Goal: Task Accomplishment & Management: Manage account settings

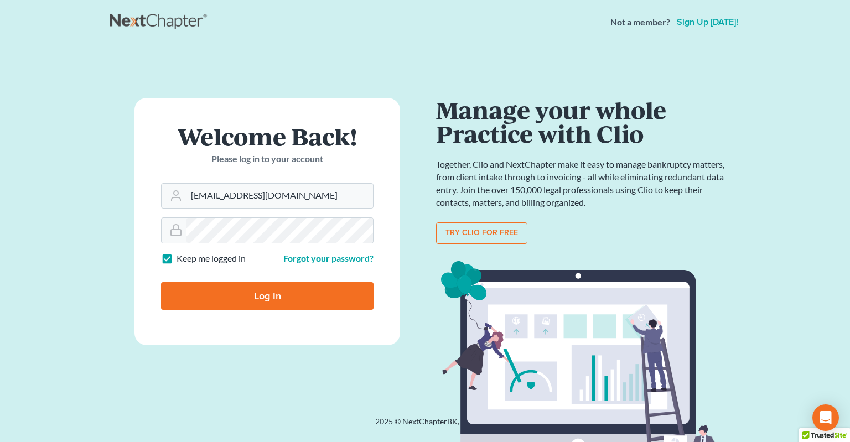
click at [232, 300] on input "Log In" at bounding box center [267, 296] width 212 height 28
type input "Thinking..."
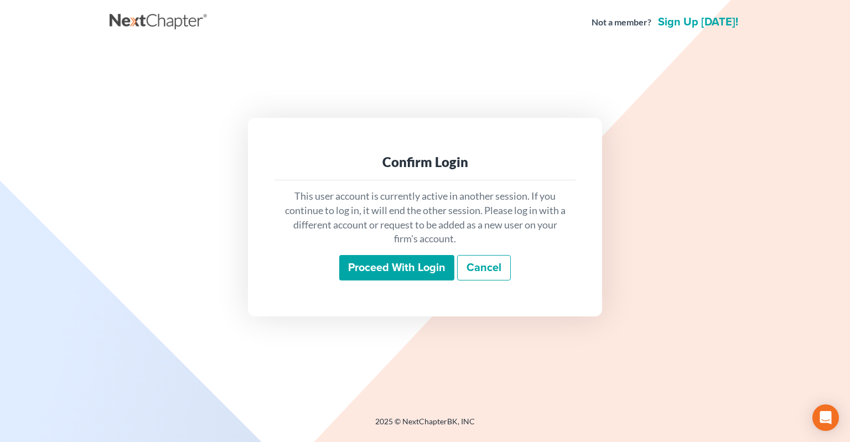
click at [395, 264] on input "Proceed with login" at bounding box center [396, 267] width 115 height 25
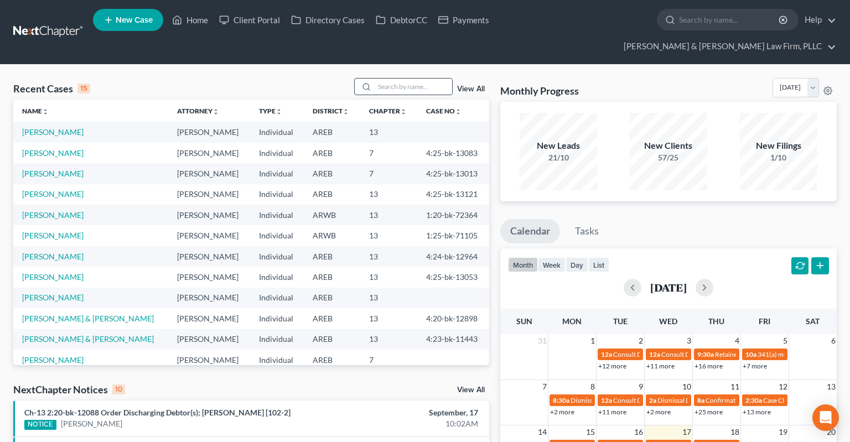
click at [397, 79] on input "search" at bounding box center [412, 87] width 77 height 16
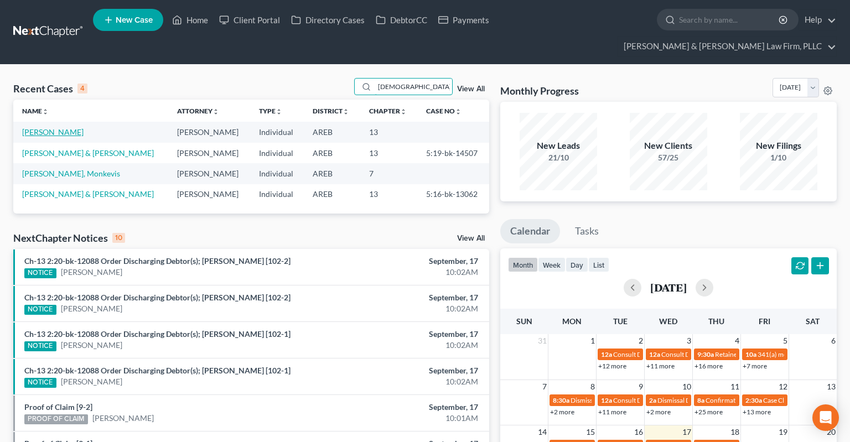
type input "monk"
click at [63, 127] on link "Monk, Courtney" at bounding box center [52, 131] width 61 height 9
select select "6"
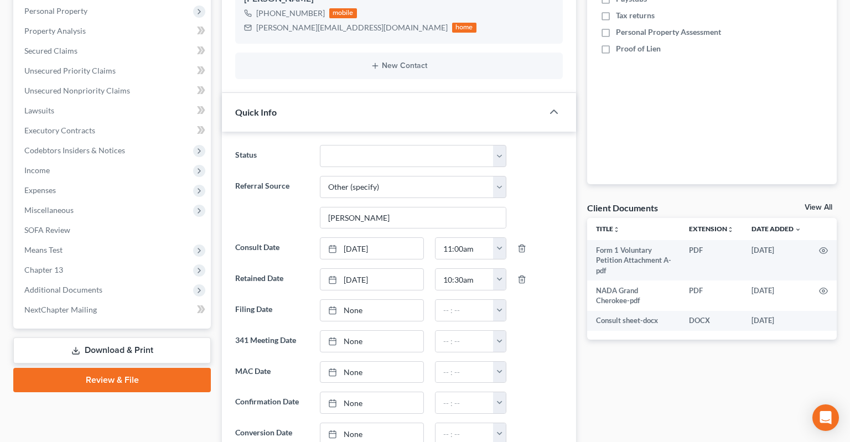
scroll to position [467, 0]
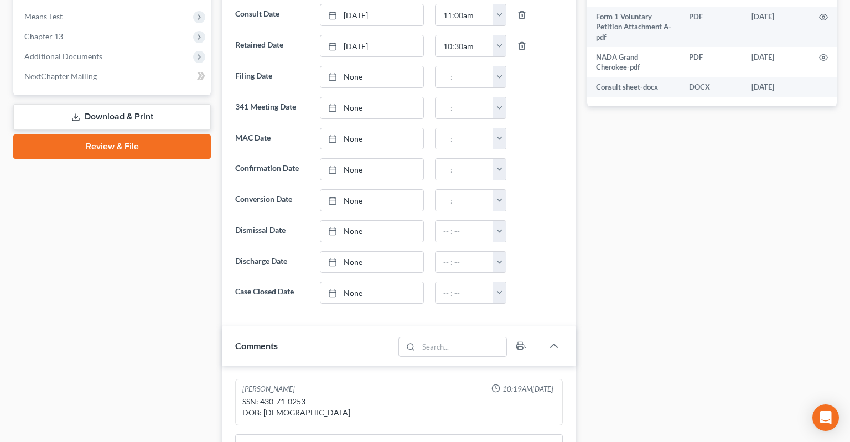
click at [266, 396] on div "SSN: 430-71-0253 DOB: 06/13/1988" at bounding box center [398, 407] width 313 height 22
drag, startPoint x: 266, startPoint y: 377, endPoint x: 292, endPoint y: 377, distance: 26.0
click at [292, 396] on div "SSN: 430-71-0253 DOB: 06/13/1988" at bounding box center [398, 407] width 313 height 22
copy div "430-71-0253"
click at [151, 104] on link "Download & Print" at bounding box center [111, 117] width 197 height 26
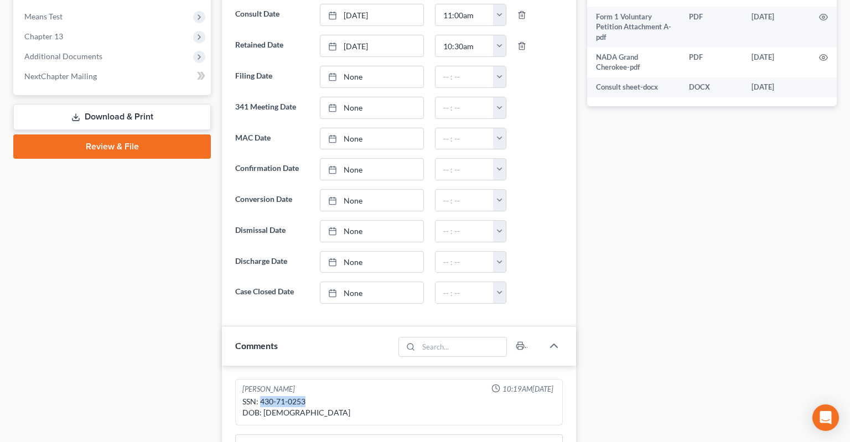
scroll to position [240, 0]
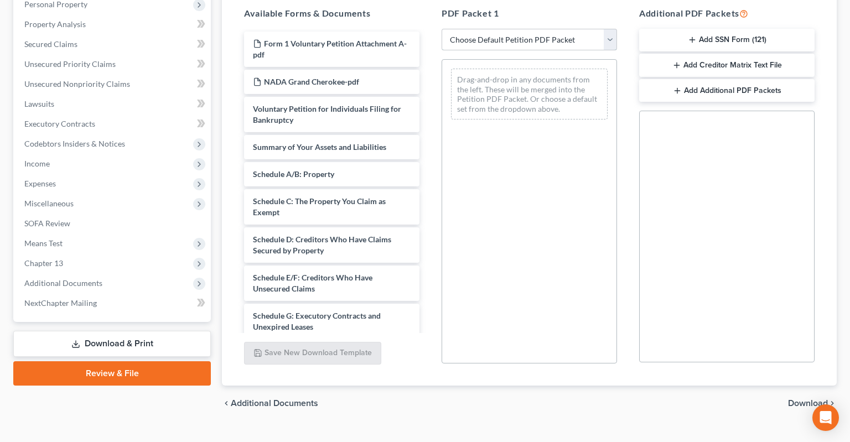
select select "0"
click option "Complete Bankruptcy Petition (all forms and schedules)" at bounding box center [0, 0] width 0 height 0
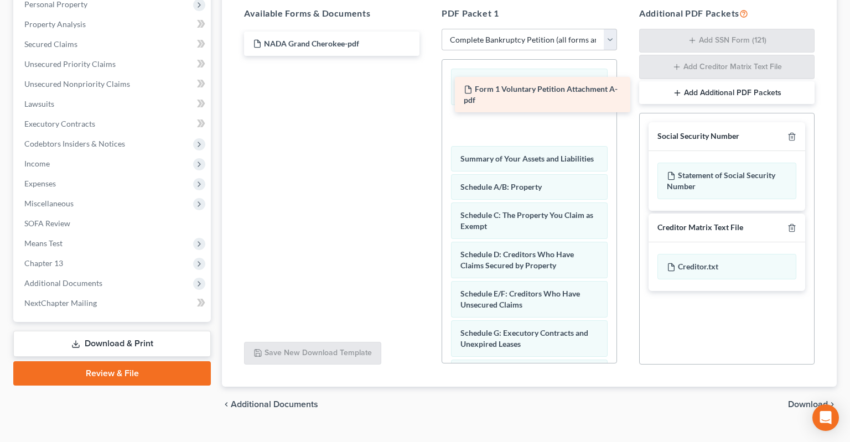
drag, startPoint x: 320, startPoint y: 26, endPoint x: 531, endPoint y: 92, distance: 220.9
click at [428, 56] on div "Form 1 Voluntary Petition Attachment A-pdf Form 1 Voluntary Petition Attachment…" at bounding box center [331, 44] width 193 height 24
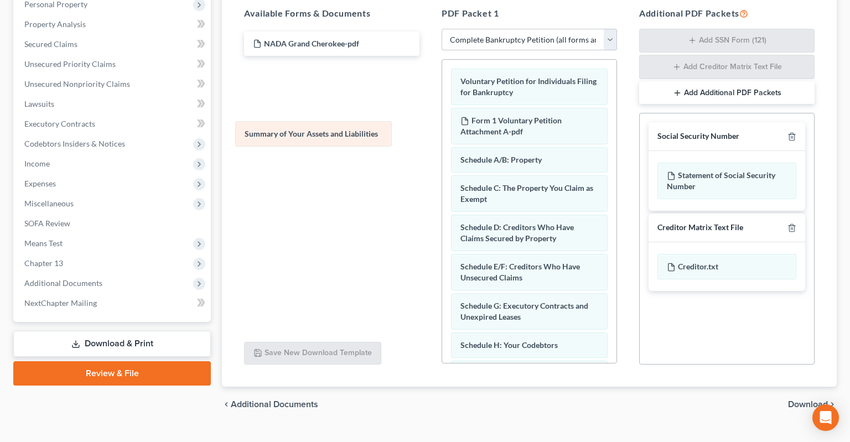
drag, startPoint x: 529, startPoint y: 140, endPoint x: 326, endPoint y: 122, distance: 204.4
click at [442, 122] on div "Summary of Your Assets and Liabilities Voluntary Petition for Individuals Filin…" at bounding box center [529, 389] width 174 height 659
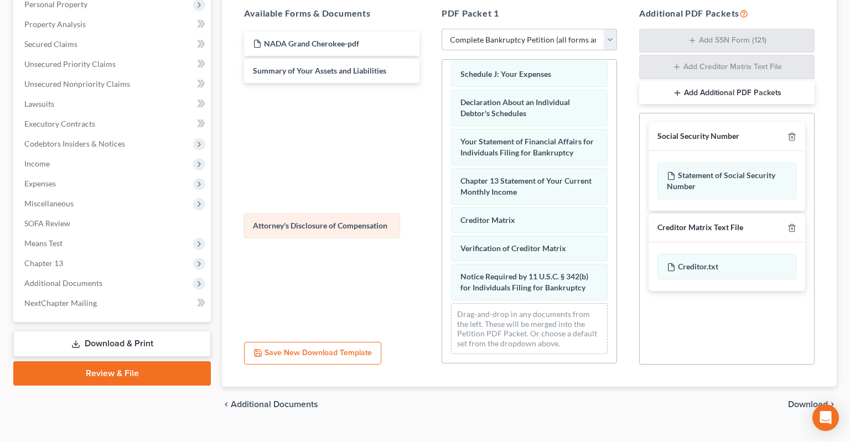
scroll to position [323, 0]
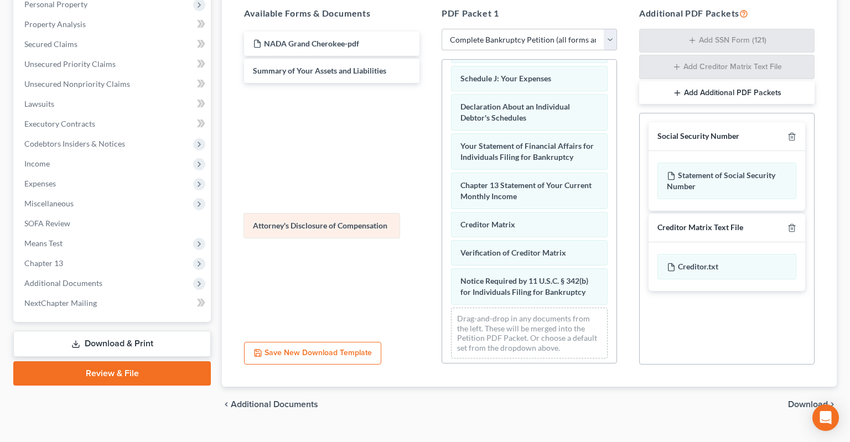
drag, startPoint x: 533, startPoint y: 288, endPoint x: 315, endPoint y: 220, distance: 228.1
click at [442, 220] on div "Attorney's Disclosure of Compensation Voluntary Petition for Individuals Filing…" at bounding box center [529, 52] width 174 height 631
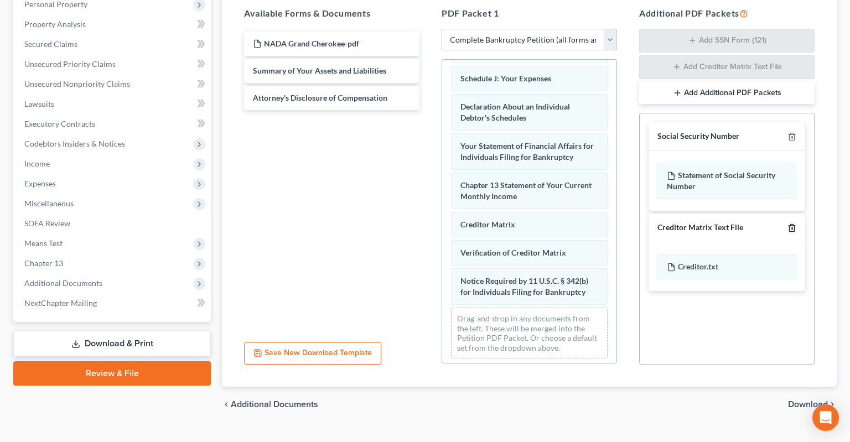
click at [793, 223] on icon "button" at bounding box center [791, 227] width 9 height 9
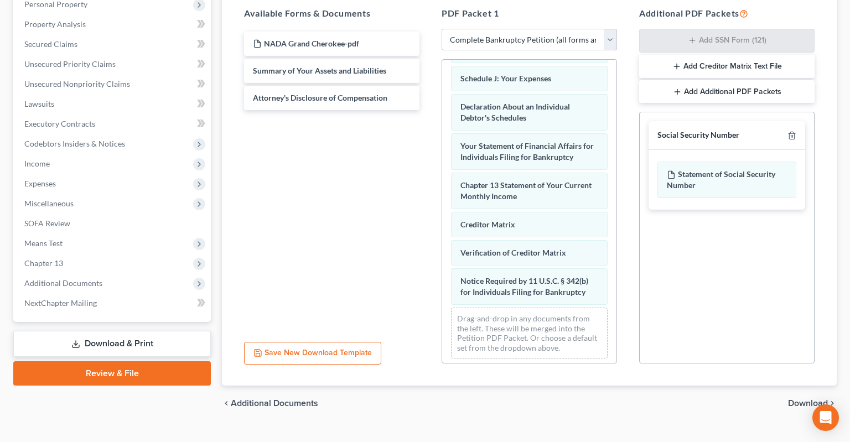
click at [801, 399] on span "Download" at bounding box center [808, 403] width 40 height 9
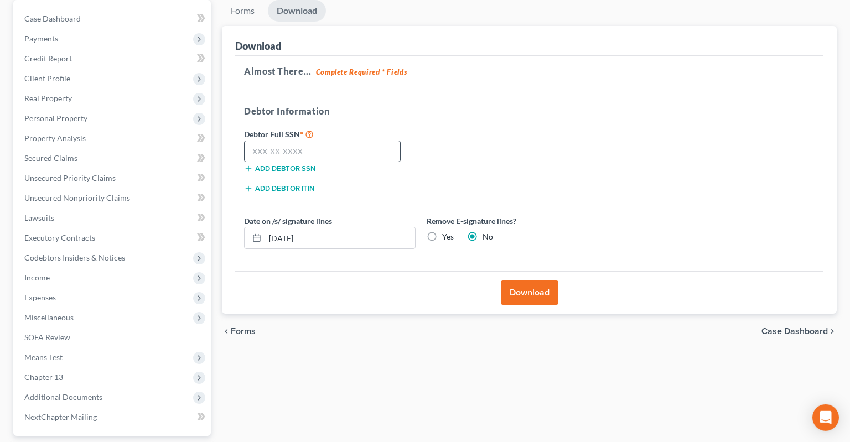
scroll to position [87, 0]
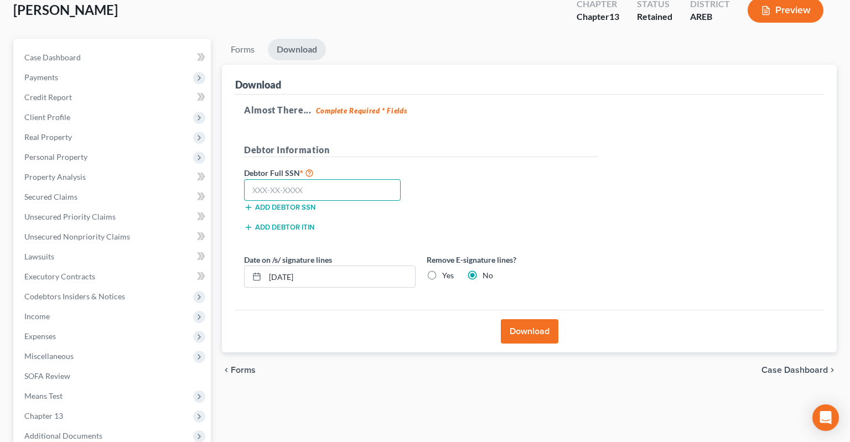
click at [331, 179] on input "text" at bounding box center [322, 190] width 157 height 22
paste input "430-71-0253"
type input "430-71-0253"
drag, startPoint x: 433, startPoint y: 257, endPoint x: 448, endPoint y: 268, distance: 19.4
click at [447, 269] on div "Date on /s/ signature lines 09/17/2025 Remove E-signature lines? Yes No" at bounding box center [420, 275] width 365 height 43
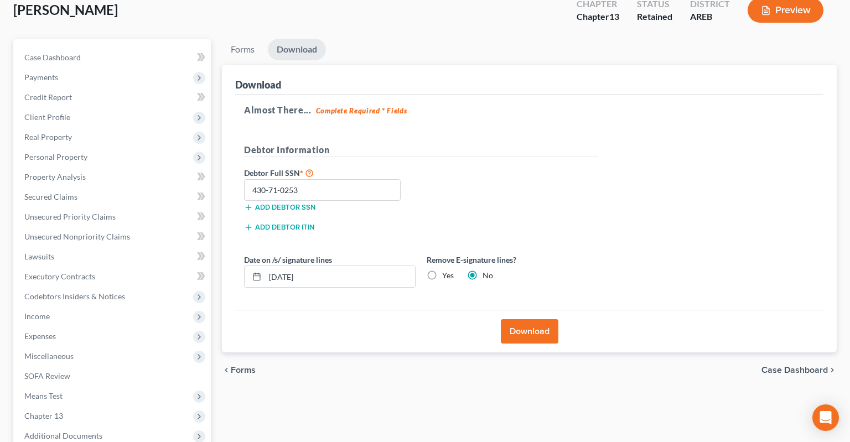
click at [442, 270] on label "Yes" at bounding box center [448, 275] width 12 height 11
click at [446, 270] on input "Yes" at bounding box center [449, 273] width 7 height 7
radio input "true"
radio input "false"
click at [524, 319] on button "Download" at bounding box center [530, 331] width 58 height 24
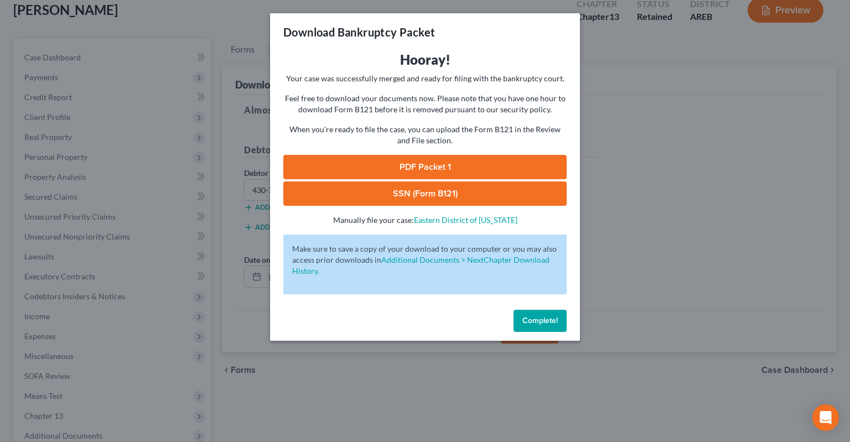
click at [430, 168] on link "PDF Packet 1" at bounding box center [424, 167] width 283 height 24
click at [381, 193] on link "SSN (Form B121)" at bounding box center [424, 193] width 283 height 24
click at [527, 320] on span "Complete!" at bounding box center [539, 320] width 35 height 9
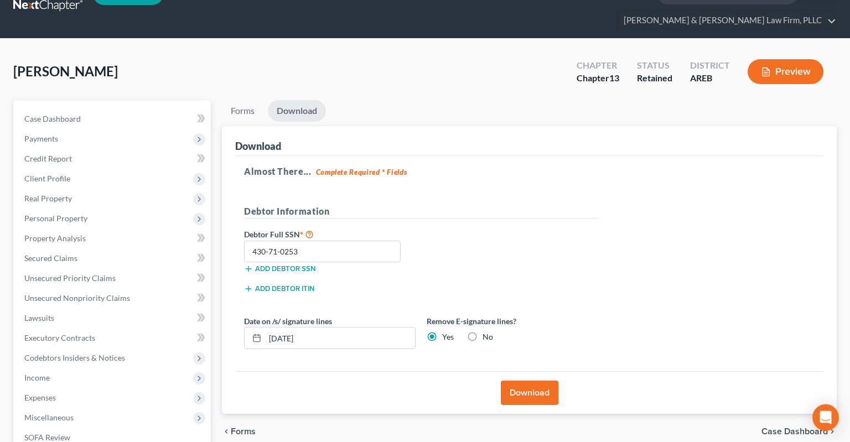
scroll to position [0, 0]
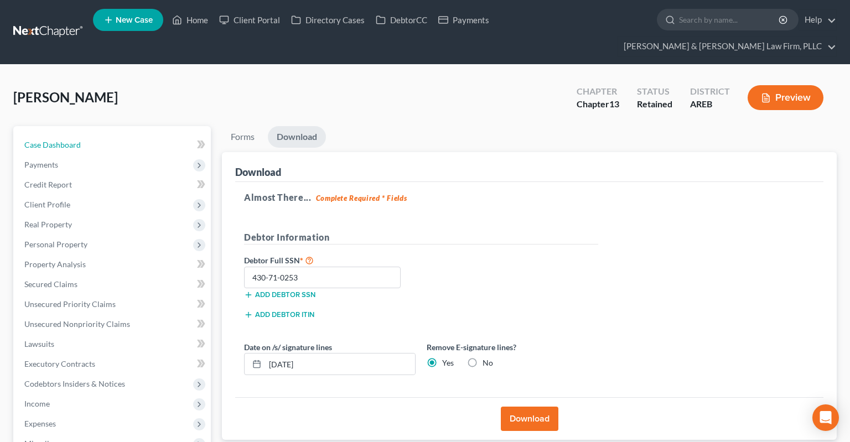
click at [74, 140] on span "Case Dashboard" at bounding box center [52, 144] width 56 height 9
select select "6"
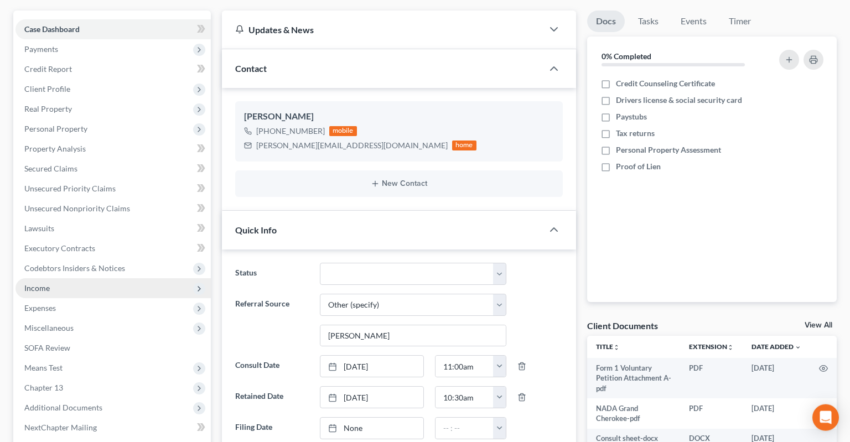
scroll to position [233, 0]
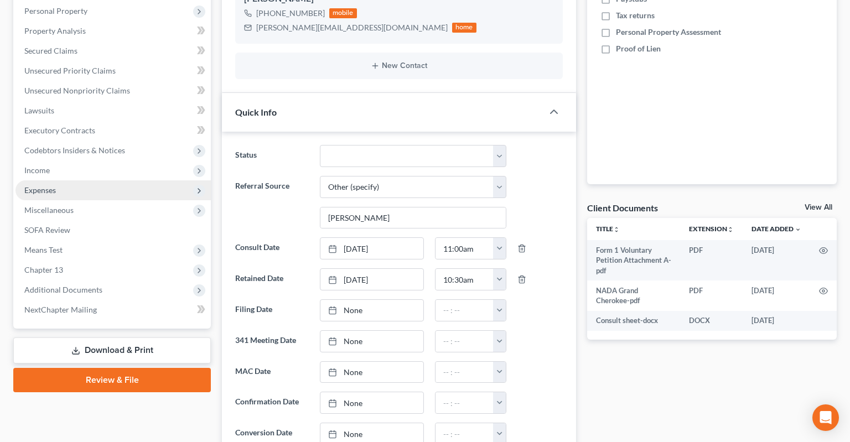
click at [85, 180] on span "Expenses" at bounding box center [112, 190] width 195 height 20
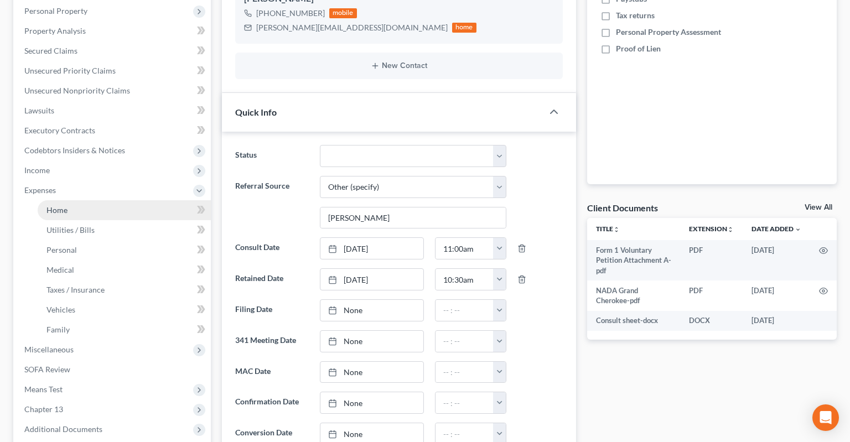
click at [103, 200] on link "Home" at bounding box center [124, 210] width 173 height 20
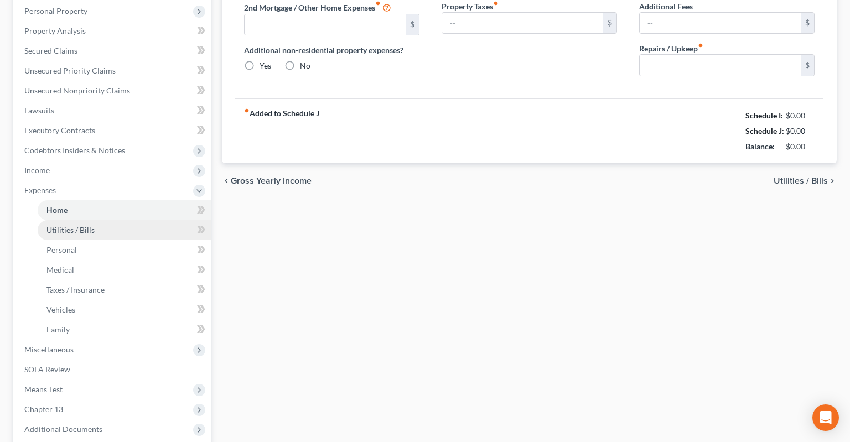
type input "1,900.00"
type input "0.00"
radio input "true"
type input "0.00"
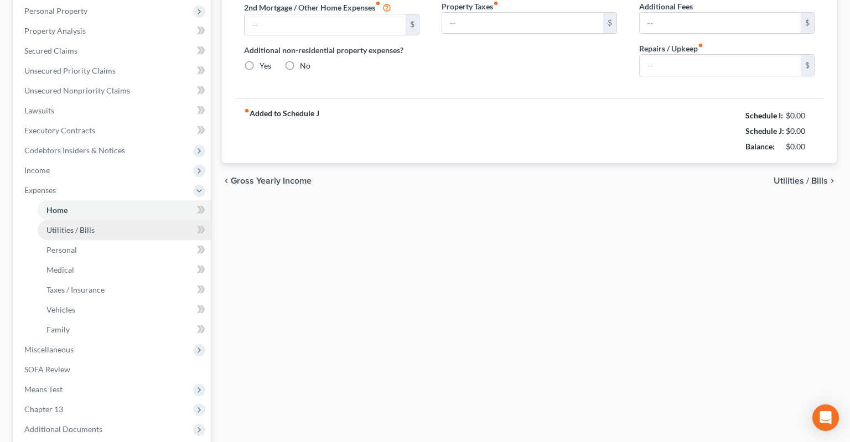
type input "0.00"
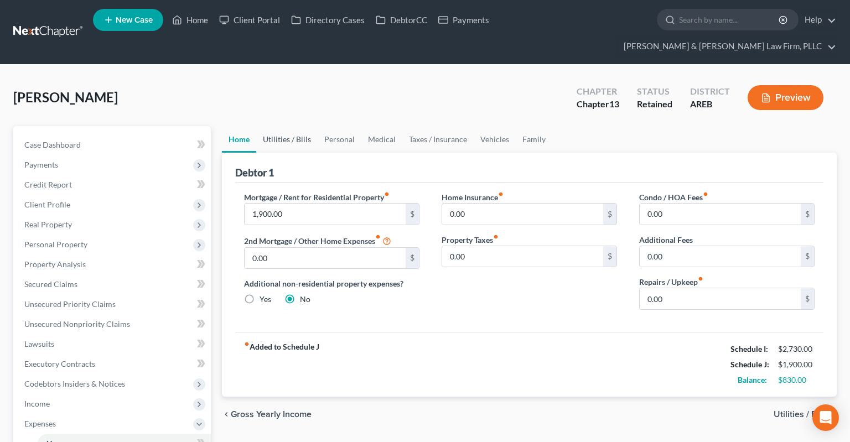
click at [295, 127] on link "Utilities / Bills" at bounding box center [286, 139] width 61 height 27
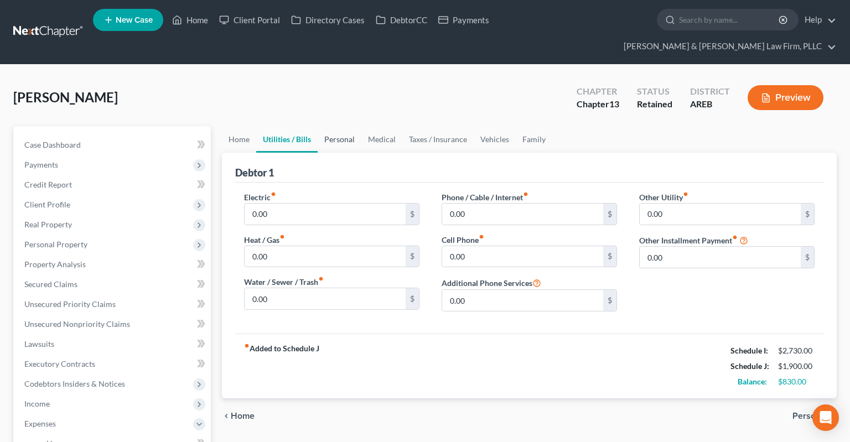
click at [336, 126] on link "Personal" at bounding box center [339, 139] width 44 height 27
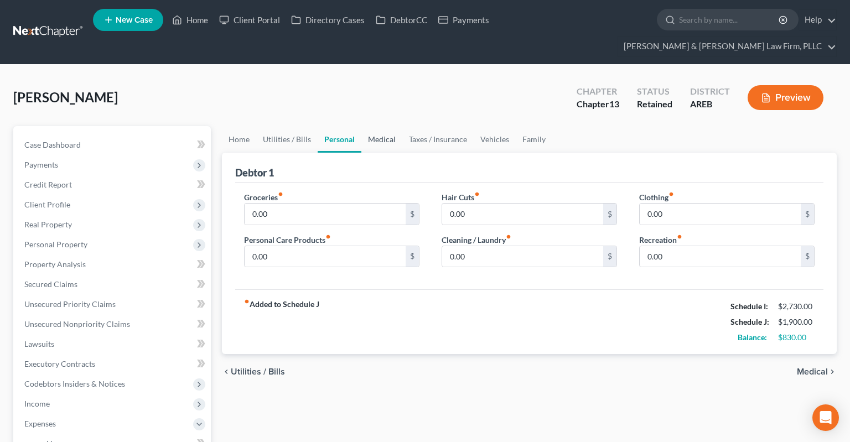
click at [386, 126] on link "Medical" at bounding box center [381, 139] width 41 height 27
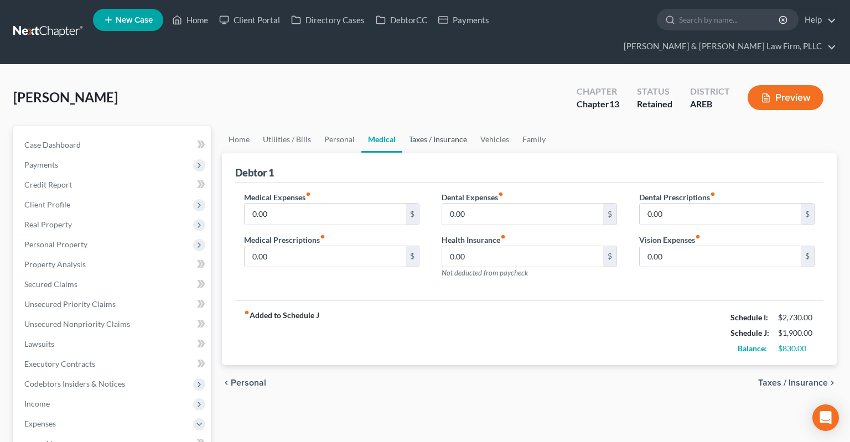
click at [428, 126] on link "Taxes / Insurance" at bounding box center [437, 139] width 71 height 27
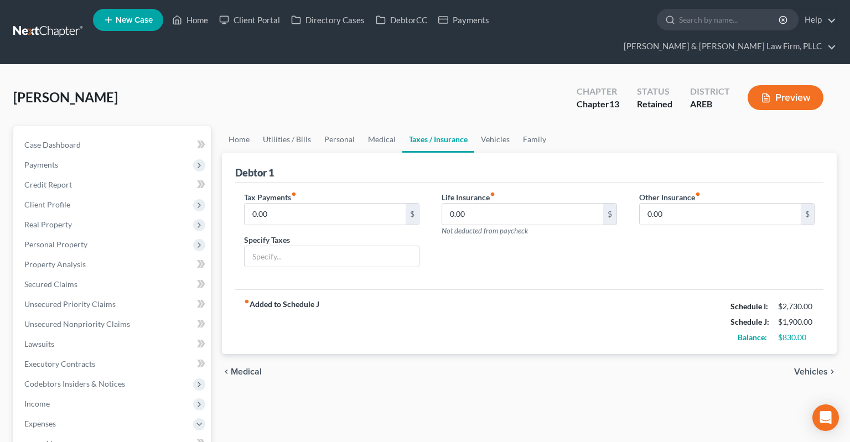
click at [466, 126] on link "Taxes / Insurance" at bounding box center [438, 139] width 72 height 27
click at [510, 126] on link "Vehicles" at bounding box center [495, 139] width 42 height 27
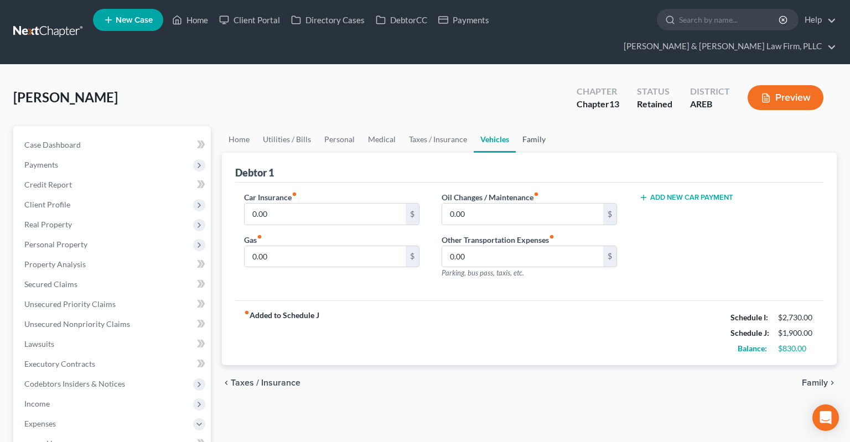
click at [532, 126] on link "Family" at bounding box center [533, 139] width 37 height 27
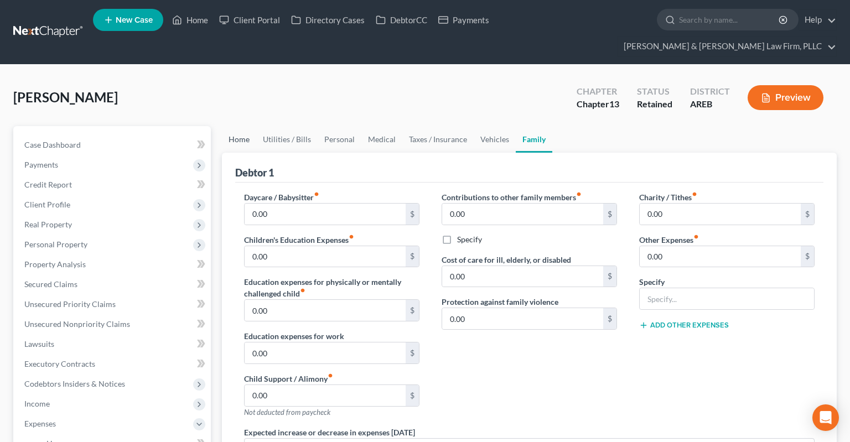
click at [246, 126] on link "Home" at bounding box center [239, 139] width 34 height 27
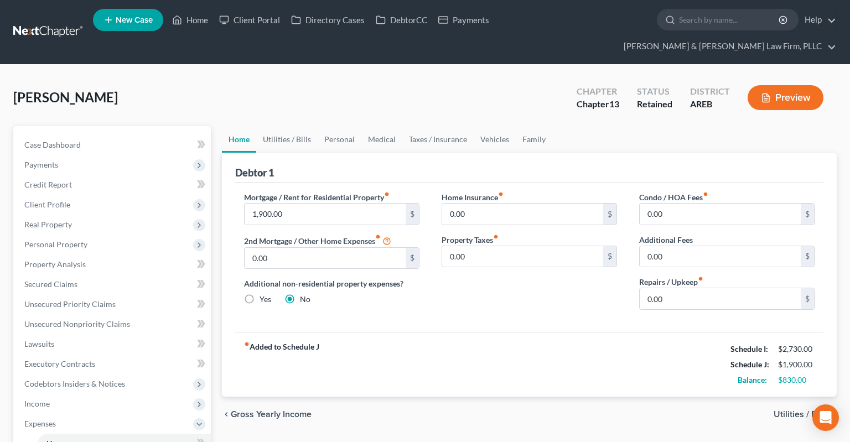
click at [277, 81] on div "Monk, Courtney Upgraded Chapter Chapter 13 Status Retained District AREB Preview" at bounding box center [424, 102] width 823 height 48
click at [182, 18] on icon at bounding box center [177, 19] width 10 height 13
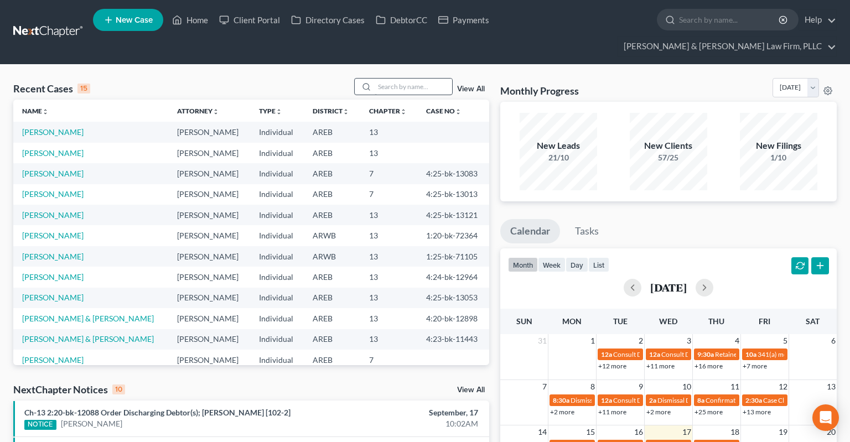
click at [433, 78] on div "Recent Cases 15 View All" at bounding box center [251, 89] width 476 height 22
click at [433, 79] on input "search" at bounding box center [412, 87] width 77 height 16
paste input "4:22-bk-12927"
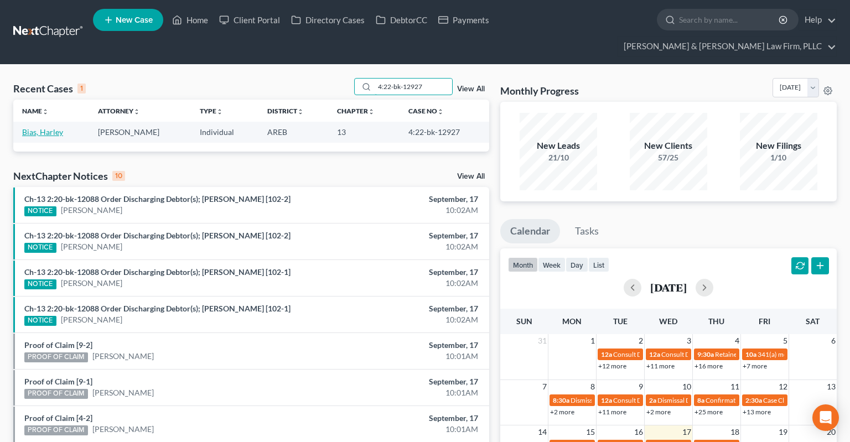
type input "4:22-bk-12927"
click at [56, 127] on link "Bias, Harley" at bounding box center [42, 131] width 41 height 9
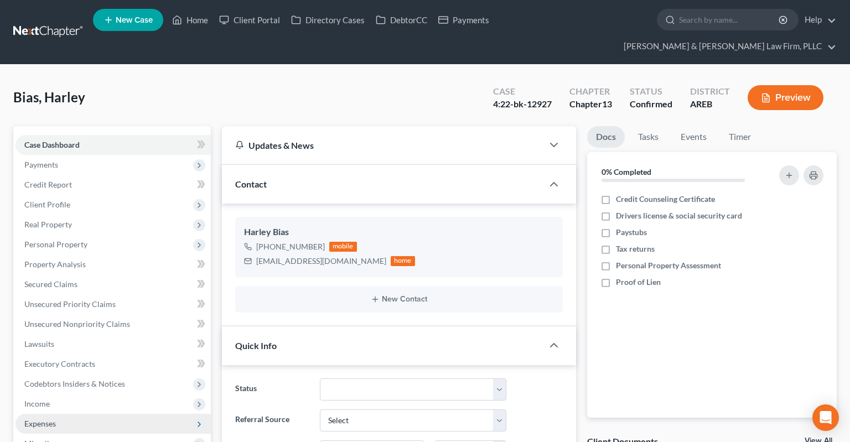
scroll to position [233, 0]
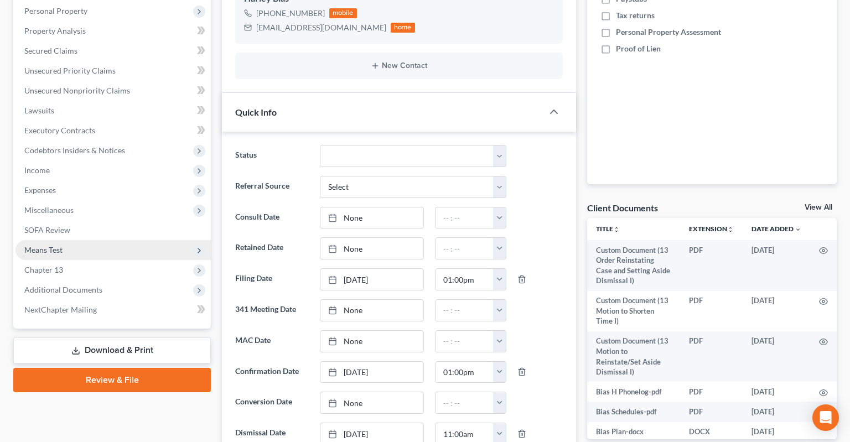
click at [101, 280] on span "Additional Documents" at bounding box center [112, 290] width 195 height 20
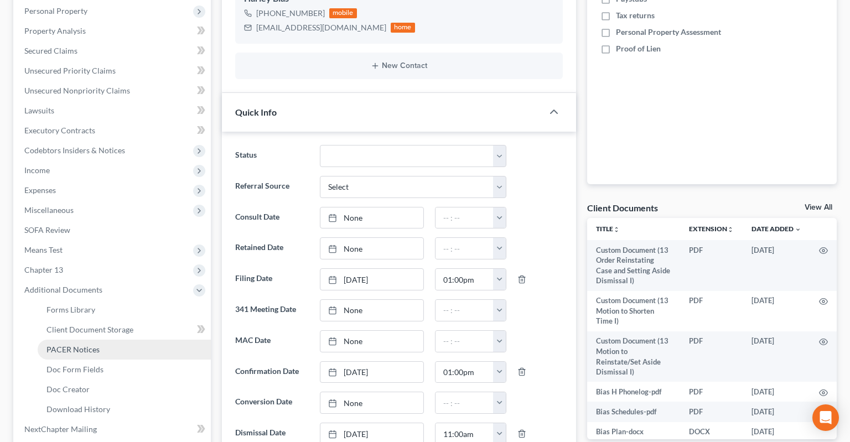
click at [108, 340] on link "PACER Notices" at bounding box center [124, 350] width 173 height 20
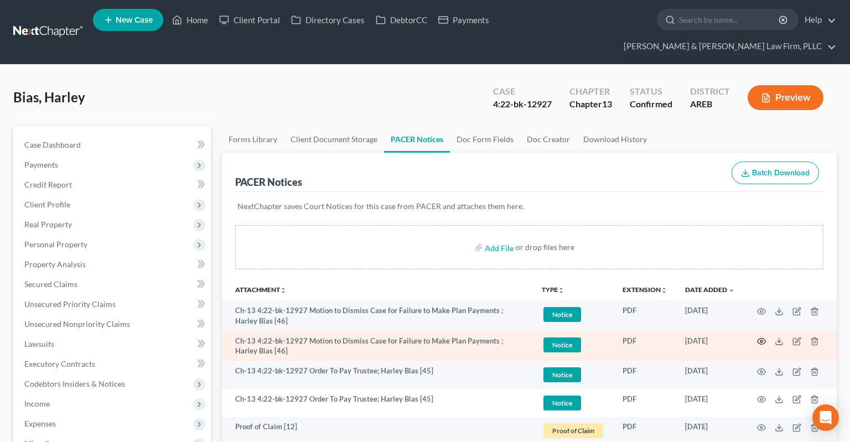
click at [758, 337] on icon "button" at bounding box center [761, 341] width 9 height 9
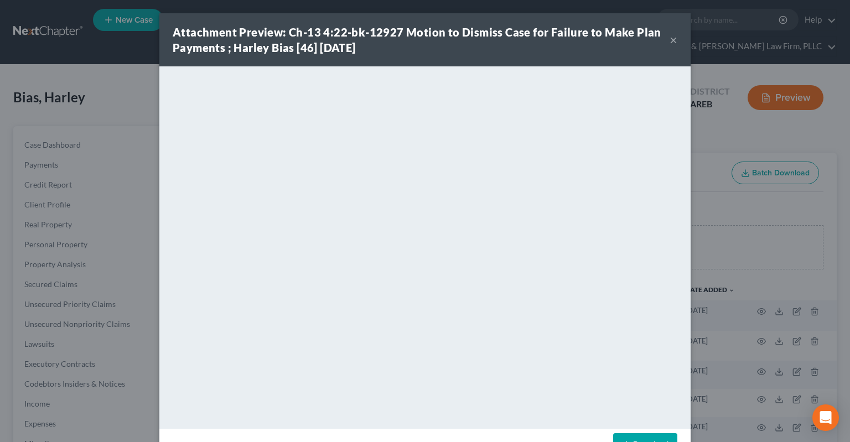
click at [674, 44] on button "×" at bounding box center [673, 39] width 8 height 13
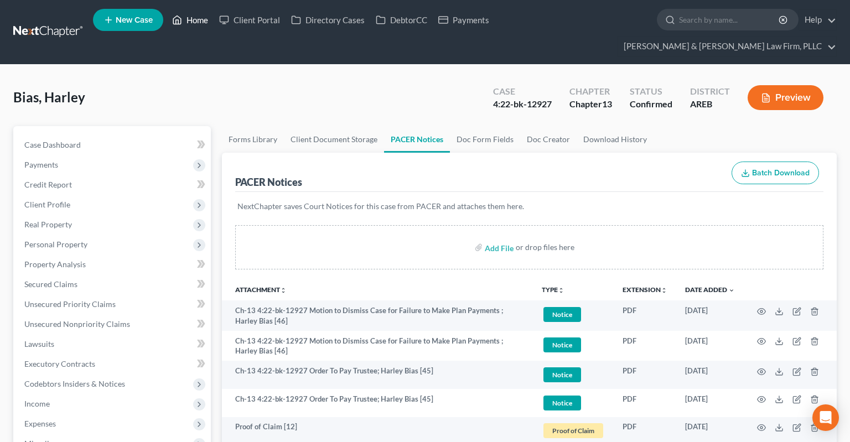
click at [186, 24] on link "Home" at bounding box center [189, 20] width 47 height 20
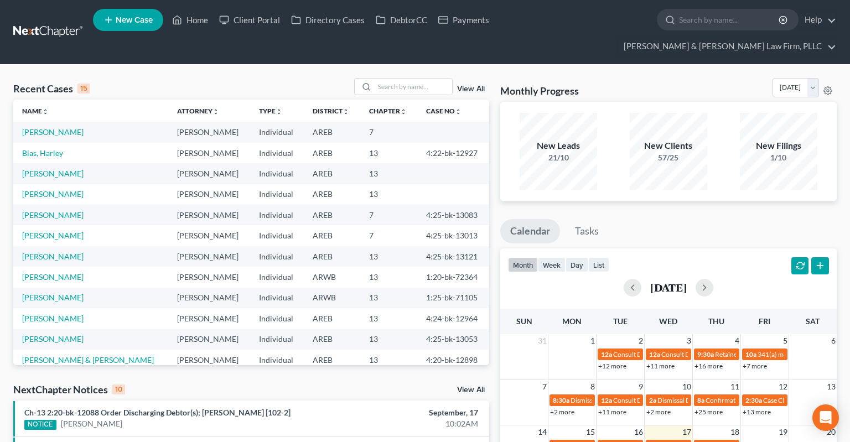
click at [61, 122] on td "Seigrist, Laura" at bounding box center [90, 132] width 155 height 20
click at [59, 127] on link "Seigrist, Laura" at bounding box center [52, 131] width 61 height 9
select select "2"
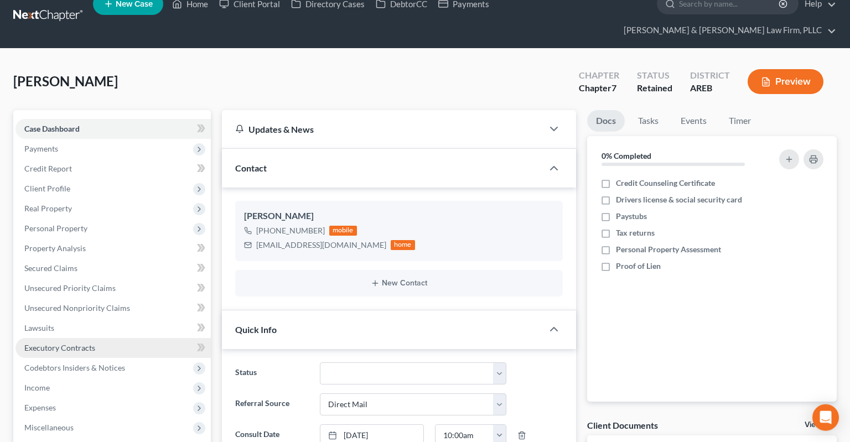
scroll to position [117, 0]
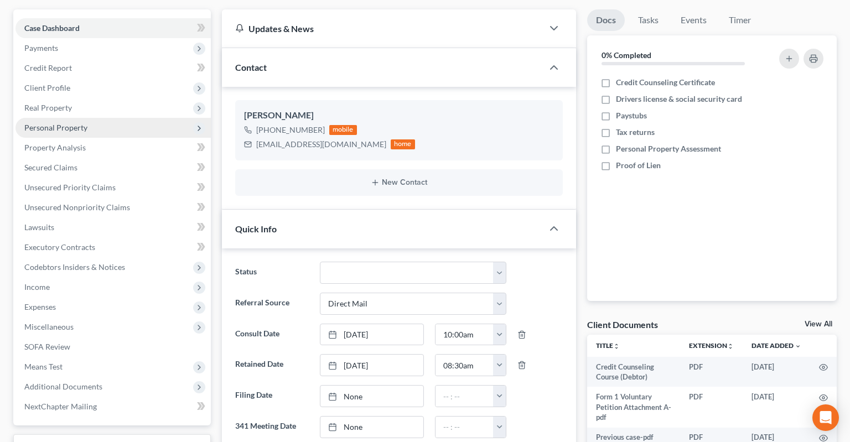
click at [77, 123] on span "Personal Property" at bounding box center [55, 127] width 63 height 9
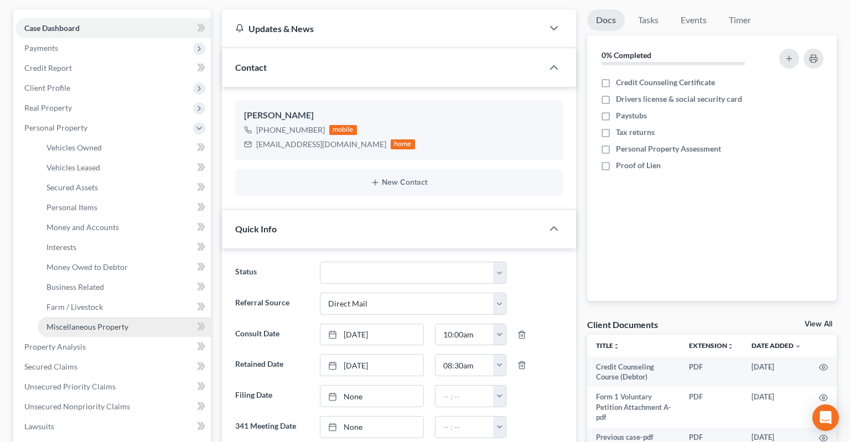
click at [97, 322] on span "Miscellaneous Property" at bounding box center [87, 326] width 82 height 9
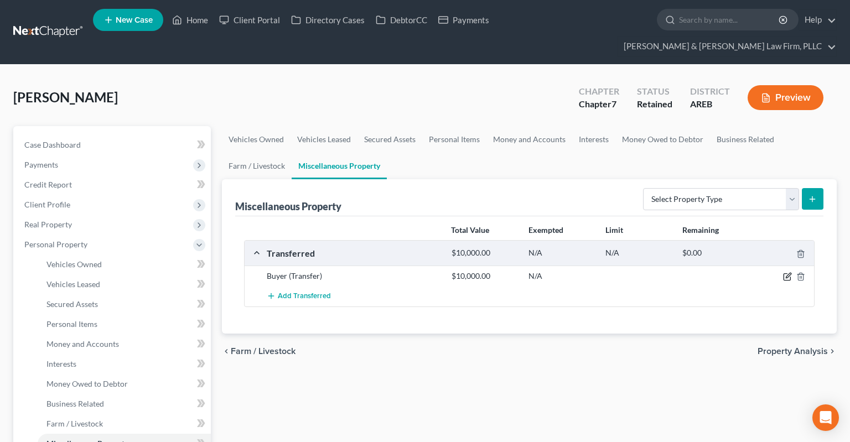
click at [786, 272] on icon "button" at bounding box center [787, 276] width 9 height 9
select select "Ordinary (within 2 years)"
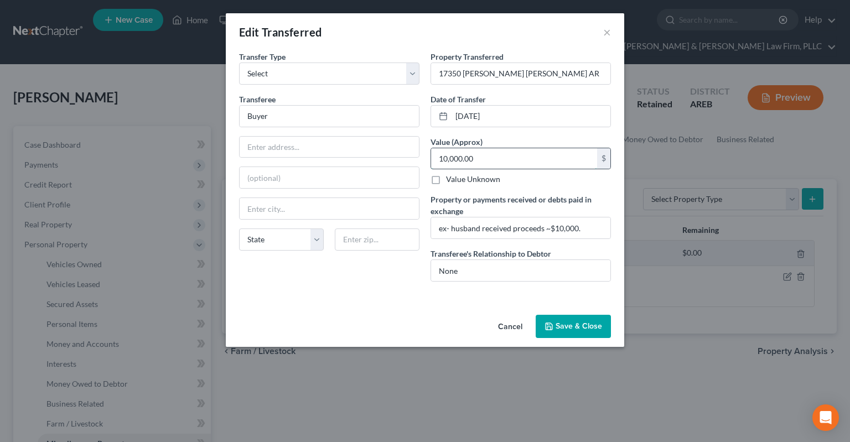
drag, startPoint x: 540, startPoint y: 162, endPoint x: 521, endPoint y: 160, distance: 18.9
click at [520, 160] on input "10,000.00" at bounding box center [514, 158] width 166 height 21
click at [607, 34] on button "×" at bounding box center [607, 31] width 8 height 13
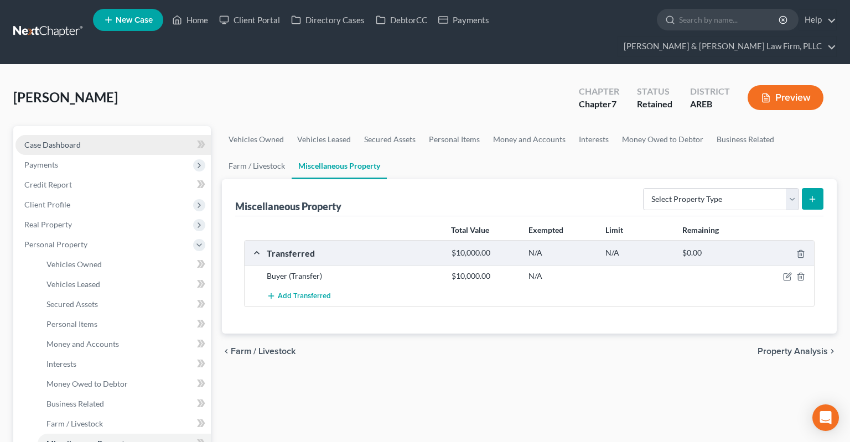
click at [59, 140] on span "Case Dashboard" at bounding box center [52, 144] width 56 height 9
select select "2"
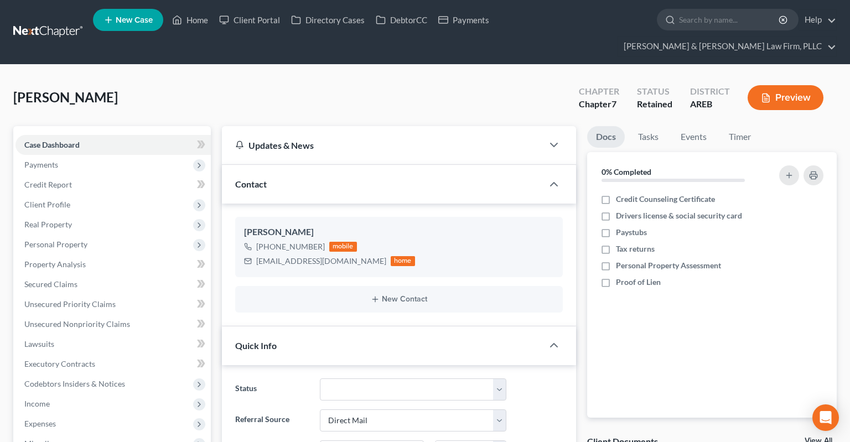
click at [313, 87] on div "Seigrist, Laura Upgraded Chapter Chapter 7 Status Retained District AREB Preview" at bounding box center [424, 102] width 823 height 48
click at [312, 80] on div "Seigrist, Laura Upgraded Chapter Chapter 7 Status Retained District AREB Preview" at bounding box center [424, 102] width 823 height 48
drag, startPoint x: 225, startPoint y: 63, endPoint x: 230, endPoint y: 61, distance: 6.0
click at [231, 78] on div "Seigrist, Laura Upgraded Chapter Chapter 7 Status Retained District AREB Preview" at bounding box center [424, 102] width 823 height 48
click at [189, 17] on link "Home" at bounding box center [189, 20] width 47 height 20
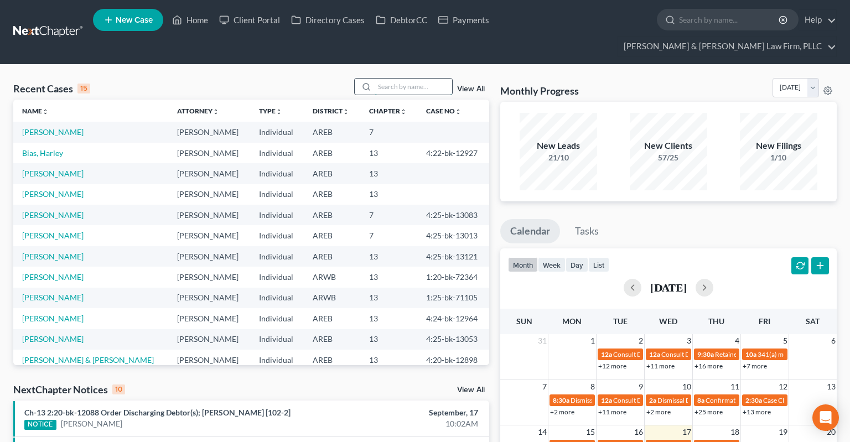
click at [378, 79] on input "search" at bounding box center [412, 87] width 77 height 16
type input "robinson"
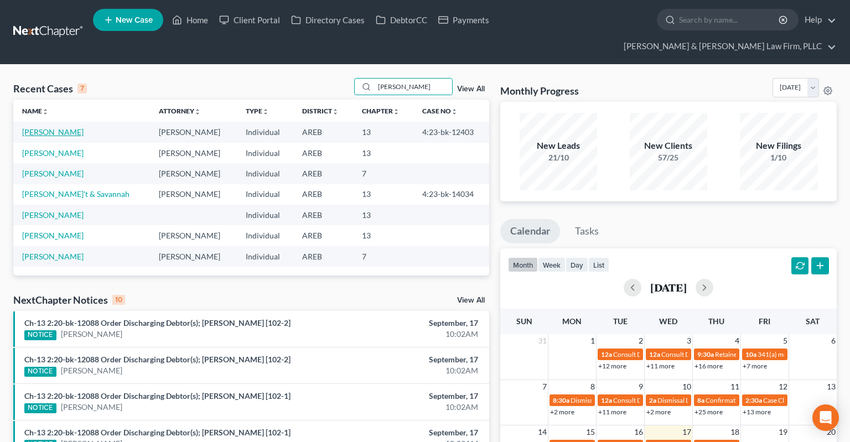
click at [61, 127] on link "Robinson, Latasha" at bounding box center [52, 131] width 61 height 9
select select "1"
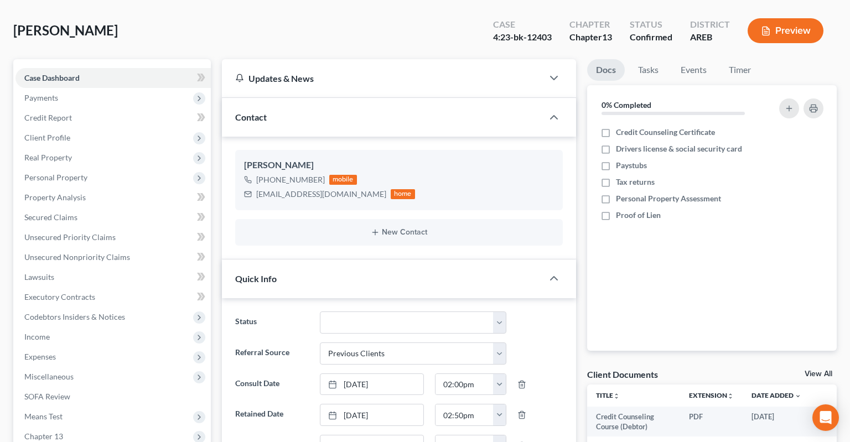
scroll to position [292, 0]
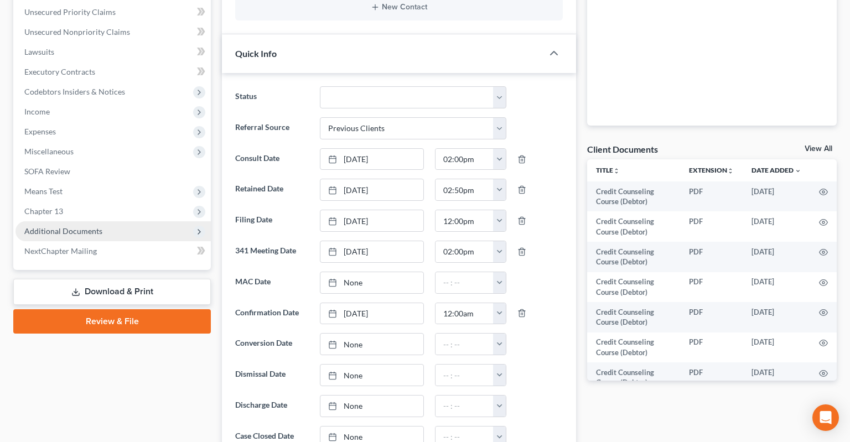
click at [124, 221] on span "Additional Documents" at bounding box center [112, 231] width 195 height 20
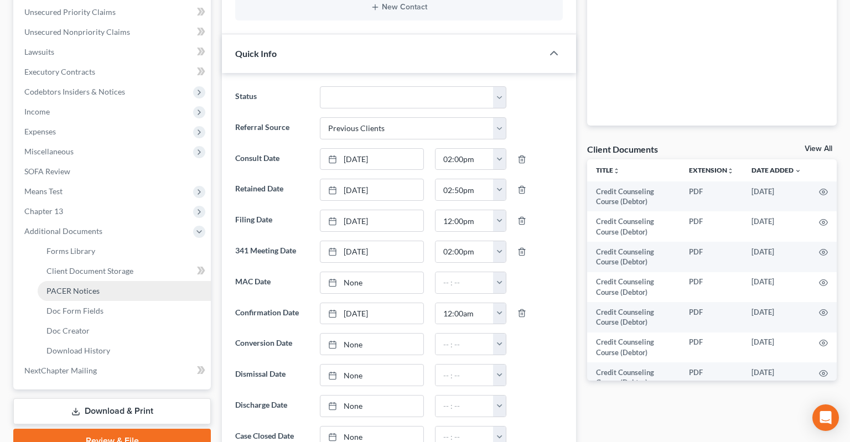
click at [123, 281] on link "PACER Notices" at bounding box center [124, 291] width 173 height 20
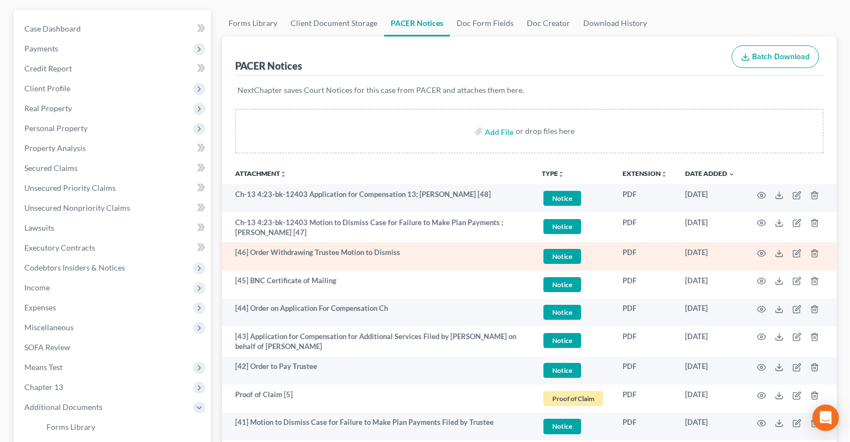
scroll to position [117, 0]
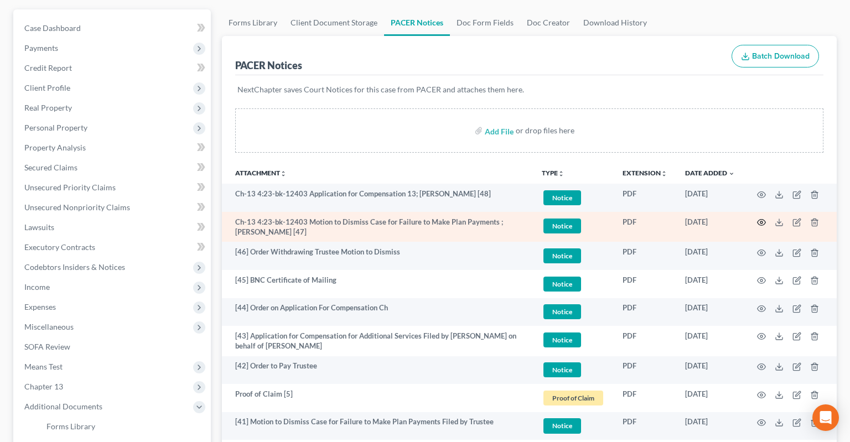
click at [759, 218] on icon "button" at bounding box center [761, 222] width 9 height 9
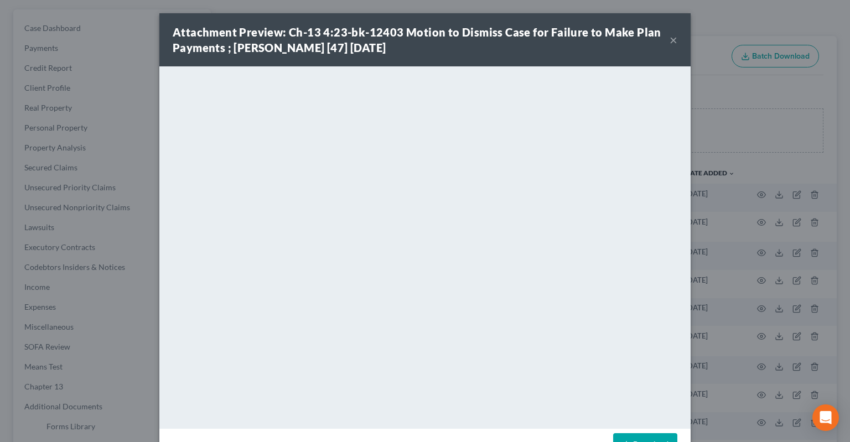
click at [674, 39] on button "×" at bounding box center [673, 39] width 8 height 13
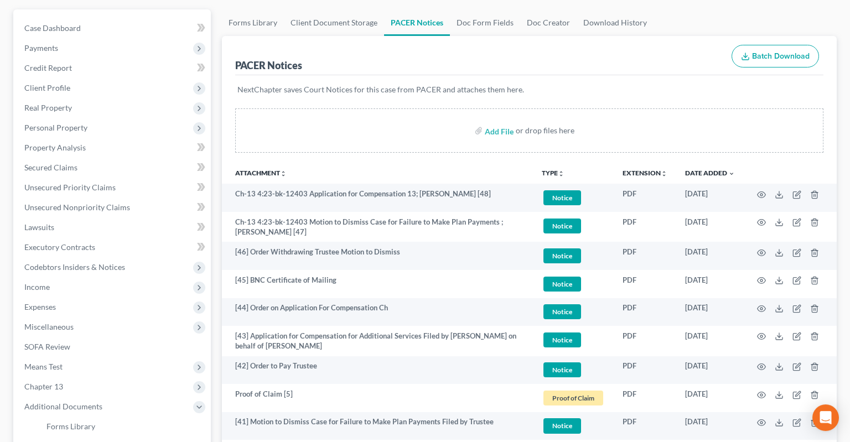
scroll to position [0, 0]
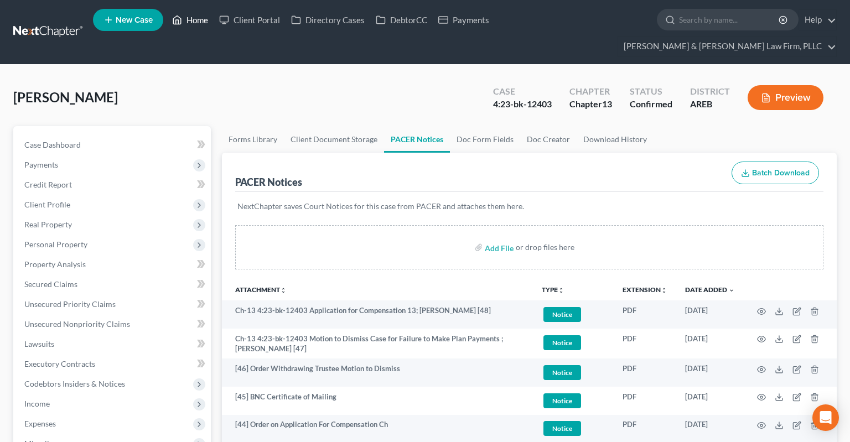
click at [194, 26] on link "Home" at bounding box center [189, 20] width 47 height 20
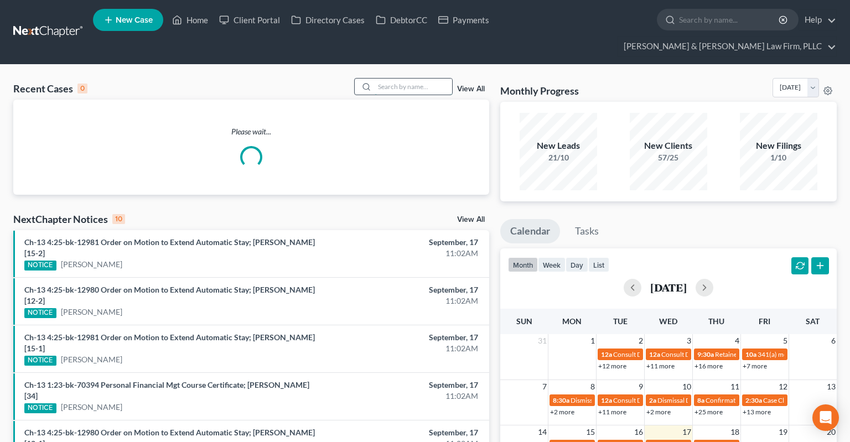
click at [391, 79] on input "search" at bounding box center [412, 87] width 77 height 16
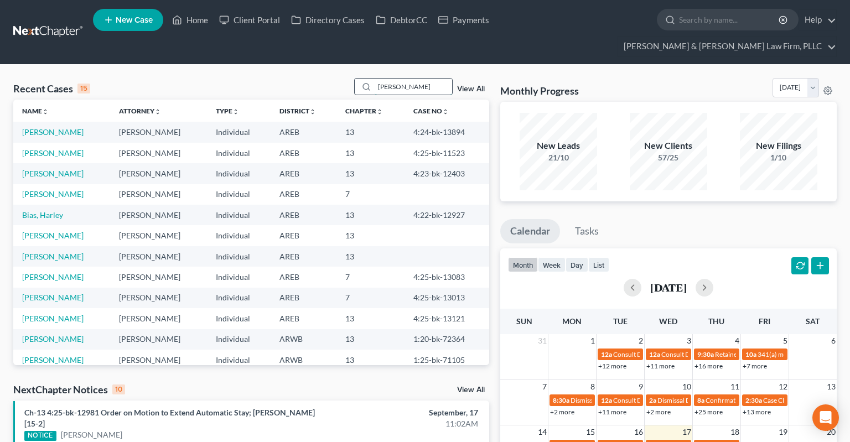
type input "grayson"
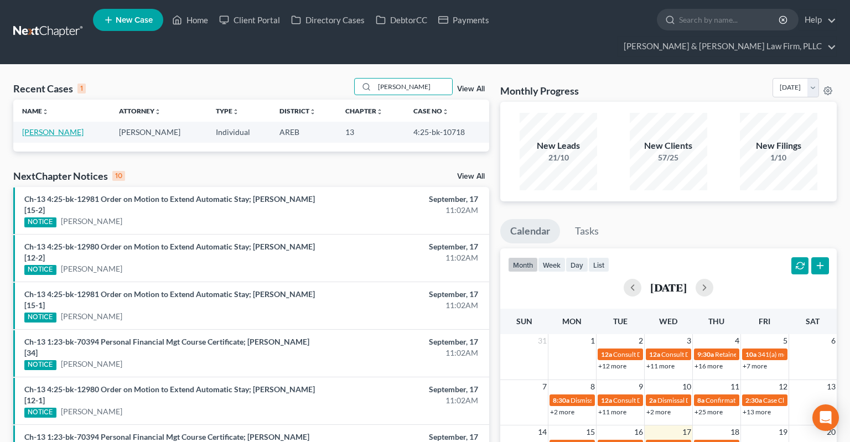
click at [74, 127] on link "Grayson, Dorian" at bounding box center [52, 131] width 61 height 9
select select "2"
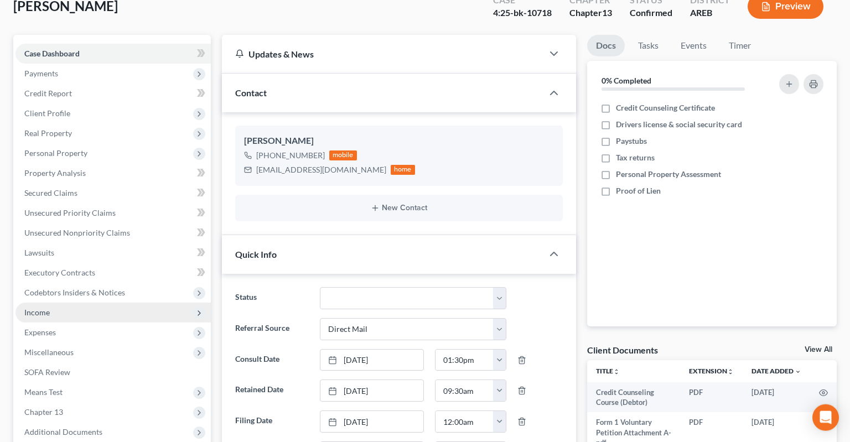
scroll to position [175, 0]
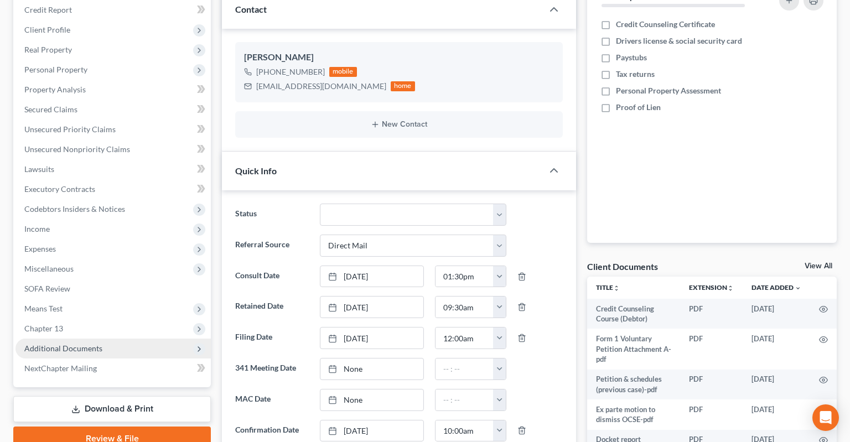
drag, startPoint x: 112, startPoint y: 327, endPoint x: 114, endPoint y: 321, distance: 6.5
click at [112, 338] on span "Additional Documents" at bounding box center [112, 348] width 195 height 20
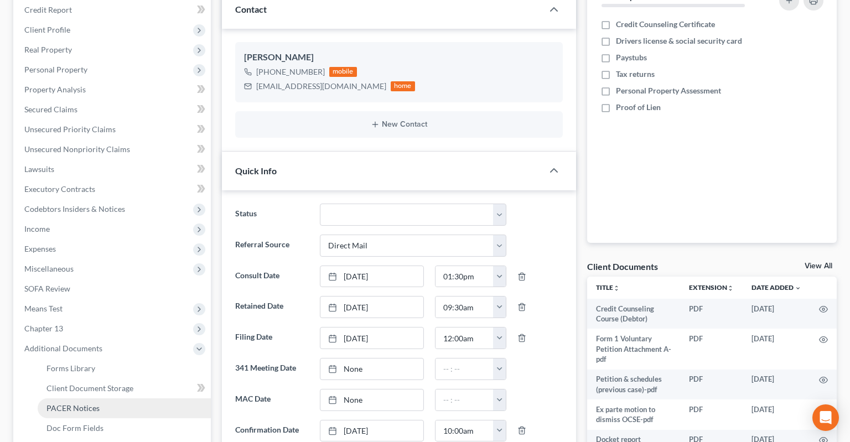
click at [112, 398] on link "PACER Notices" at bounding box center [124, 408] width 173 height 20
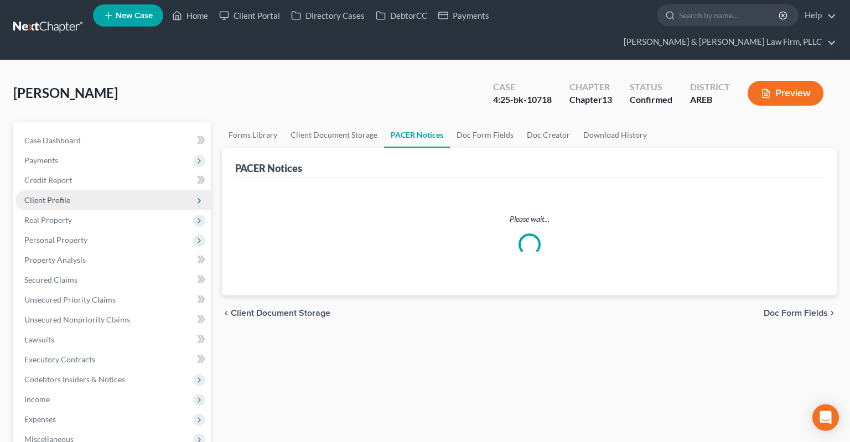
scroll to position [2, 0]
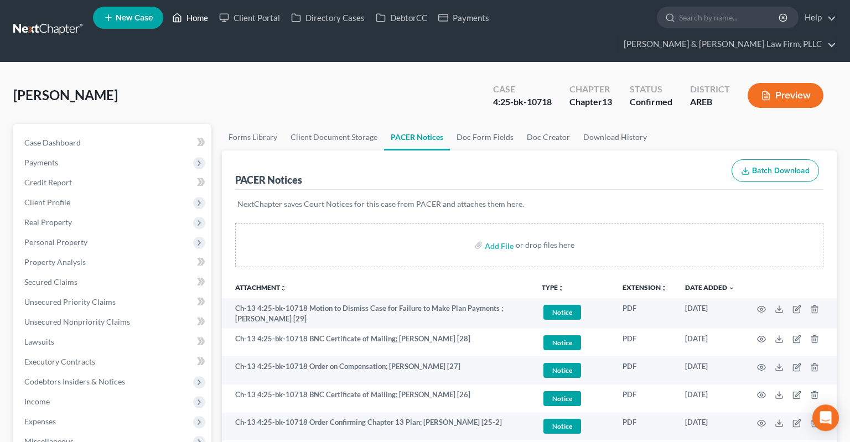
click at [201, 23] on link "Home" at bounding box center [189, 18] width 47 height 20
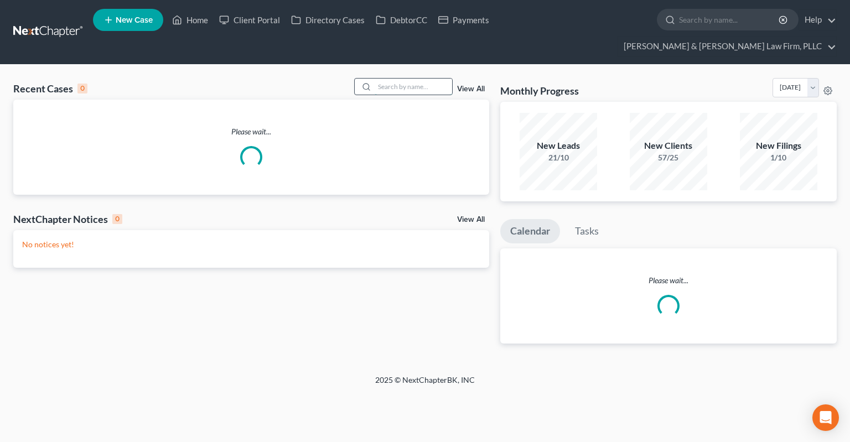
click at [388, 79] on input "search" at bounding box center [412, 87] width 77 height 16
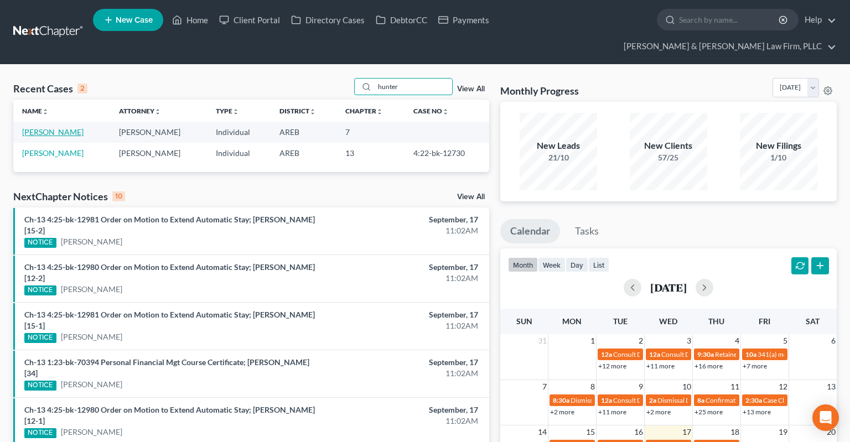
type input "hunter"
click at [67, 127] on link "Hunter, Karneisha" at bounding box center [52, 131] width 61 height 9
select select "1"
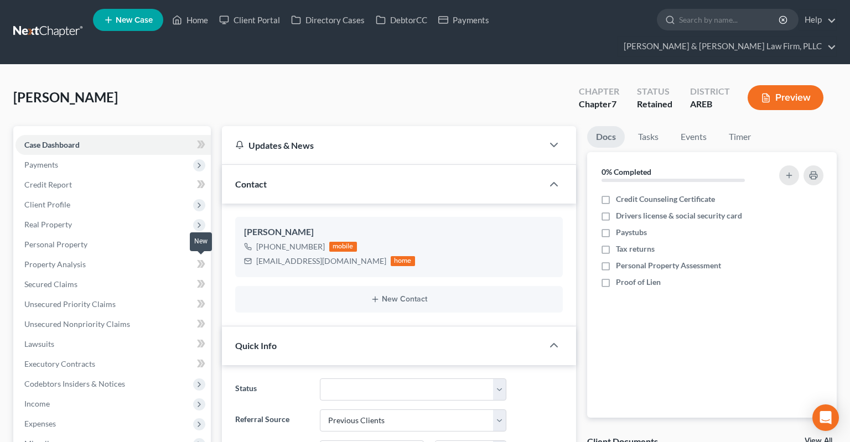
scroll to position [350, 0]
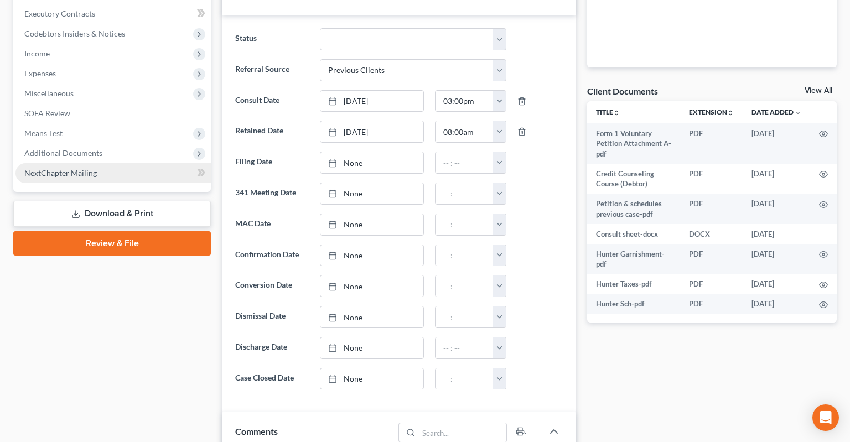
click at [134, 143] on span "Additional Documents" at bounding box center [112, 153] width 195 height 20
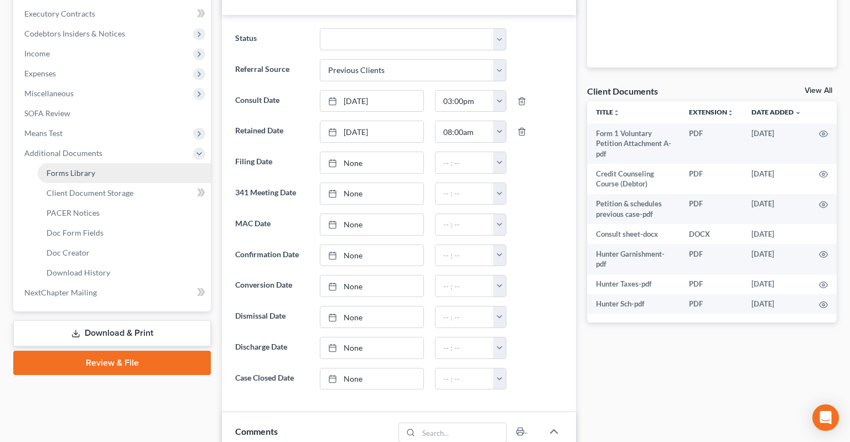
click at [138, 163] on link "Forms Library" at bounding box center [124, 173] width 173 height 20
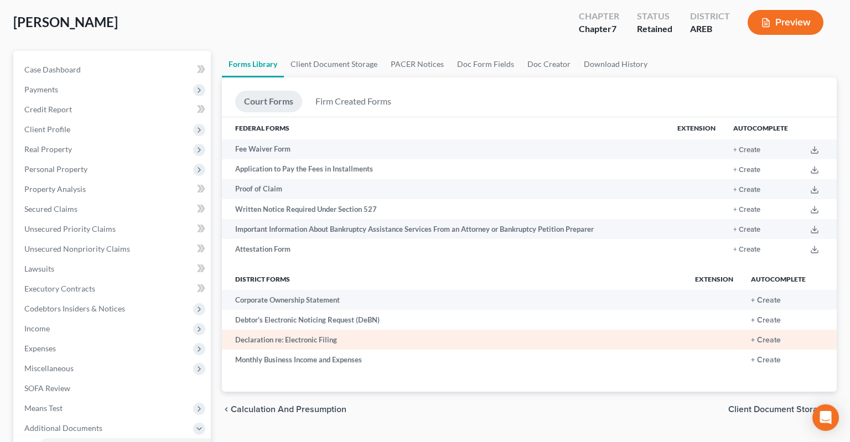
scroll to position [70, 0]
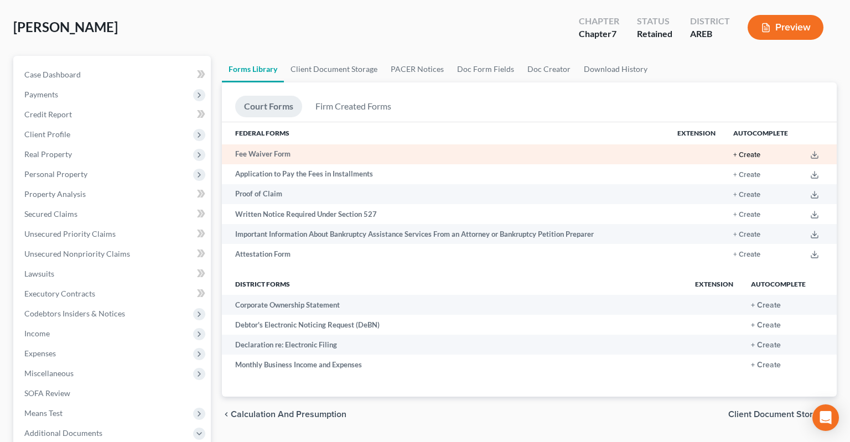
click at [758, 152] on button "+ Create" at bounding box center [746, 155] width 27 height 7
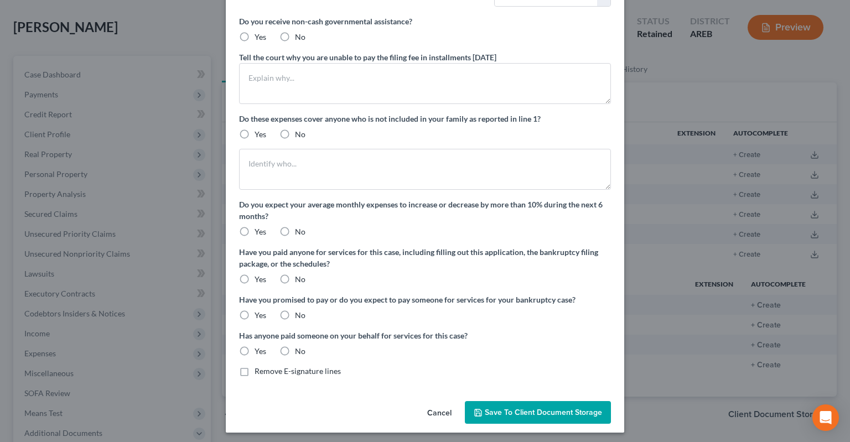
scroll to position [118, 0]
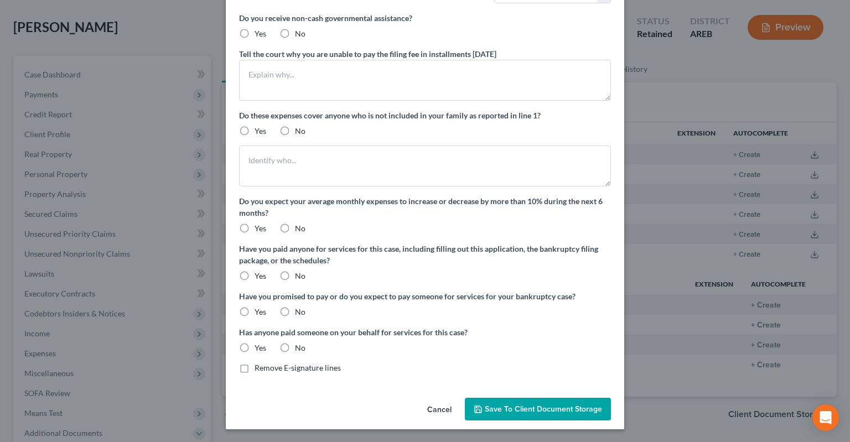
click at [522, 404] on button "Save to Client Document Storage" at bounding box center [538, 409] width 146 height 23
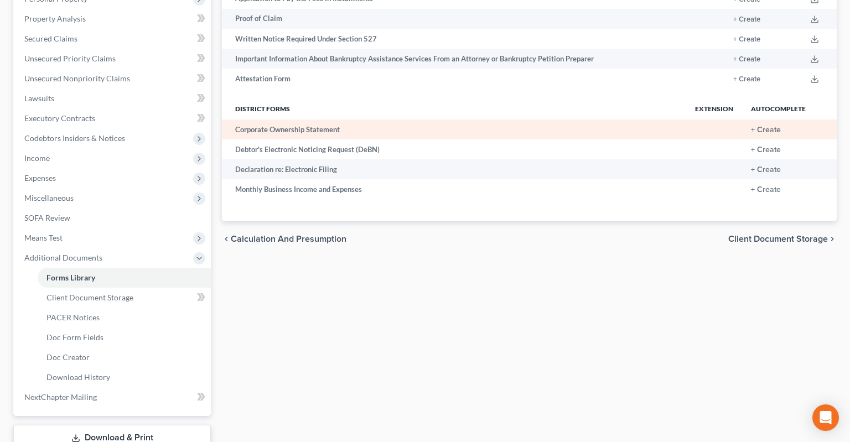
scroll to position [0, 0]
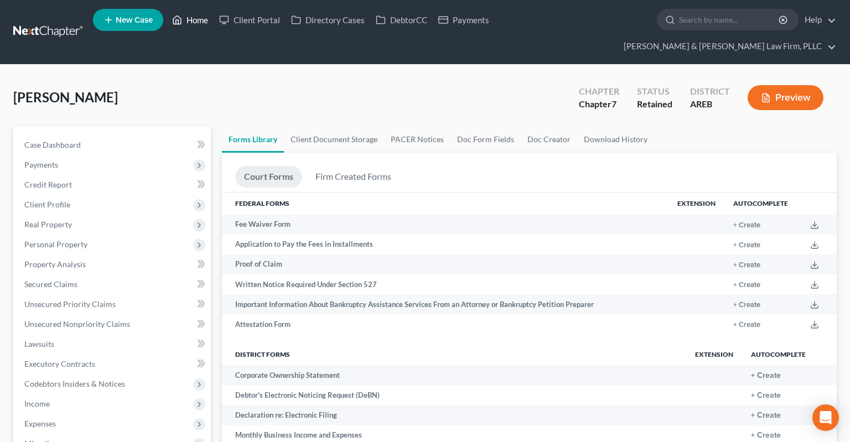
click at [185, 19] on link "Home" at bounding box center [189, 20] width 47 height 20
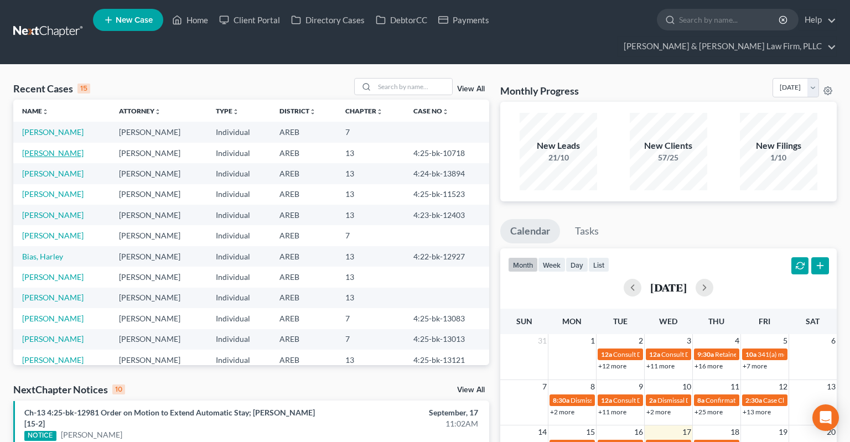
click at [59, 148] on link "Grayson, Dorian" at bounding box center [52, 152] width 61 height 9
select select "2"
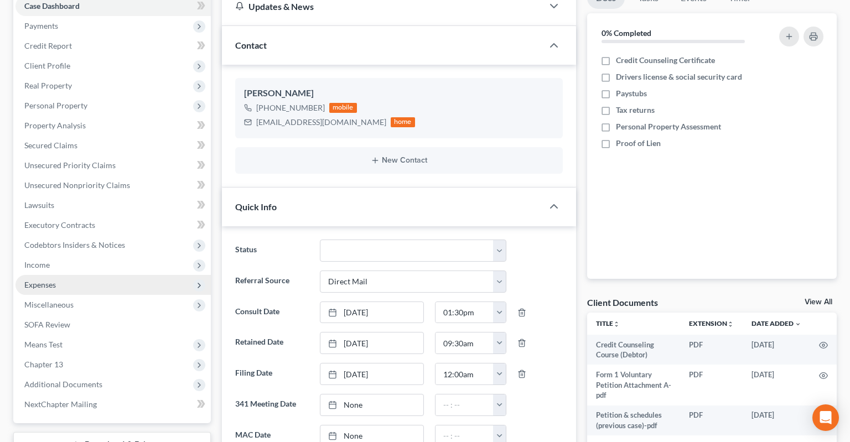
scroll to position [175, 0]
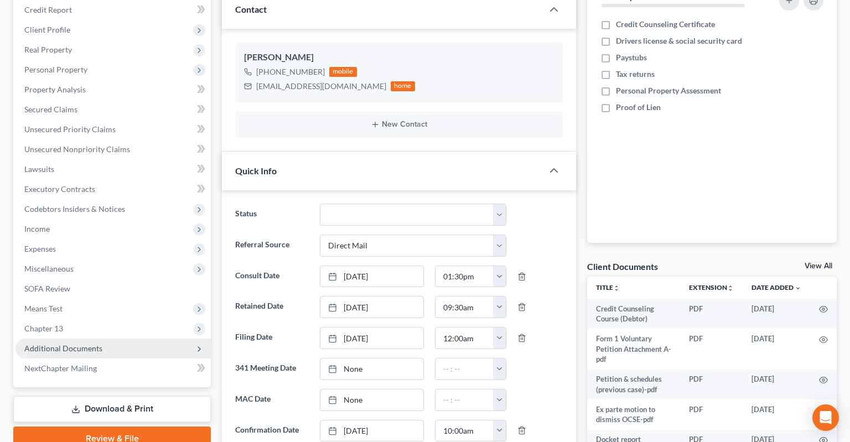
click at [133, 338] on span "Additional Documents" at bounding box center [112, 348] width 195 height 20
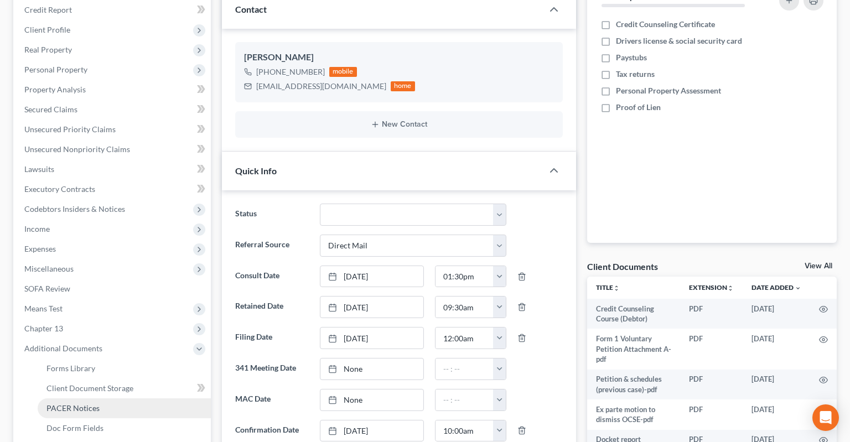
click at [137, 398] on link "PACER Notices" at bounding box center [124, 408] width 173 height 20
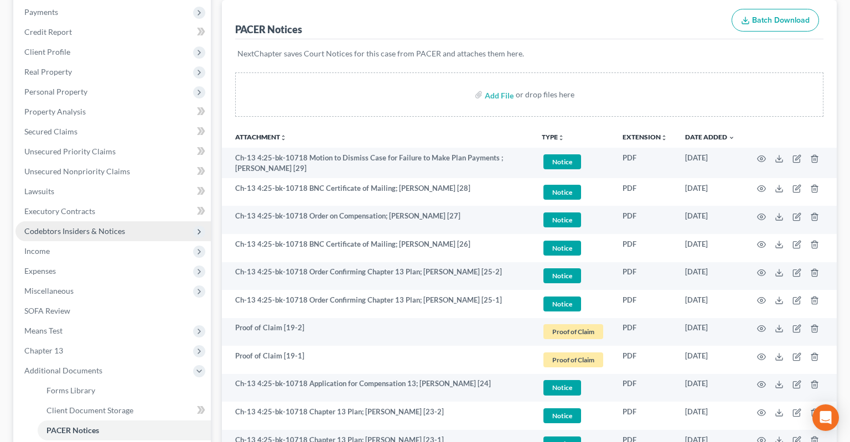
scroll to position [175, 0]
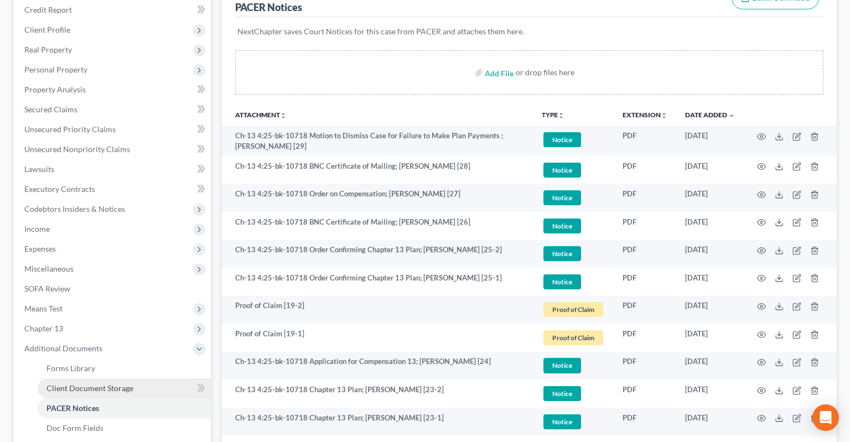
click at [107, 383] on span "Client Document Storage" at bounding box center [89, 387] width 87 height 9
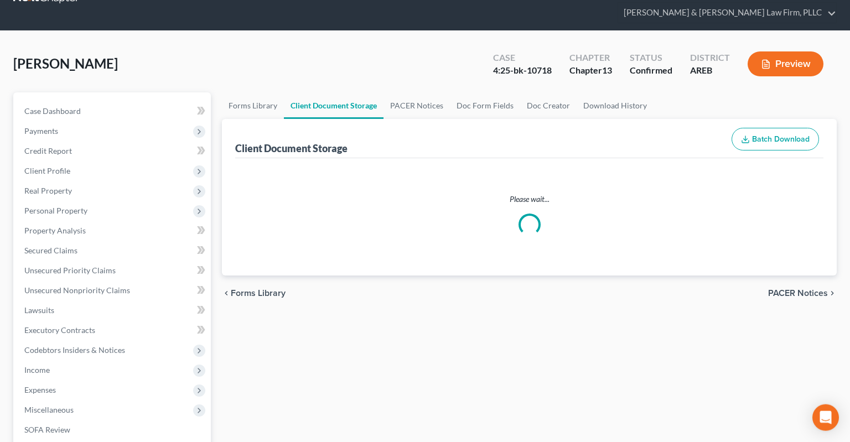
select select "0"
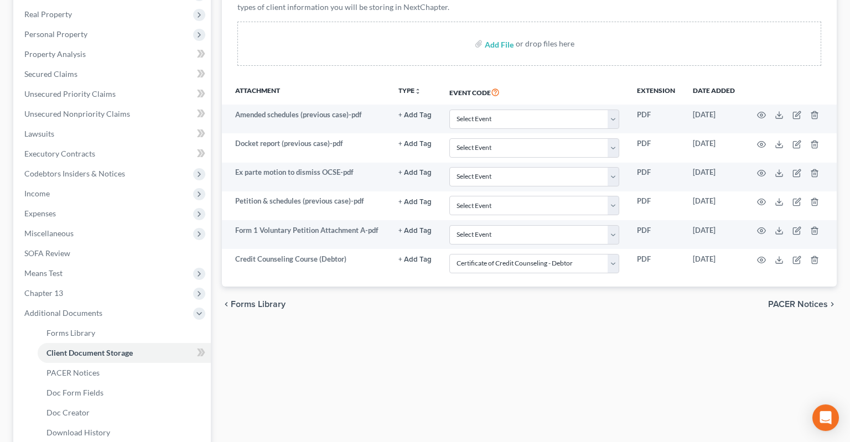
scroll to position [233, 0]
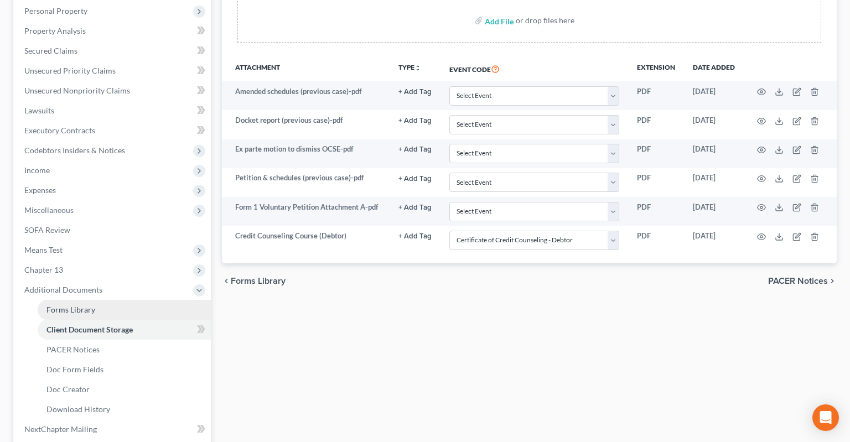
click at [127, 300] on link "Forms Library" at bounding box center [124, 310] width 173 height 20
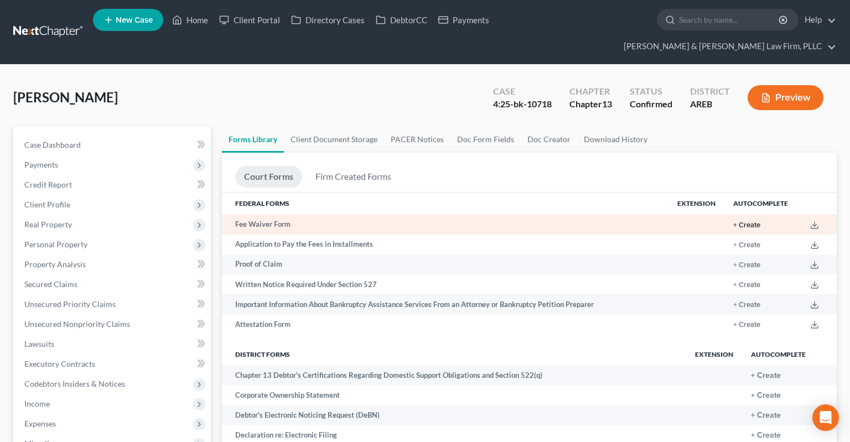
click at [748, 222] on button "+ Create" at bounding box center [746, 225] width 27 height 7
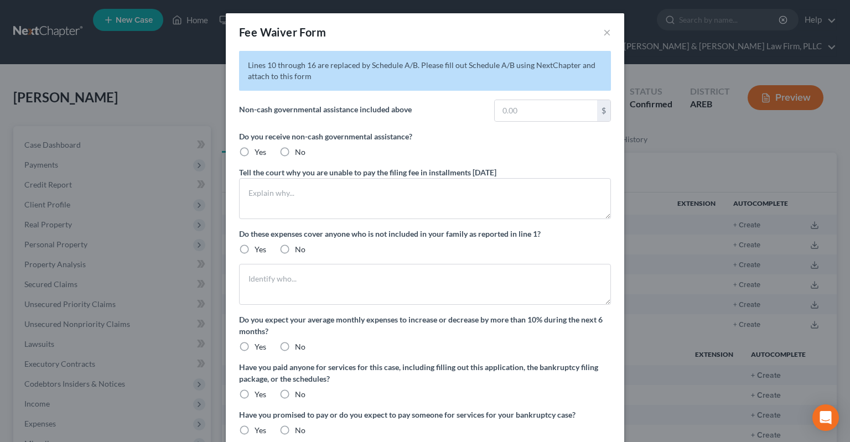
click at [295, 150] on label "No" at bounding box center [300, 152] width 11 height 11
click at [299, 150] on input "No" at bounding box center [302, 150] width 7 height 7
radio input "true"
click at [295, 247] on label "No" at bounding box center [300, 249] width 11 height 11
click at [299, 247] on input "No" at bounding box center [302, 247] width 7 height 7
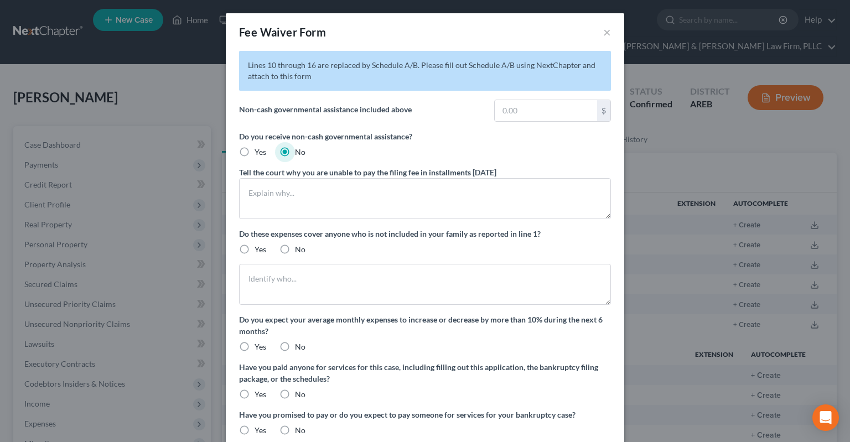
radio input "true"
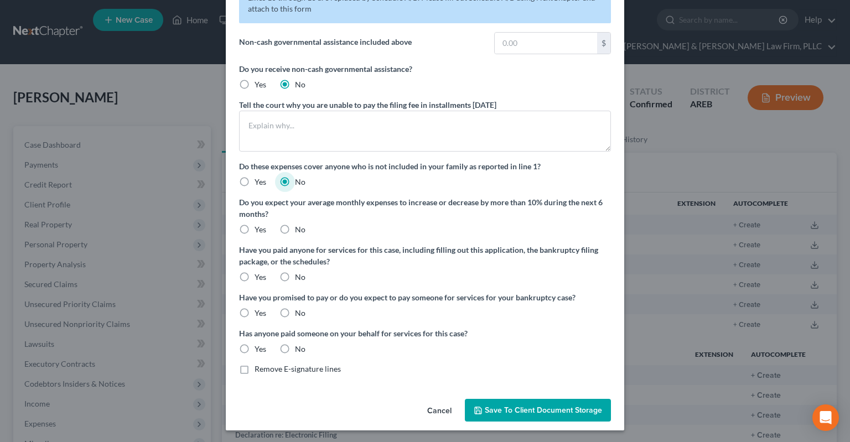
scroll to position [69, 0]
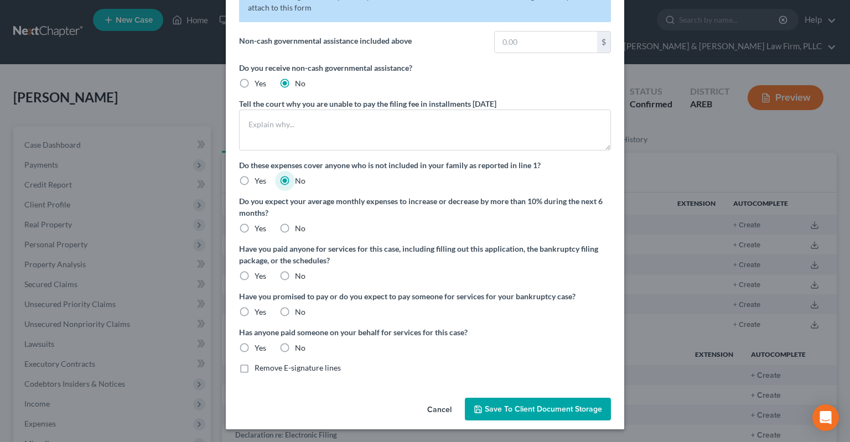
click at [295, 230] on label "No" at bounding box center [300, 228] width 11 height 11
click at [299, 230] on input "No" at bounding box center [302, 226] width 7 height 7
radio input "true"
click at [295, 272] on label "No" at bounding box center [300, 275] width 11 height 11
click at [299, 272] on input "No" at bounding box center [302, 273] width 7 height 7
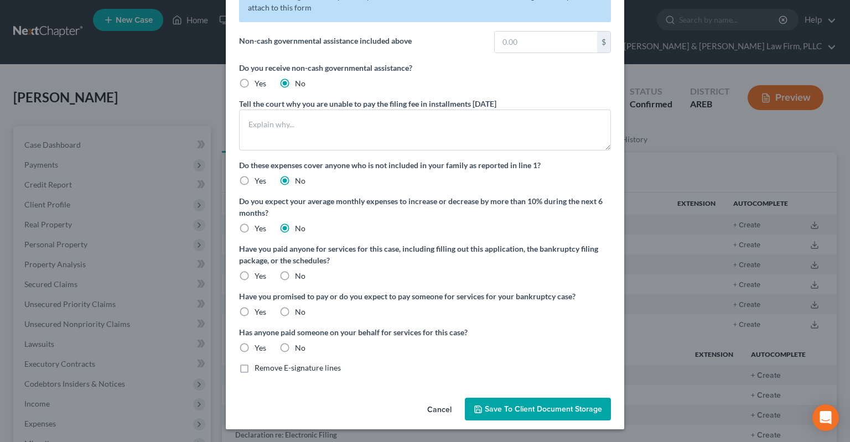
radio input "true"
click at [295, 311] on label "No" at bounding box center [300, 311] width 11 height 11
click at [299, 311] on input "No" at bounding box center [302, 309] width 7 height 7
radio input "true"
click at [295, 348] on label "No" at bounding box center [300, 347] width 11 height 11
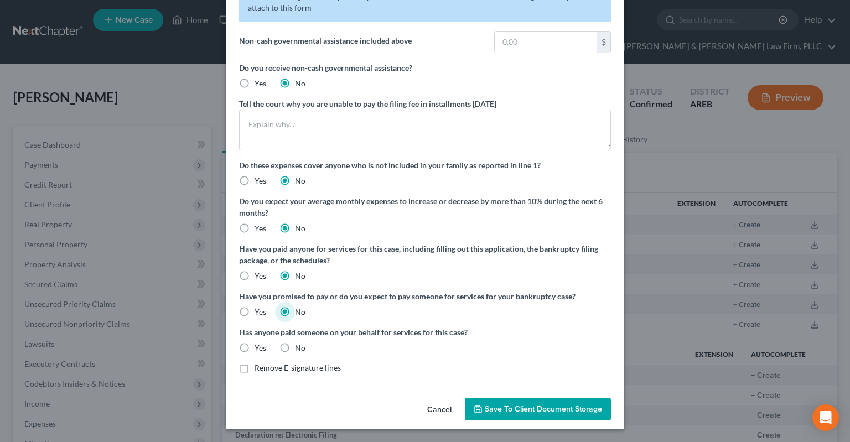
click at [299, 348] on input "No" at bounding box center [302, 345] width 7 height 7
radio input "true"
click at [268, 366] on span "Remove E-signature lines" at bounding box center [297, 367] width 86 height 9
click at [266, 366] on input "Remove E-signature lines" at bounding box center [262, 365] width 7 height 7
checkbox input "true"
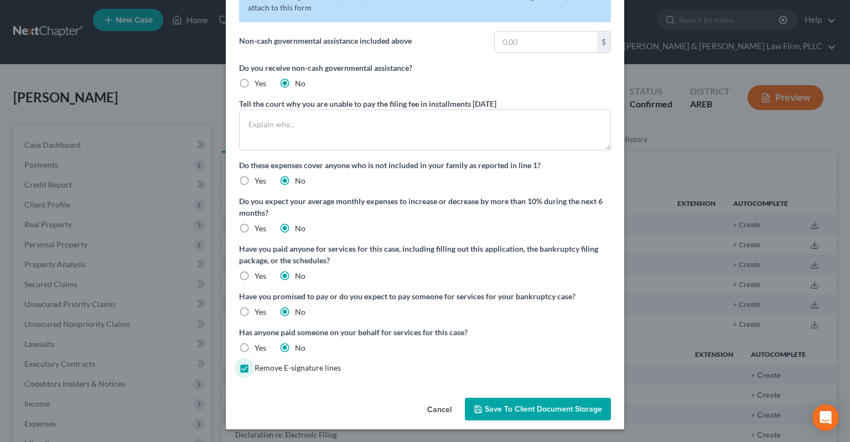
click at [521, 415] on button "Save to Client Document Storage" at bounding box center [538, 409] width 146 height 23
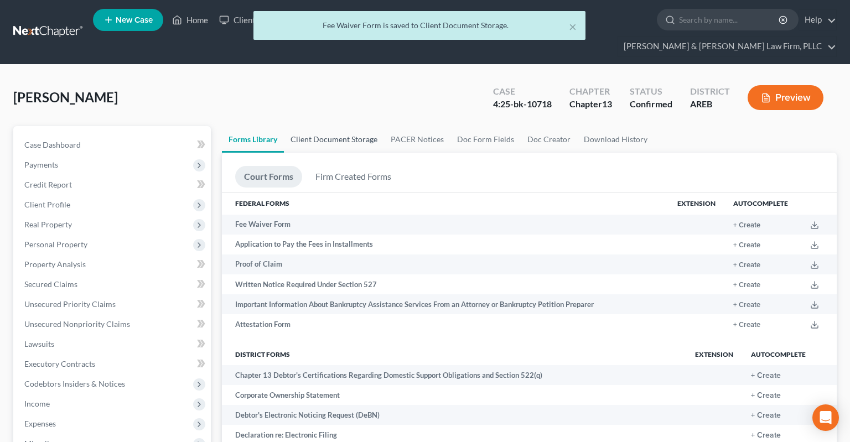
click at [360, 126] on link "Client Document Storage" at bounding box center [334, 139] width 100 height 27
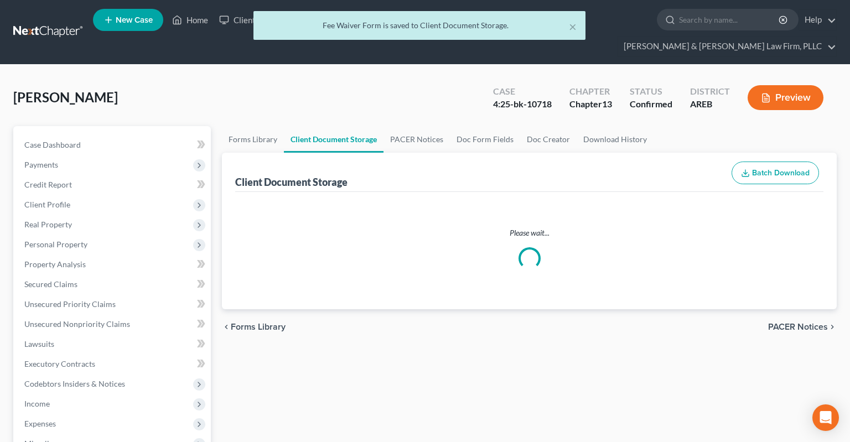
select select "0"
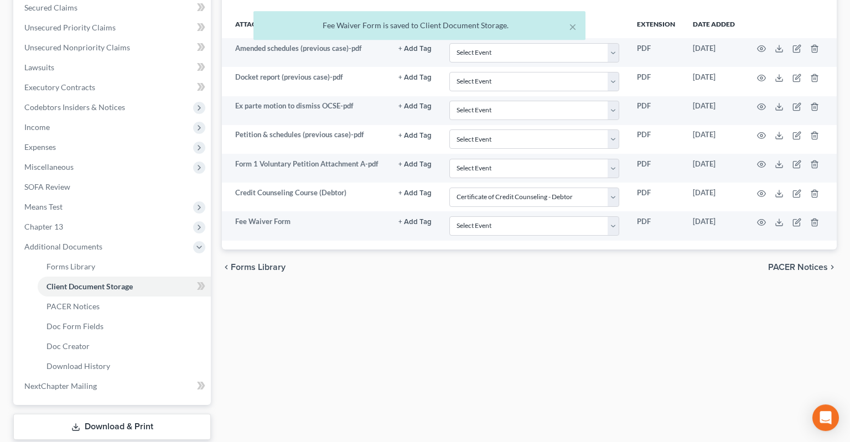
scroll to position [324, 0]
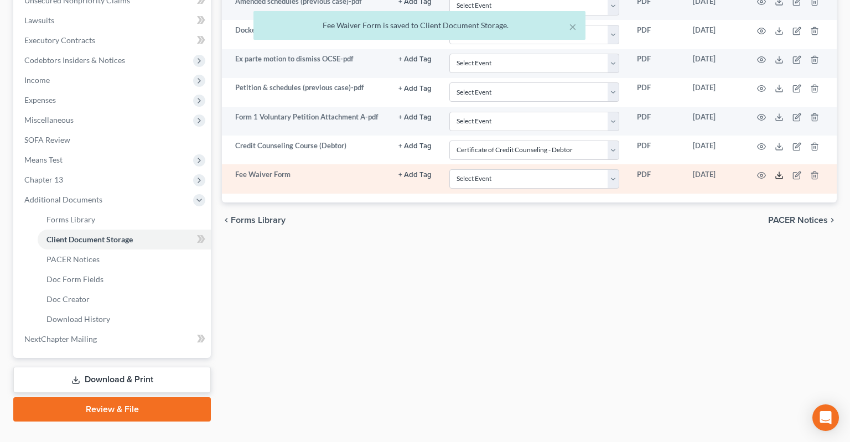
click at [778, 171] on icon at bounding box center [778, 175] width 9 height 9
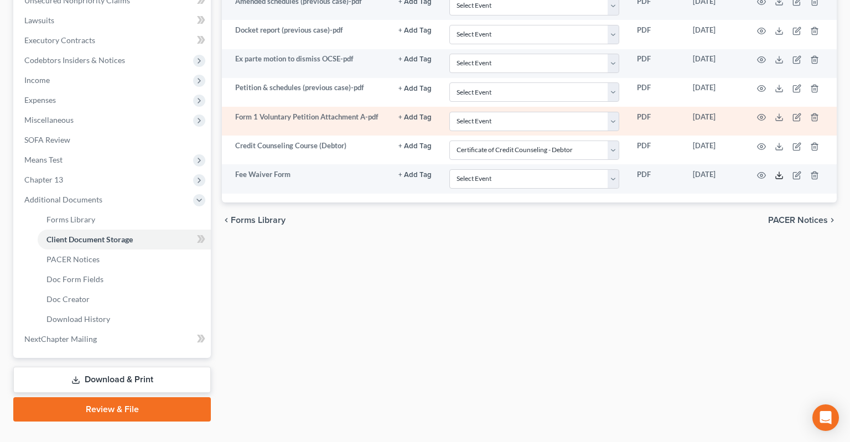
scroll to position [0, 0]
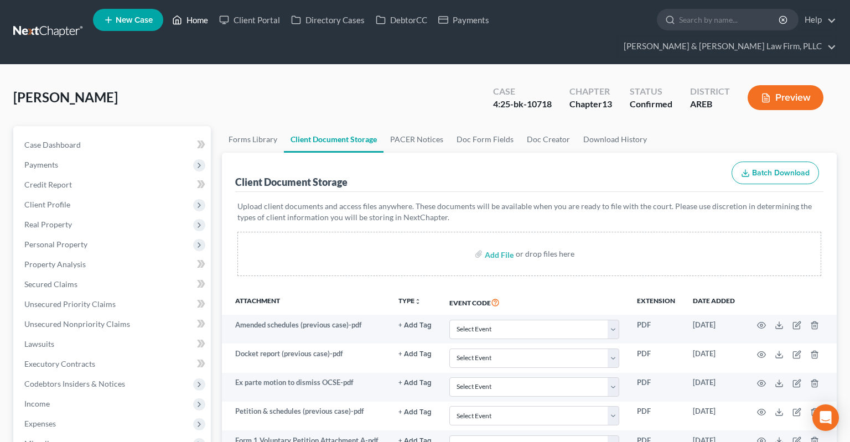
click at [196, 24] on link "Home" at bounding box center [189, 20] width 47 height 20
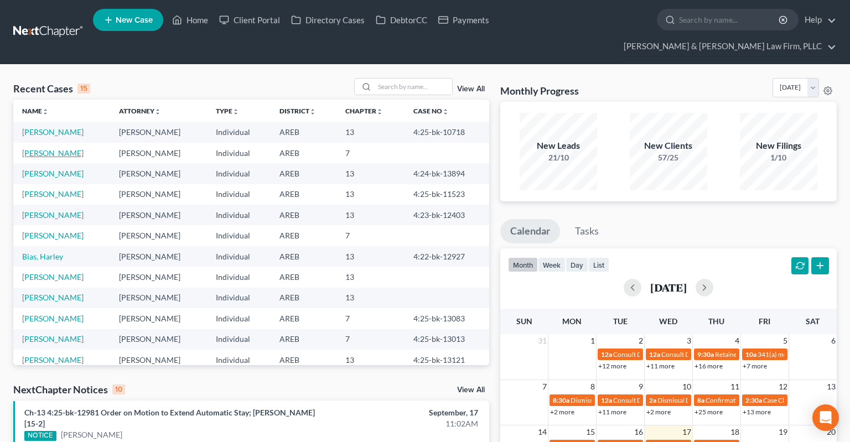
click at [70, 148] on link "Hunter, Karneisha" at bounding box center [52, 152] width 61 height 9
select select "8"
select select "1"
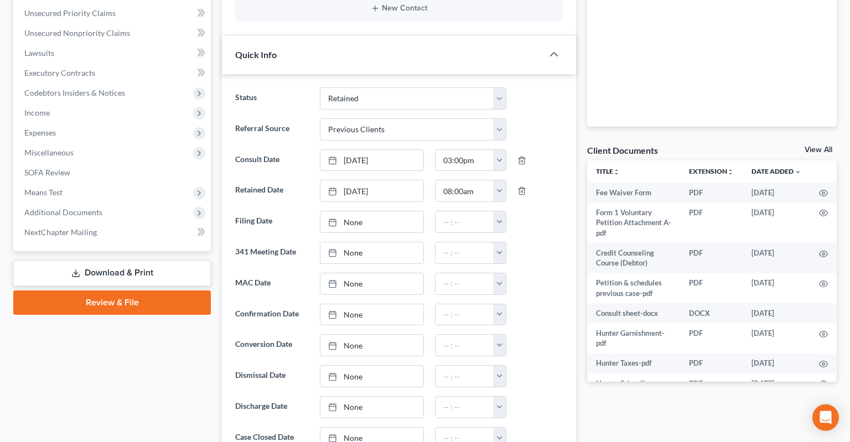
scroll to position [292, 0]
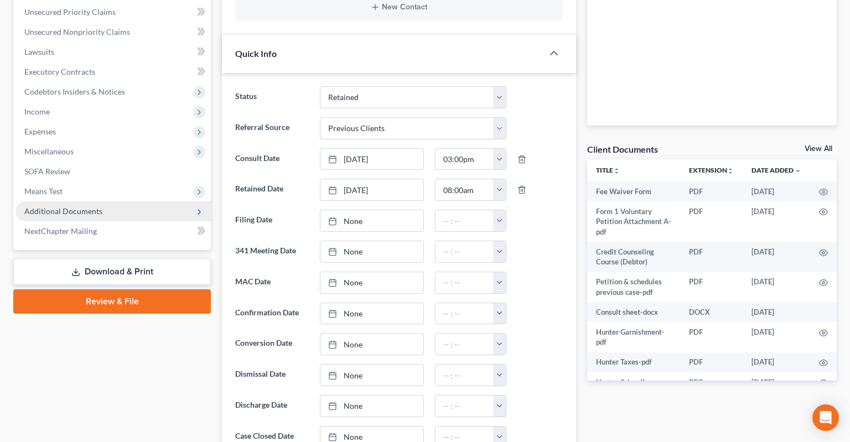
click at [114, 201] on span "Additional Documents" at bounding box center [112, 211] width 195 height 20
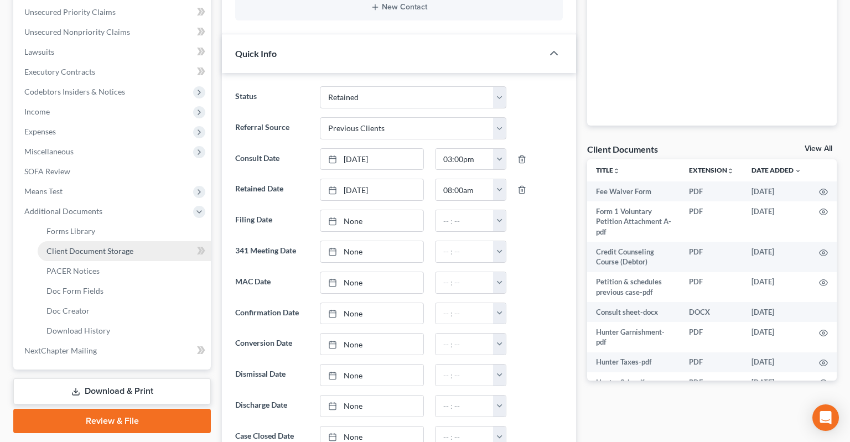
click at [138, 241] on link "Client Document Storage" at bounding box center [124, 251] width 173 height 20
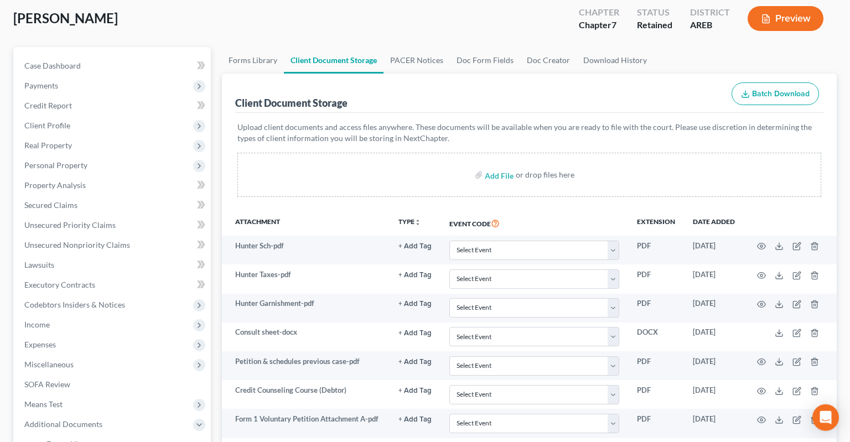
scroll to position [304, 0]
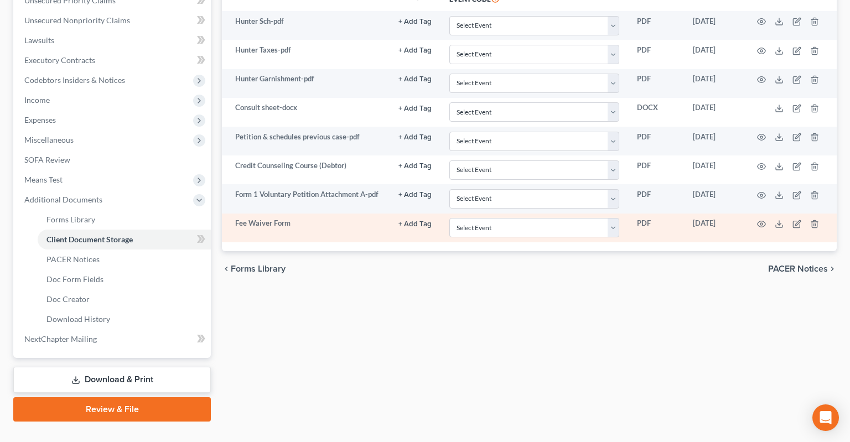
click at [773, 213] on td at bounding box center [789, 227] width 93 height 29
click at [777, 220] on icon at bounding box center [778, 224] width 9 height 9
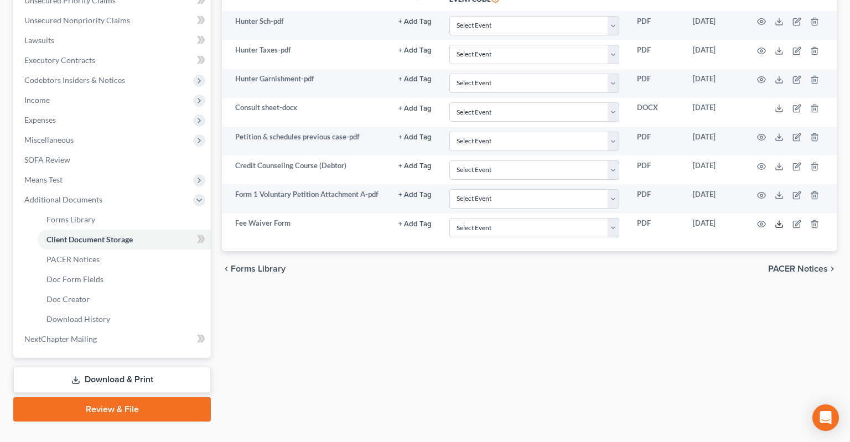
scroll to position [0, 0]
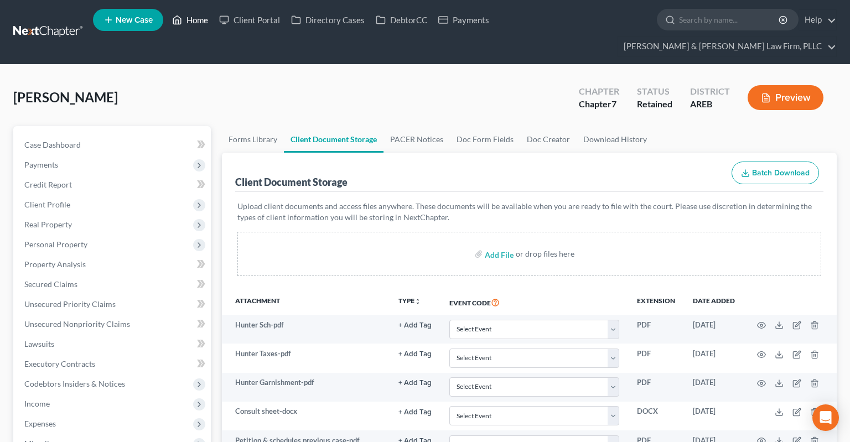
click at [202, 22] on link "Home" at bounding box center [189, 20] width 47 height 20
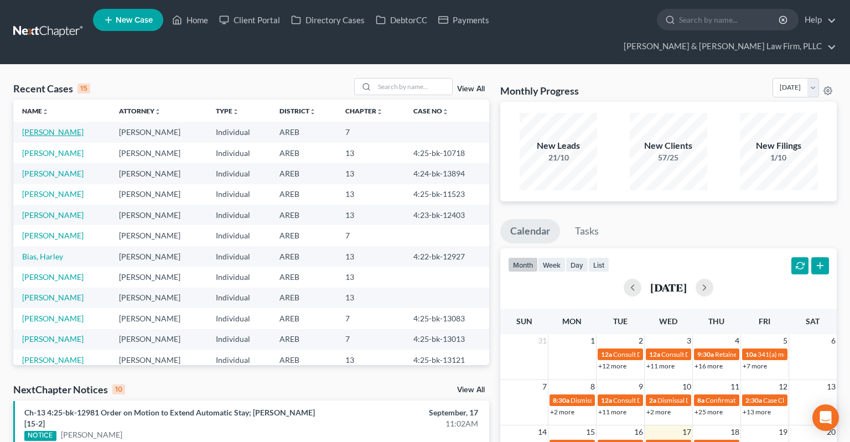
click at [66, 127] on link "Hunter, Karneisha" at bounding box center [52, 131] width 61 height 9
select select "1"
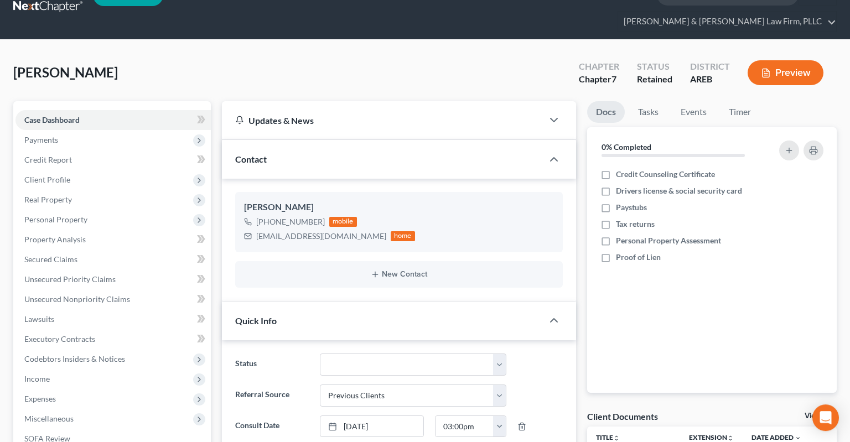
scroll to position [233, 0]
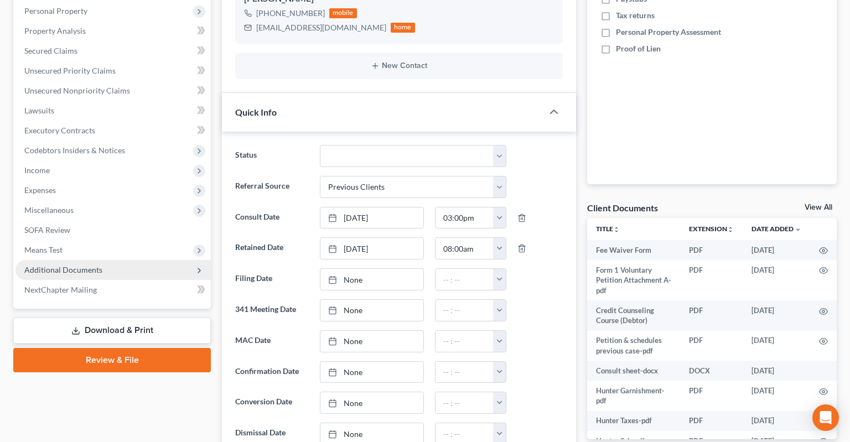
click at [100, 265] on span "Additional Documents" at bounding box center [63, 269] width 78 height 9
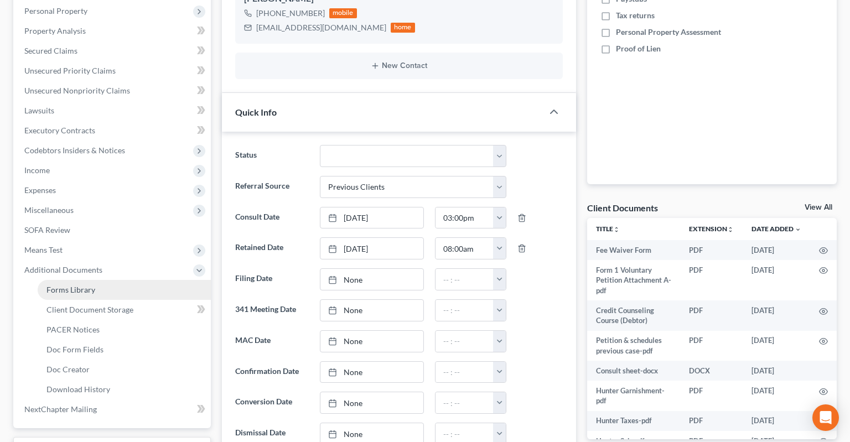
click at [123, 280] on link "Forms Library" at bounding box center [124, 290] width 173 height 20
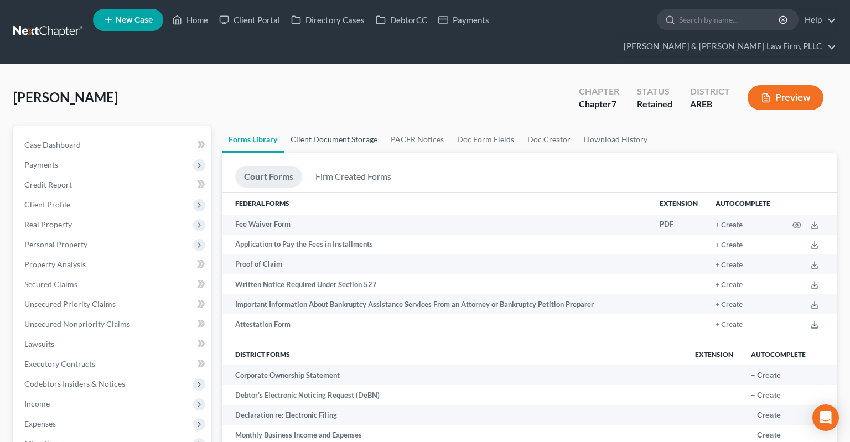
click at [349, 126] on link "Client Document Storage" at bounding box center [334, 139] width 100 height 27
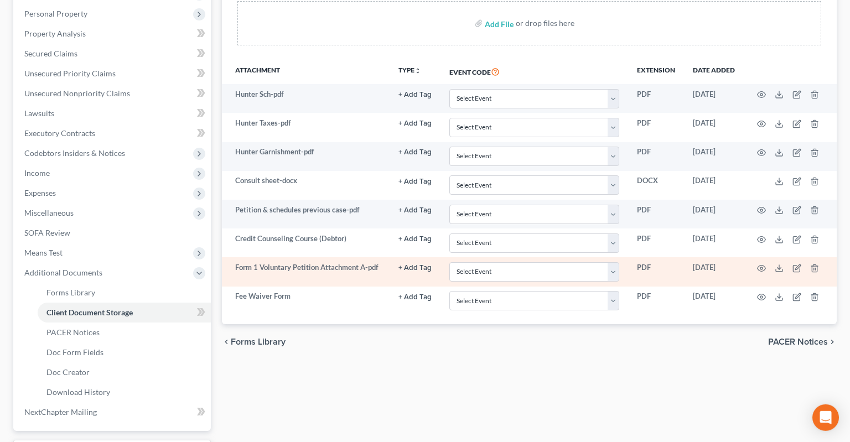
scroll to position [233, 0]
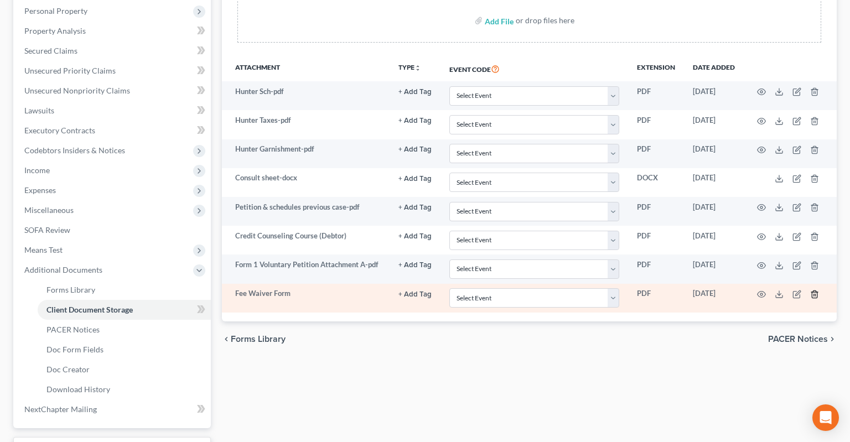
click at [812, 290] on icon "button" at bounding box center [813, 293] width 5 height 7
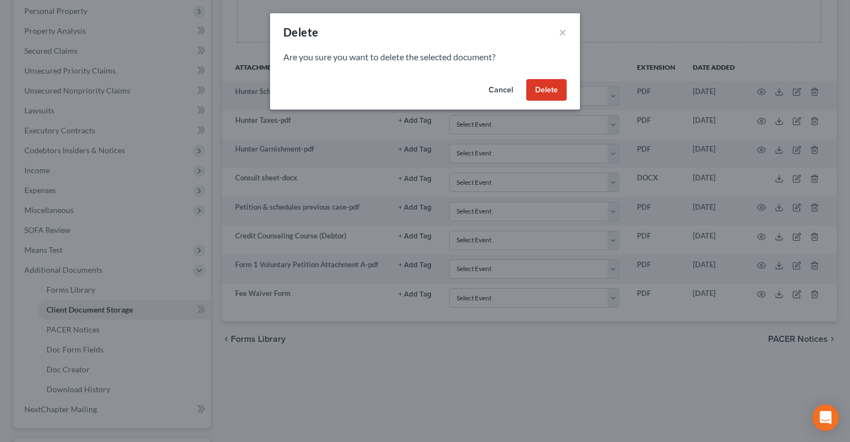
drag, startPoint x: 564, startPoint y: 96, endPoint x: 554, endPoint y: 100, distance: 11.2
click at [564, 95] on button "Delete" at bounding box center [546, 90] width 40 height 22
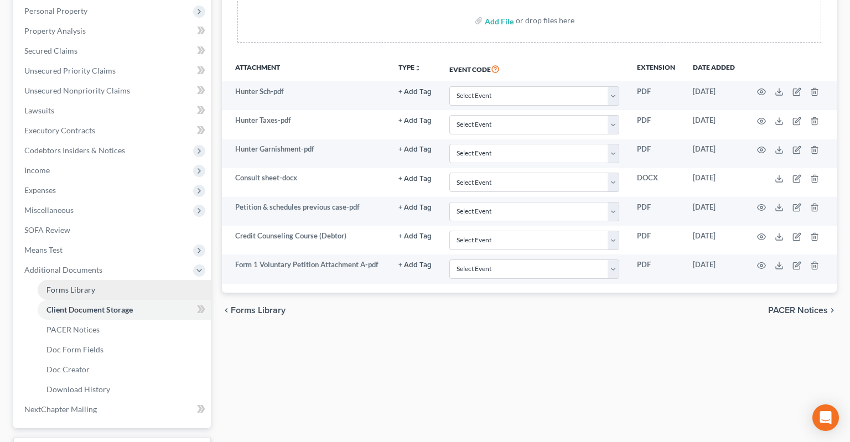
click at [140, 280] on link "Forms Library" at bounding box center [124, 290] width 173 height 20
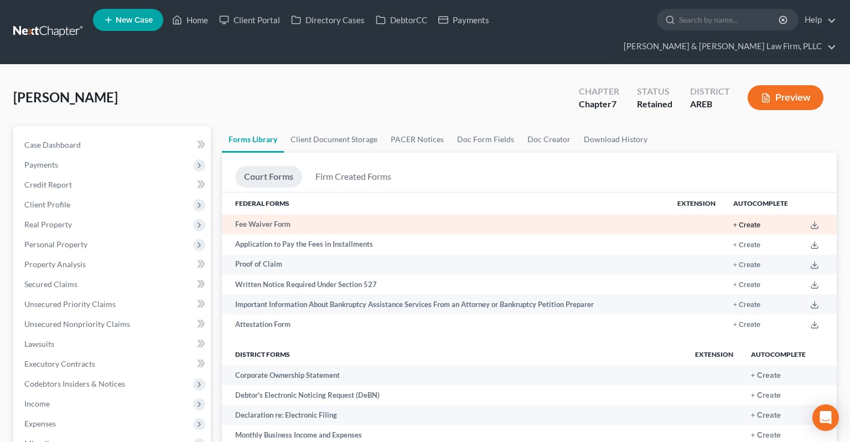
click at [748, 222] on button "+ Create" at bounding box center [746, 225] width 27 height 7
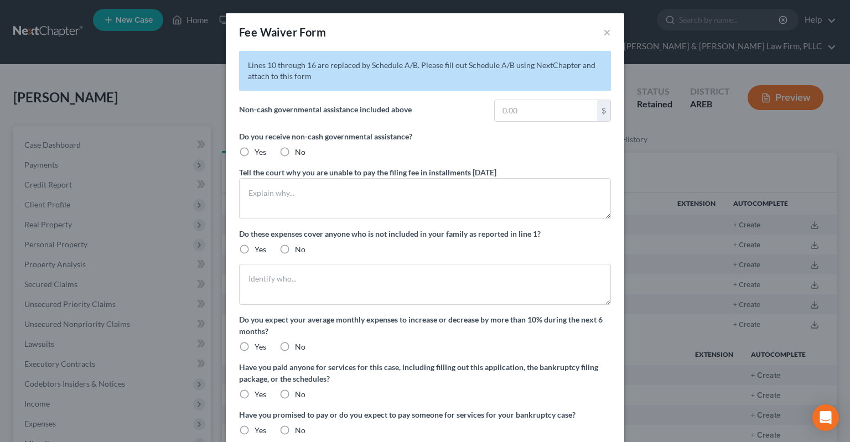
click at [254, 151] on label "Yes" at bounding box center [260, 152] width 12 height 11
click at [259, 151] on input "Yes" at bounding box center [262, 150] width 7 height 7
radio input "true"
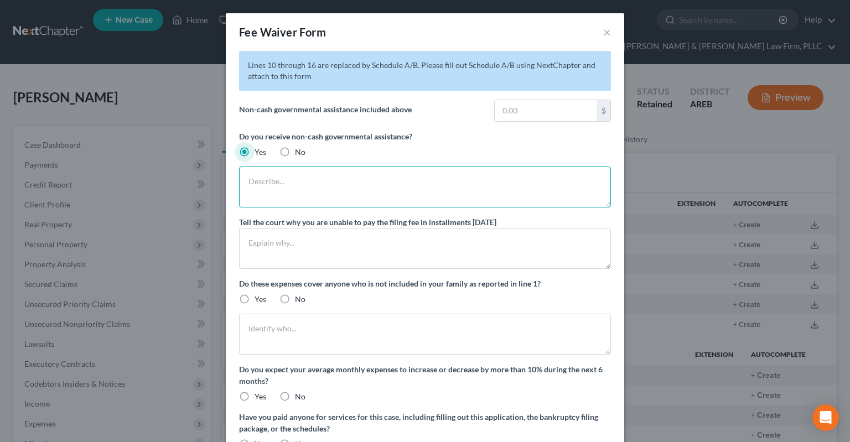
click at [279, 194] on textarea at bounding box center [425, 186] width 372 height 41
click at [291, 185] on textarea at bounding box center [425, 186] width 372 height 41
click at [573, 183] on textarea "I receive approximately a housing voucher in the approximate amount of $520" at bounding box center [425, 186] width 372 height 41
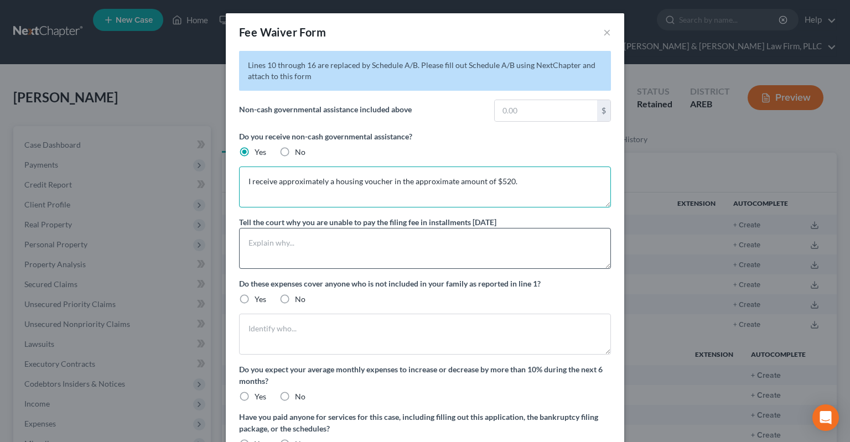
type textarea "I receive approximately a housing voucher in the approximate amount of $520."
click at [333, 239] on textarea at bounding box center [425, 248] width 372 height 41
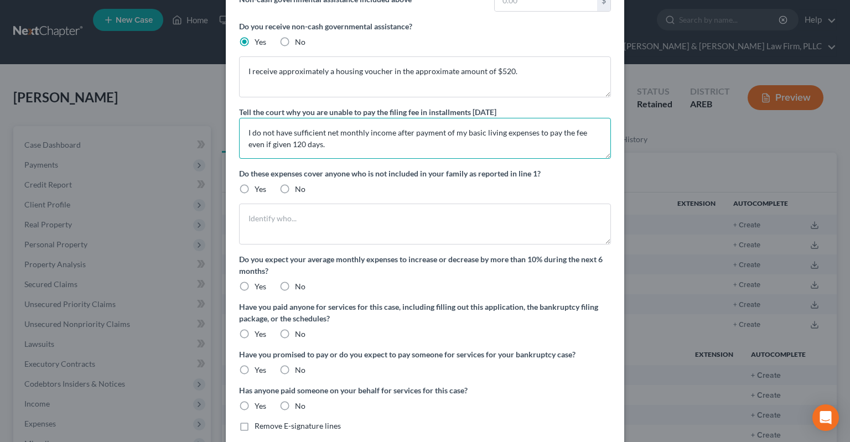
scroll to position [111, 0]
type textarea "I do not have sufficient net monthly income after payment of my basic living ex…"
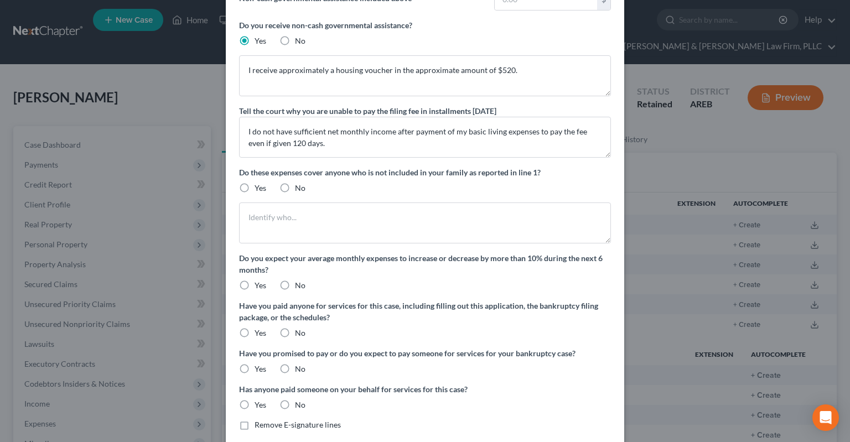
click at [295, 188] on label "No" at bounding box center [300, 188] width 11 height 11
click at [299, 188] on input "No" at bounding box center [302, 186] width 7 height 7
radio input "true"
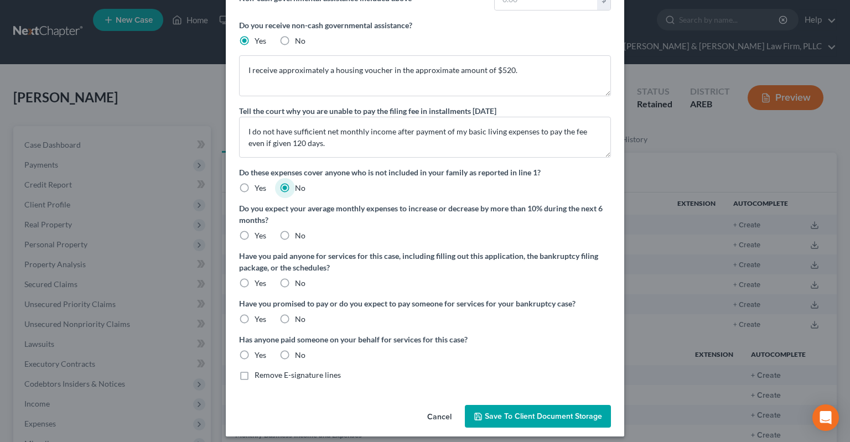
click at [295, 232] on label "No" at bounding box center [300, 235] width 11 height 11
click at [299, 232] on input "No" at bounding box center [302, 233] width 7 height 7
radio input "true"
click at [295, 280] on label "No" at bounding box center [300, 283] width 11 height 11
click at [299, 280] on input "No" at bounding box center [302, 281] width 7 height 7
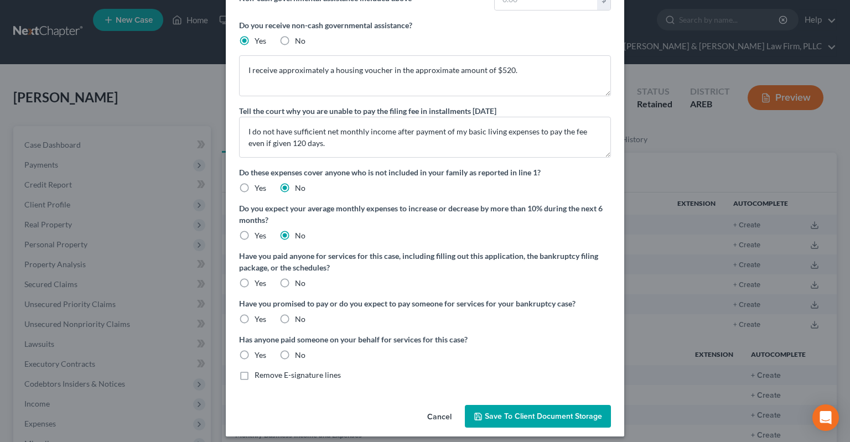
radio input "true"
click at [295, 319] on label "No" at bounding box center [300, 319] width 11 height 11
click at [299, 319] on input "No" at bounding box center [302, 317] width 7 height 7
radio input "true"
click at [295, 356] on label "No" at bounding box center [300, 355] width 11 height 11
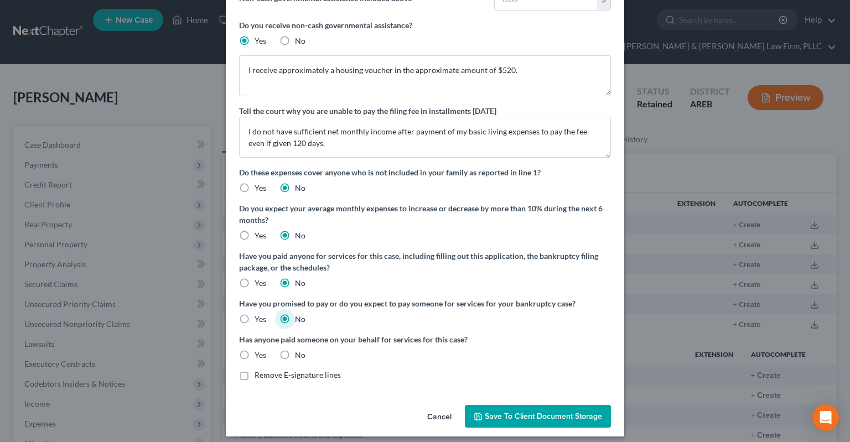
click at [299, 356] on input "No" at bounding box center [302, 353] width 7 height 7
radio input "true"
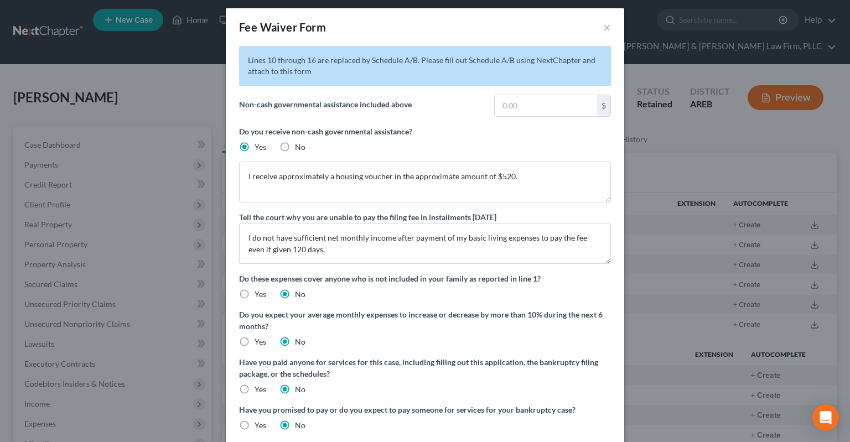
scroll to position [0, 0]
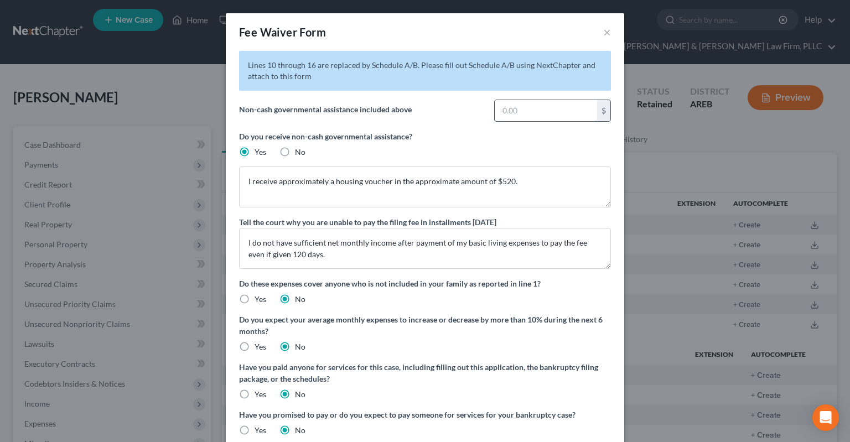
click at [536, 118] on input "text" at bounding box center [545, 110] width 102 height 21
drag, startPoint x: 525, startPoint y: 114, endPoint x: 437, endPoint y: 103, distance: 88.6
click at [494, 103] on input "520" at bounding box center [545, 110] width 102 height 21
type input "0"
click at [398, 132] on label "Do you receive non-cash governmental assistance?" at bounding box center [425, 137] width 372 height 12
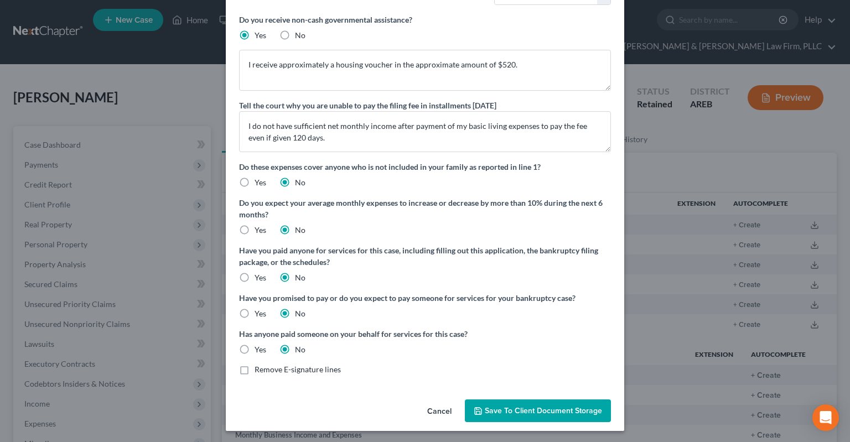
scroll to position [118, 0]
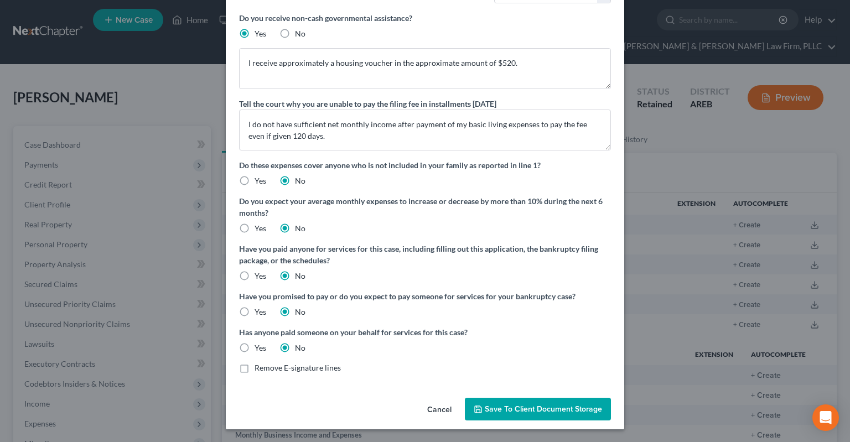
click at [544, 406] on span "Save to Client Document Storage" at bounding box center [543, 408] width 117 height 9
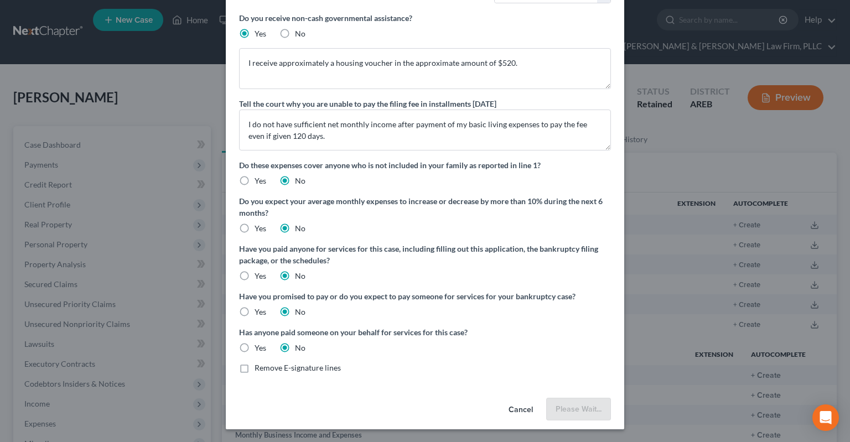
scroll to position [118, 0]
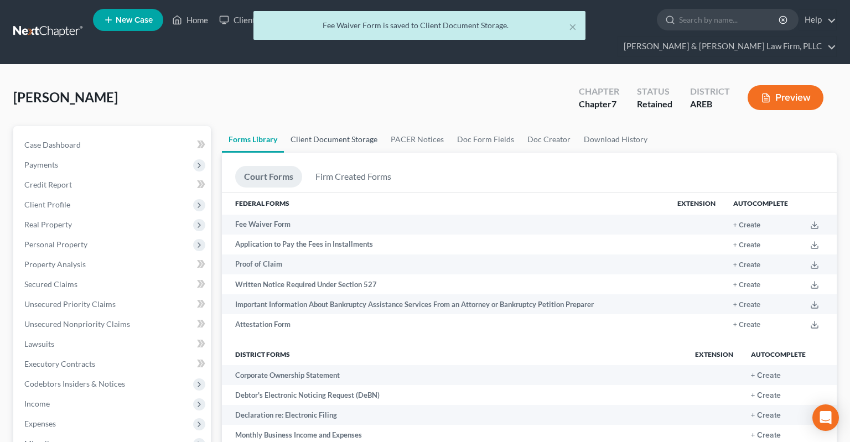
click at [348, 126] on link "Client Document Storage" at bounding box center [334, 139] width 100 height 27
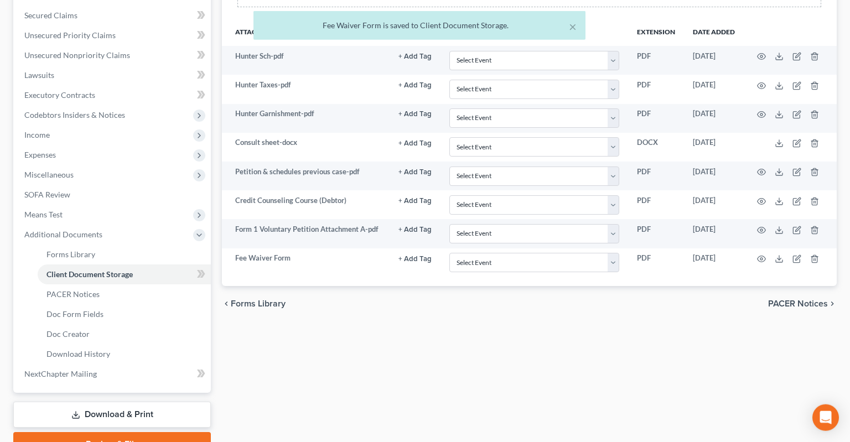
scroll to position [292, 0]
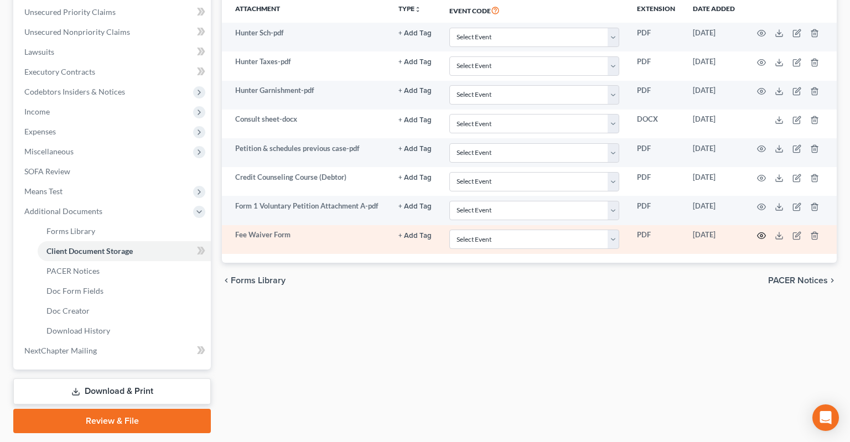
click at [763, 233] on icon "button" at bounding box center [761, 236] width 8 height 6
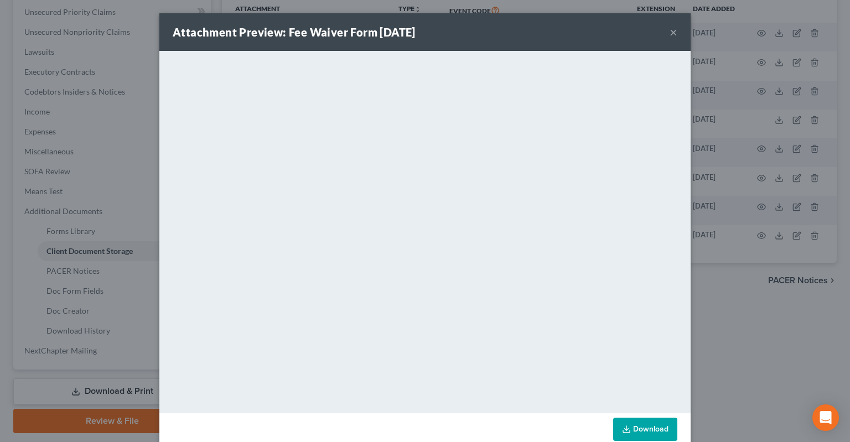
click at [671, 33] on button "×" at bounding box center [673, 31] width 8 height 13
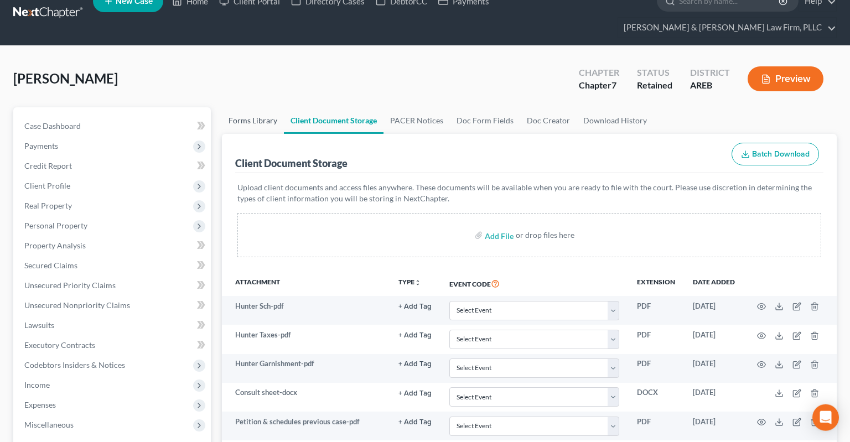
scroll to position [0, 0]
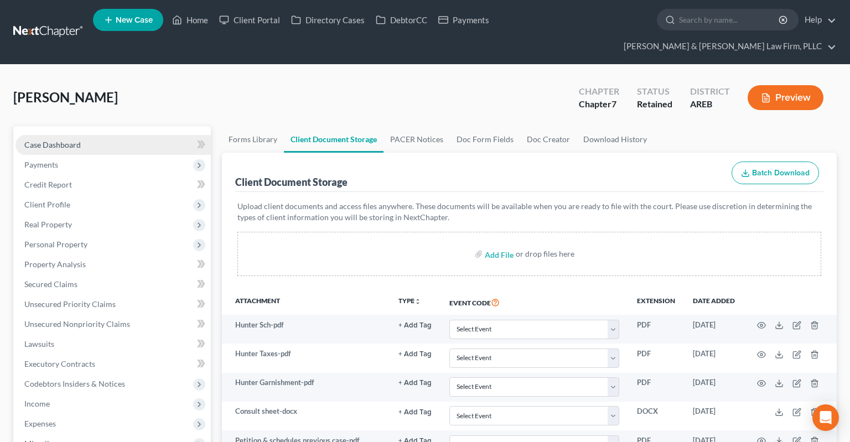
click at [145, 135] on link "Case Dashboard" at bounding box center [112, 145] width 195 height 20
select select "1"
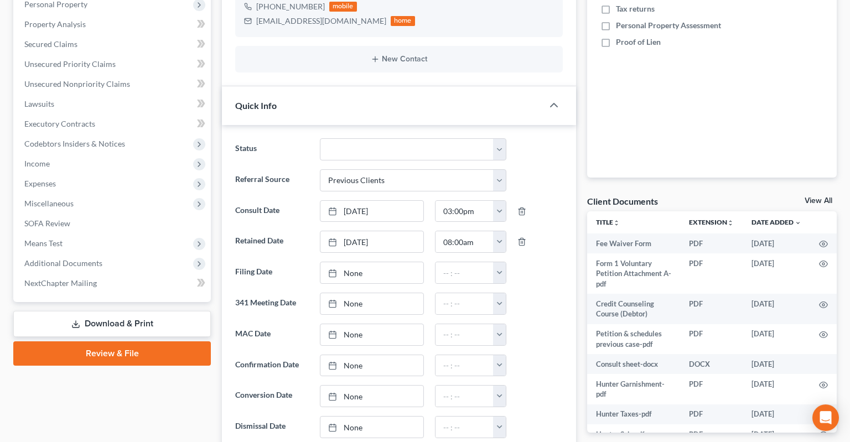
scroll to position [525, 0]
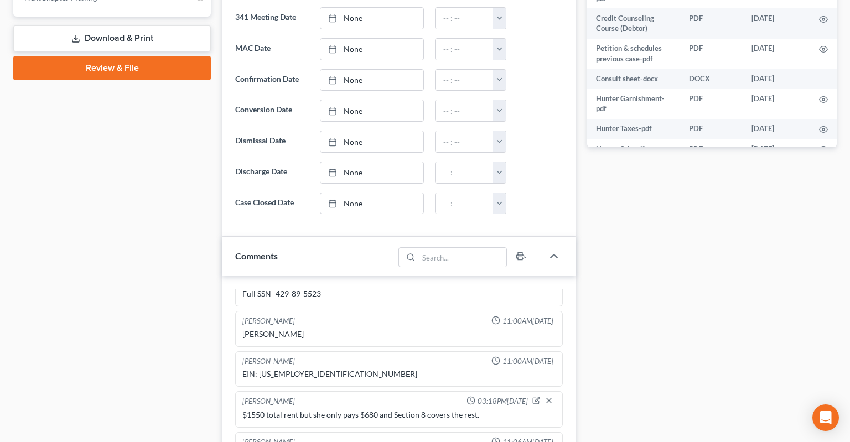
click at [284, 288] on div "Full SSN- 429-89-5523" at bounding box center [398, 293] width 313 height 11
drag, startPoint x: 284, startPoint y: 269, endPoint x: 315, endPoint y: 269, distance: 30.4
click at [315, 288] on div "Full SSN- 429-89-5523" at bounding box center [398, 293] width 313 height 11
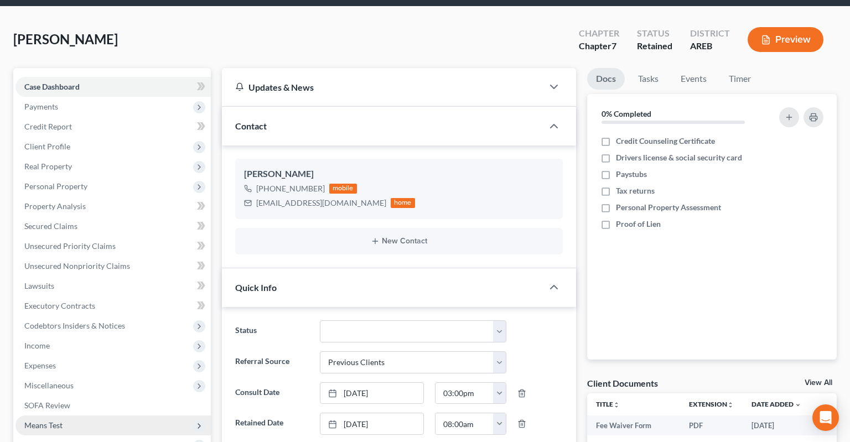
scroll to position [0, 0]
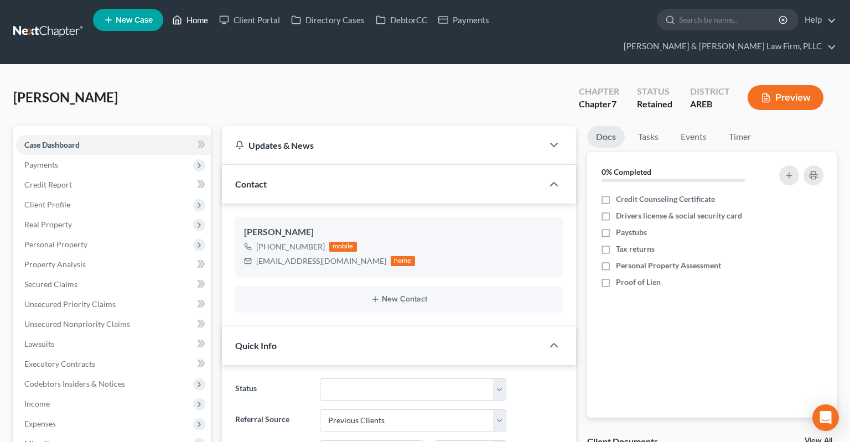
click at [196, 25] on link "Home" at bounding box center [189, 20] width 47 height 20
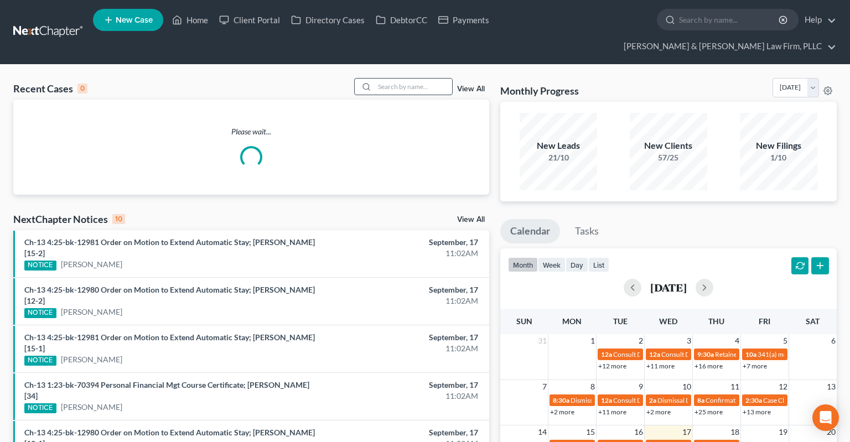
click at [412, 79] on input "search" at bounding box center [412, 87] width 77 height 16
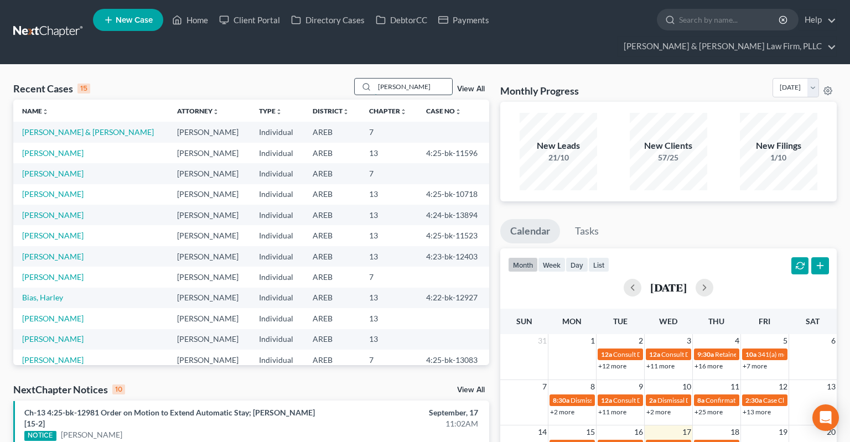
type input "brodin"
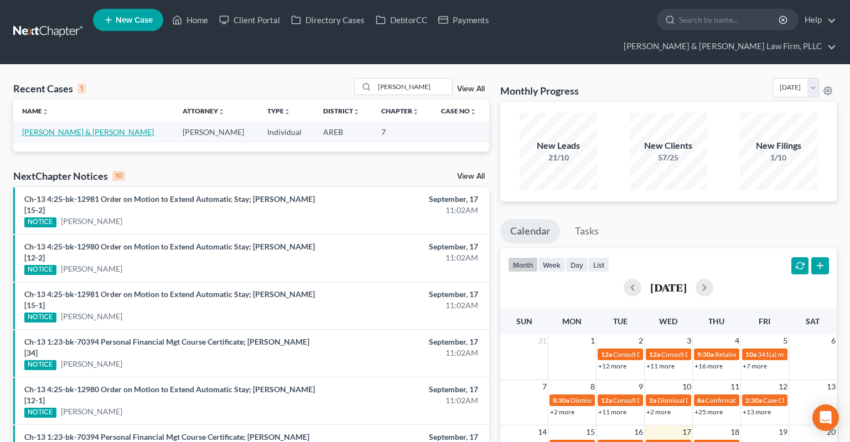
click at [71, 127] on link "Brodin, Shaun & Karen" at bounding box center [88, 131] width 132 height 9
select select "4"
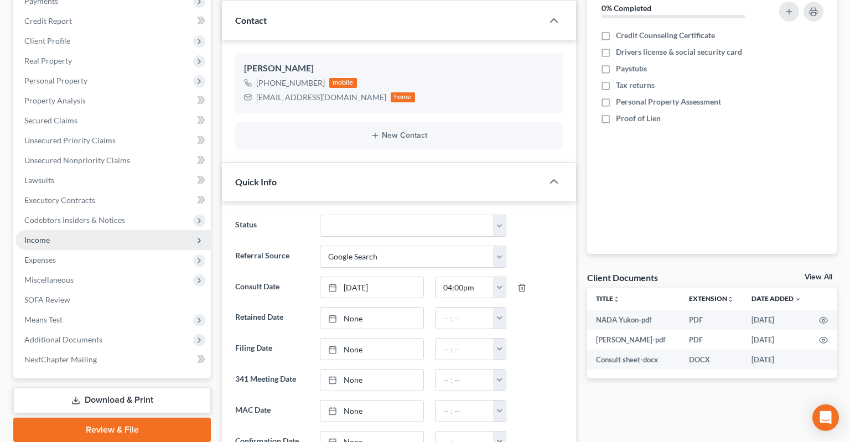
scroll to position [175, 0]
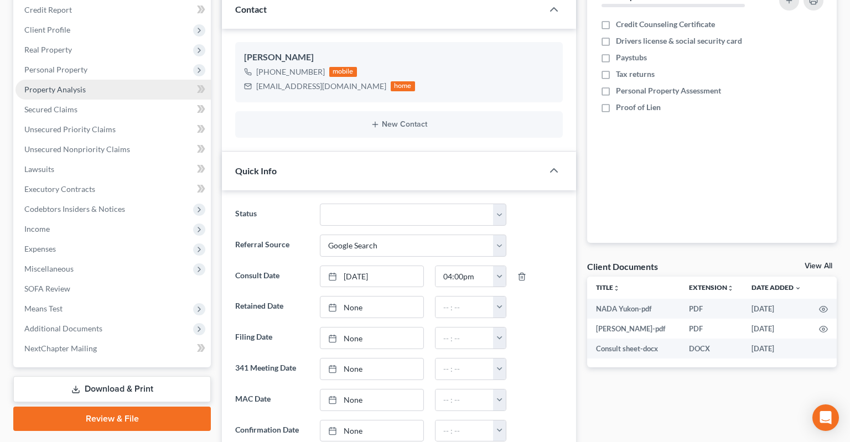
click at [86, 80] on link "Property Analysis" at bounding box center [112, 90] width 195 height 20
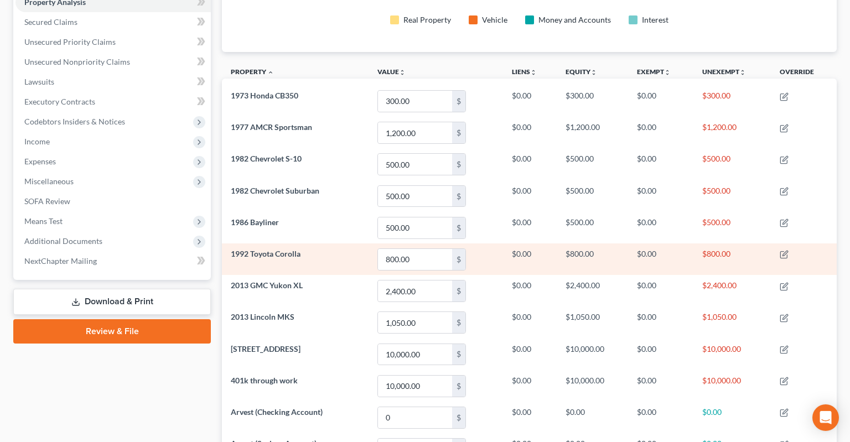
scroll to position [240, 0]
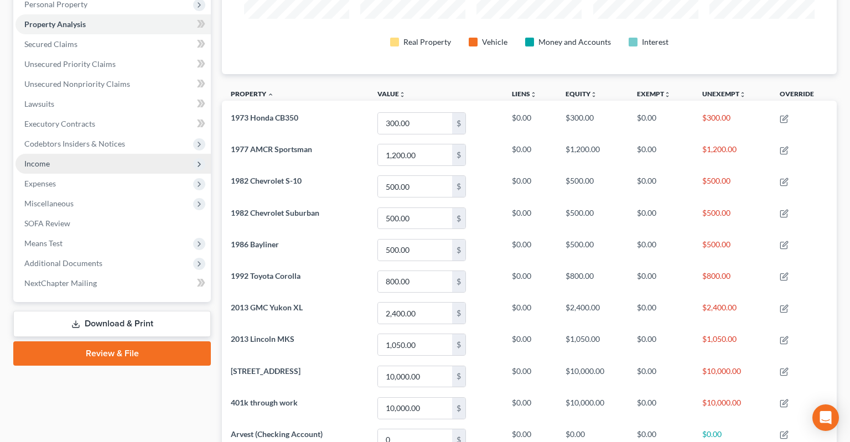
click at [113, 154] on span "Income" at bounding box center [112, 164] width 195 height 20
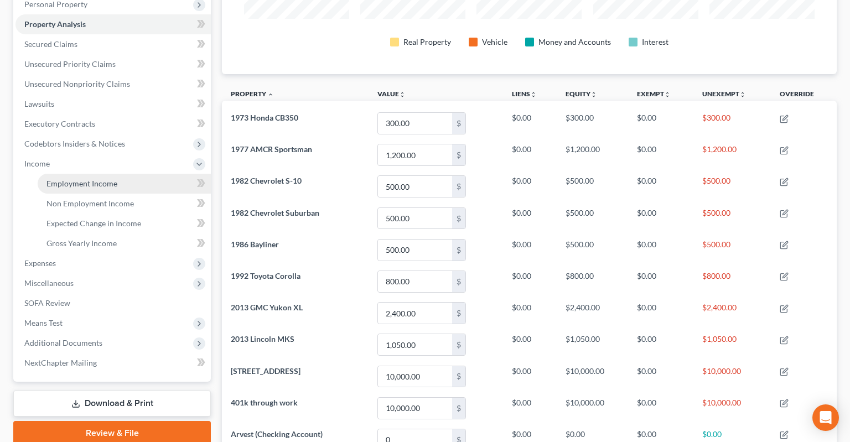
click at [121, 174] on link "Employment Income" at bounding box center [124, 184] width 173 height 20
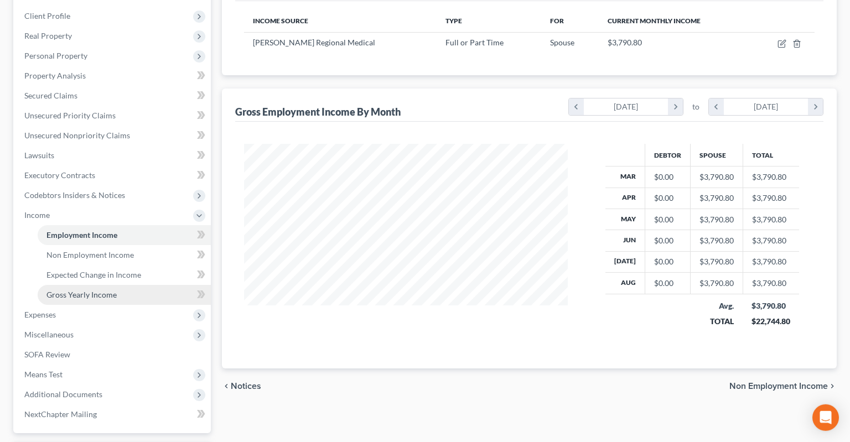
scroll to position [233, 0]
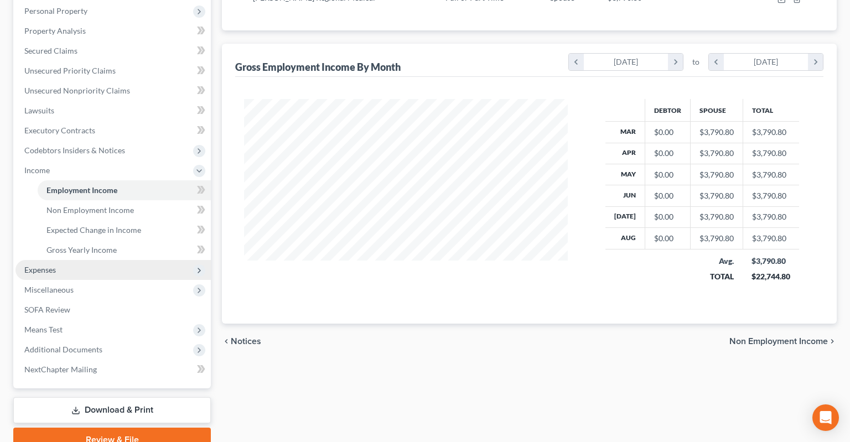
click at [103, 260] on span "Expenses" at bounding box center [112, 270] width 195 height 20
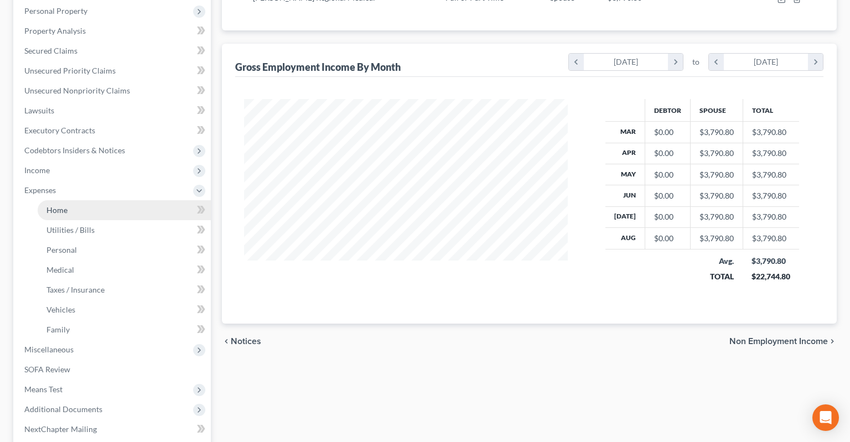
click at [109, 200] on link "Home" at bounding box center [124, 210] width 173 height 20
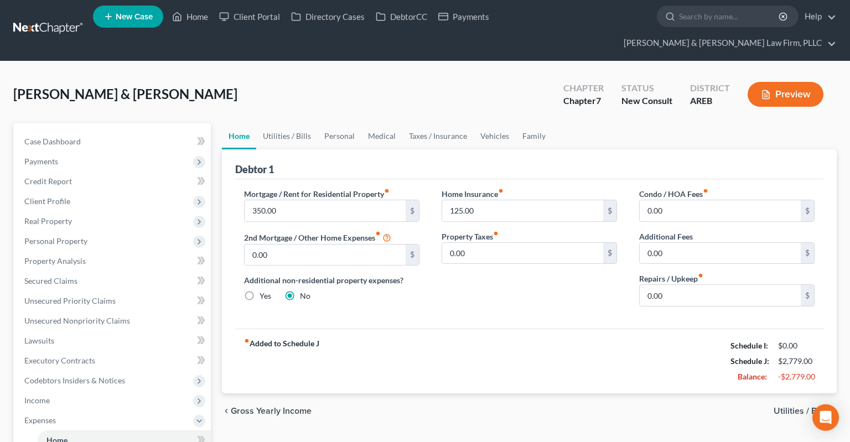
scroll to position [1, 0]
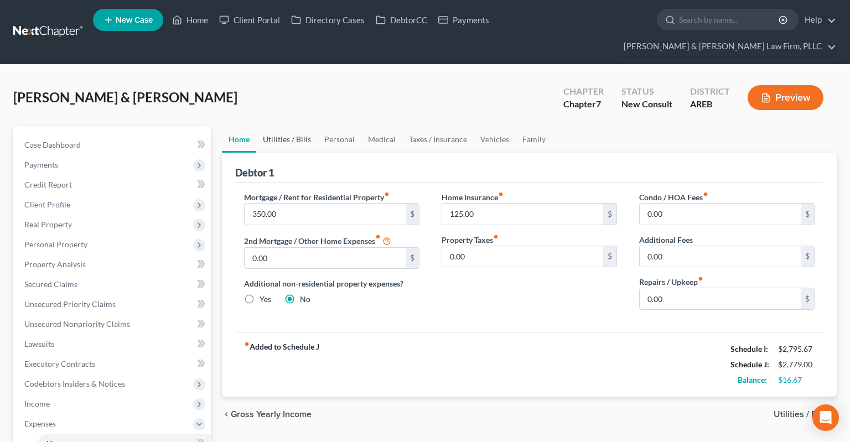
click at [274, 126] on link "Utilities / Bills" at bounding box center [286, 139] width 61 height 27
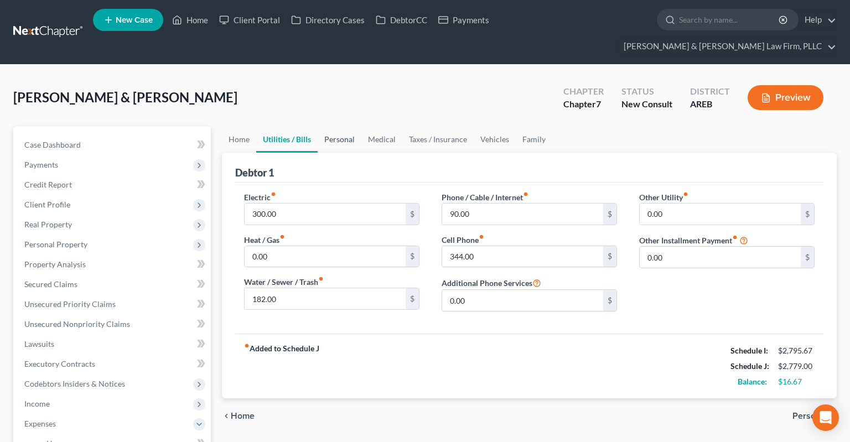
click at [346, 126] on link "Personal" at bounding box center [339, 139] width 44 height 27
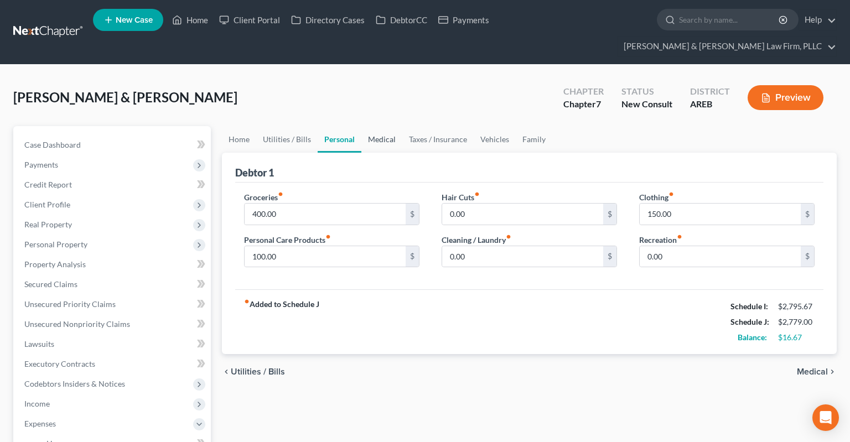
click at [386, 126] on link "Medical" at bounding box center [381, 139] width 41 height 27
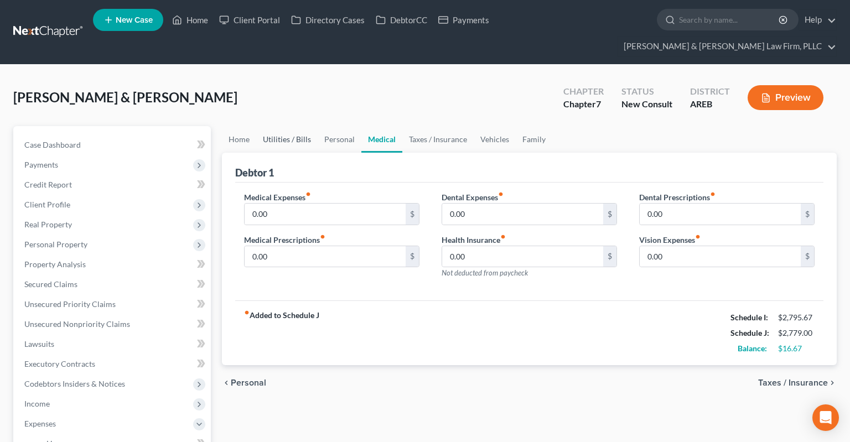
click at [278, 126] on link "Utilities / Bills" at bounding box center [286, 139] width 61 height 27
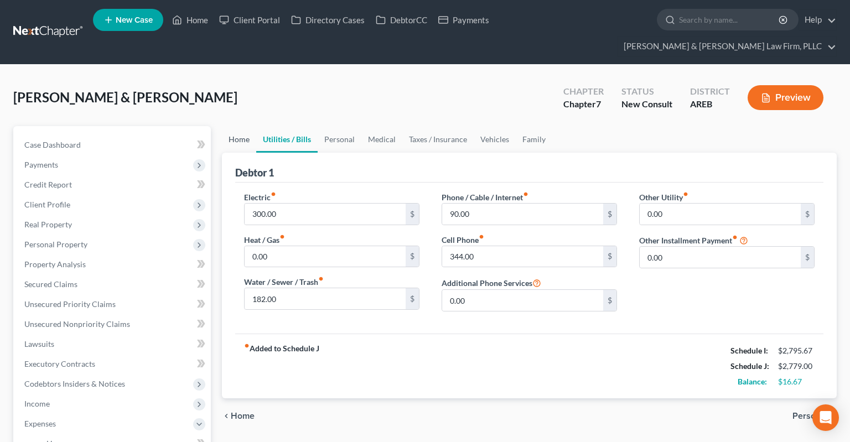
click at [249, 126] on link "Home" at bounding box center [239, 139] width 34 height 27
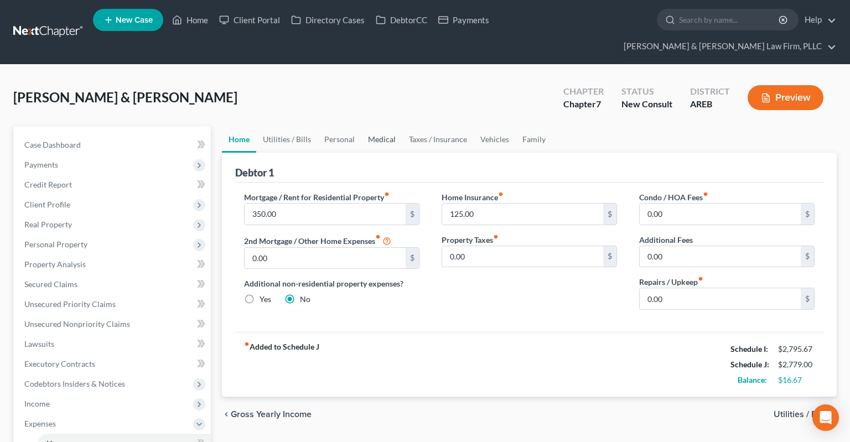
click at [394, 127] on link "Medical" at bounding box center [381, 139] width 41 height 27
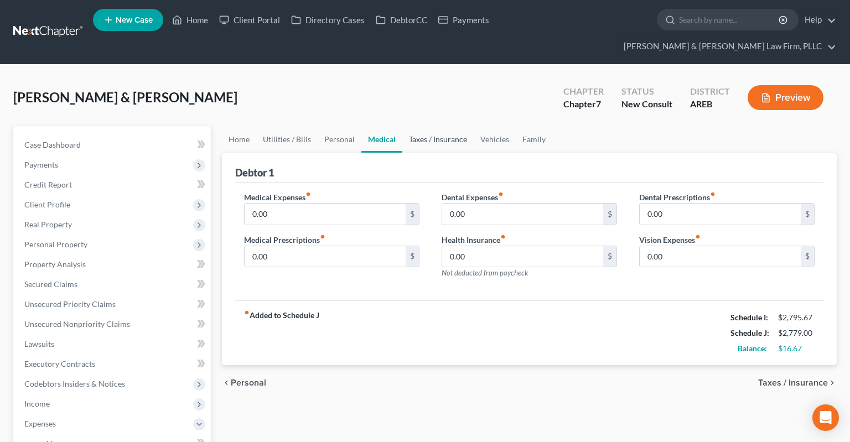
click at [457, 126] on link "Taxes / Insurance" at bounding box center [437, 139] width 71 height 27
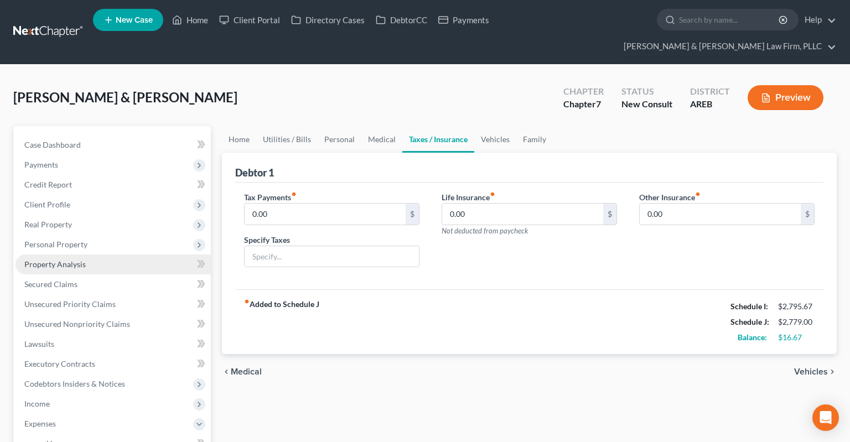
click at [106, 254] on link "Property Analysis" at bounding box center [112, 264] width 195 height 20
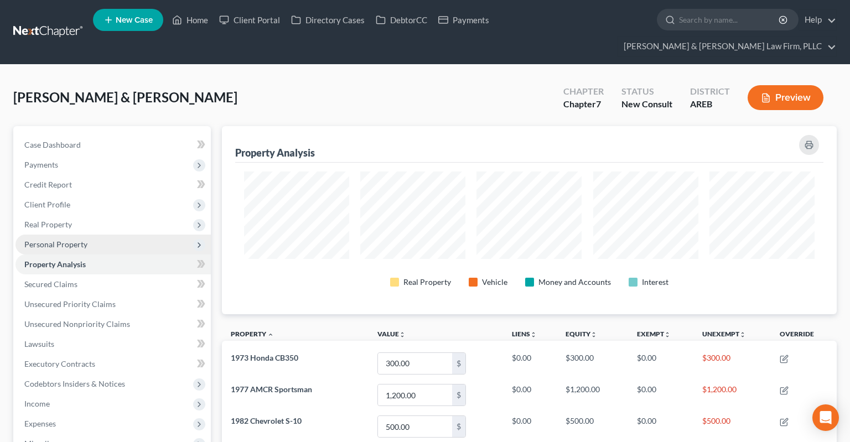
click at [103, 235] on span "Personal Property" at bounding box center [112, 245] width 195 height 20
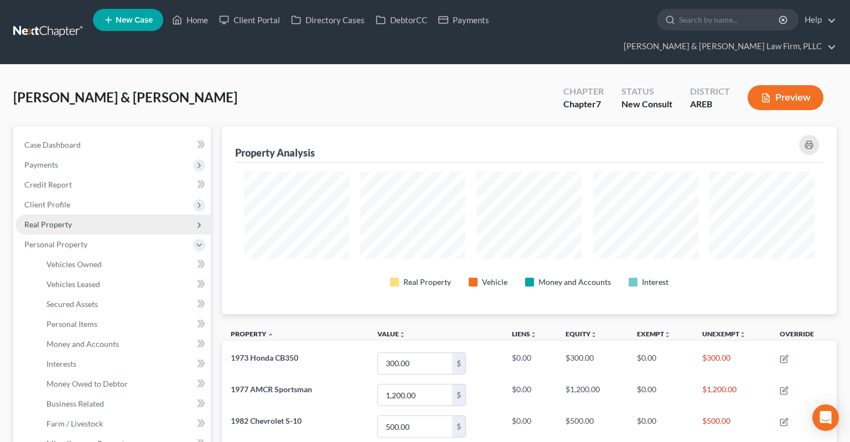
click at [92, 215] on span "Real Property" at bounding box center [112, 225] width 195 height 20
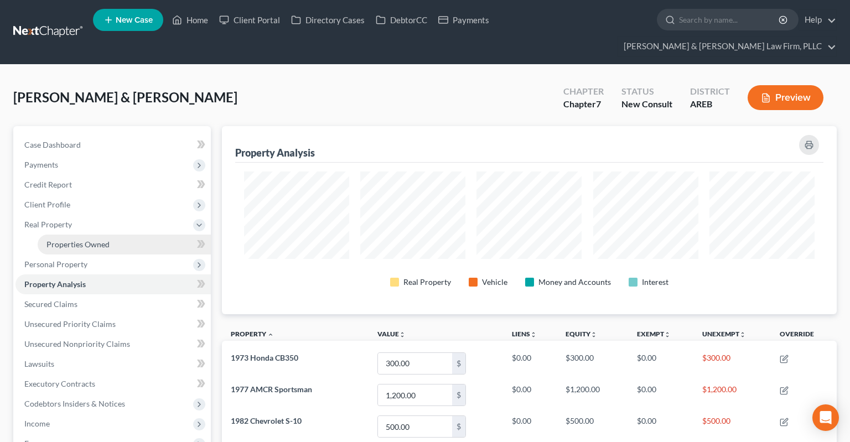
click at [92, 239] on span "Properties Owned" at bounding box center [77, 243] width 63 height 9
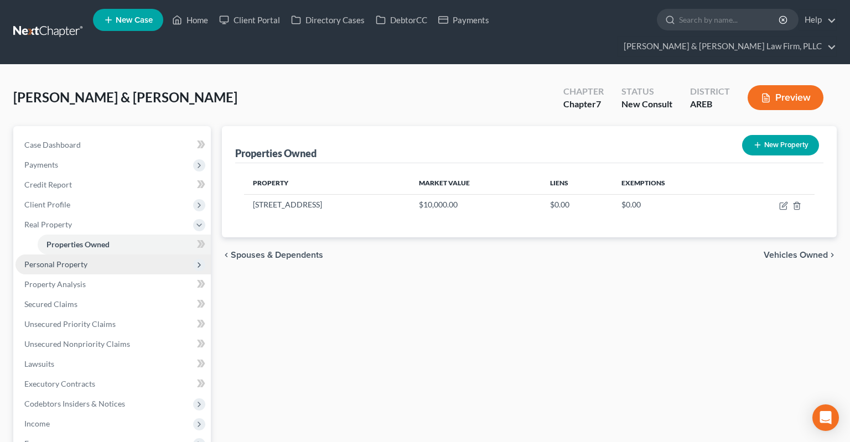
click at [89, 254] on span "Personal Property" at bounding box center [112, 264] width 195 height 20
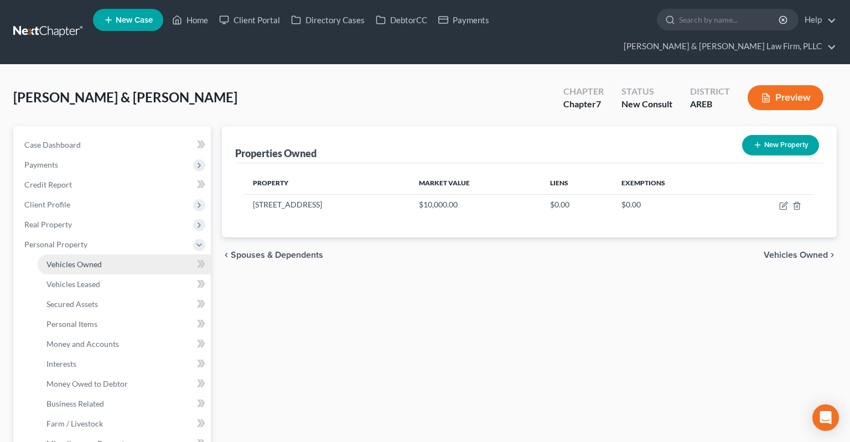
click at [100, 259] on span "Vehicles Owned" at bounding box center [73, 263] width 55 height 9
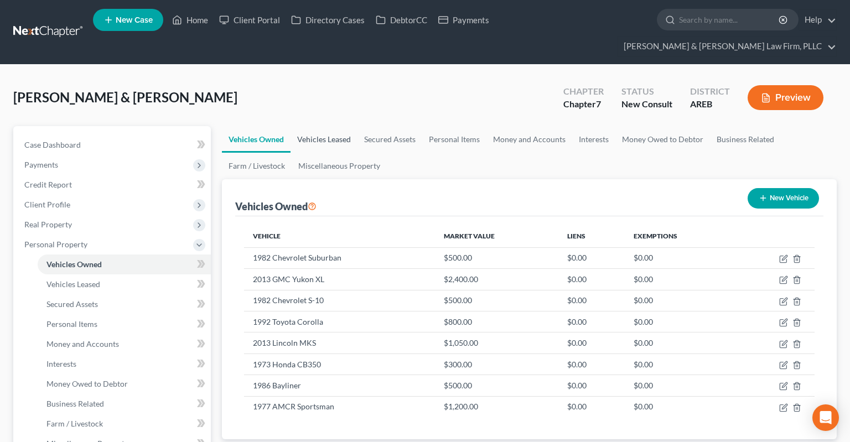
click at [327, 126] on link "Vehicles Leased" at bounding box center [323, 139] width 67 height 27
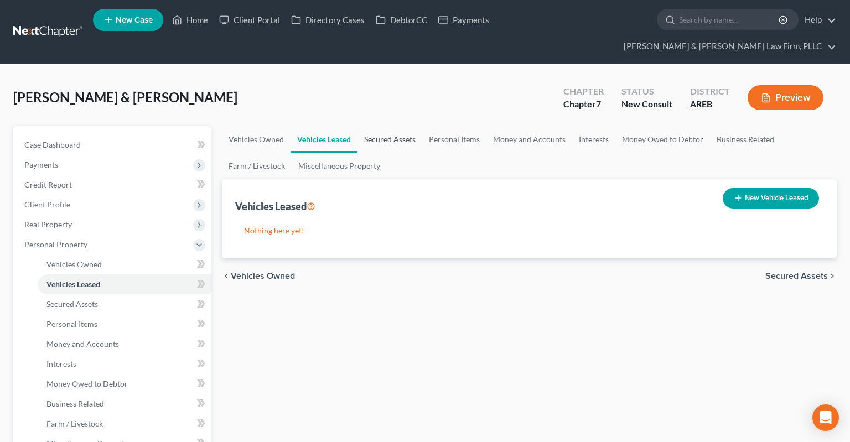
click at [376, 126] on link "Secured Assets" at bounding box center [389, 139] width 65 height 27
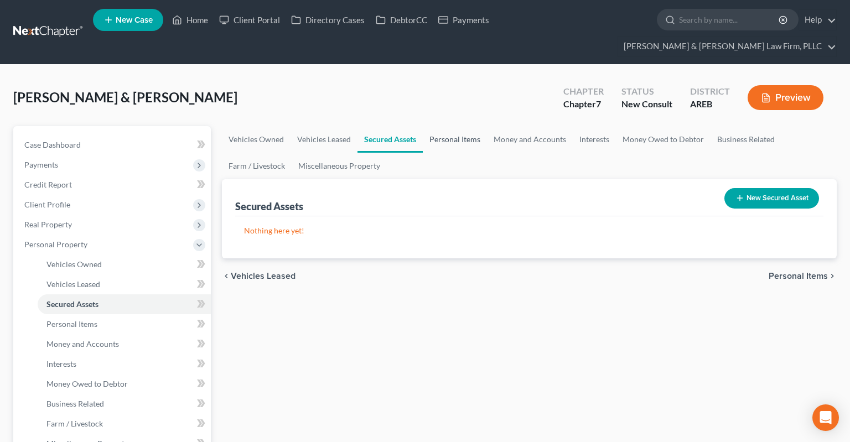
click at [451, 126] on link "Personal Items" at bounding box center [455, 139] width 64 height 27
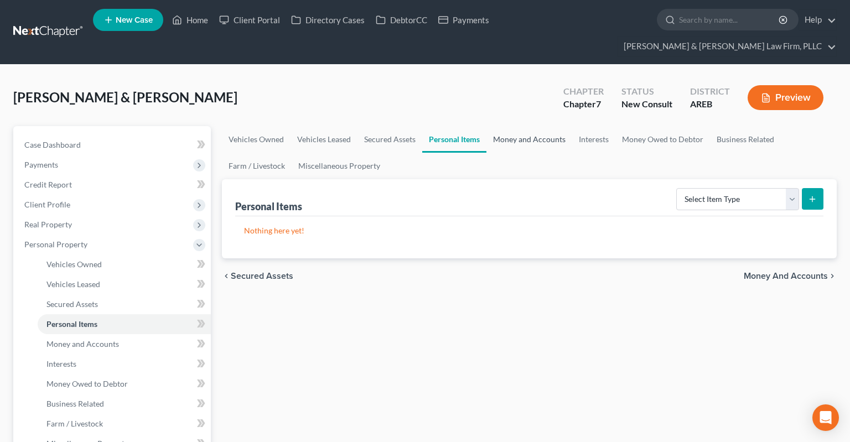
click at [528, 126] on link "Money and Accounts" at bounding box center [529, 139] width 86 height 27
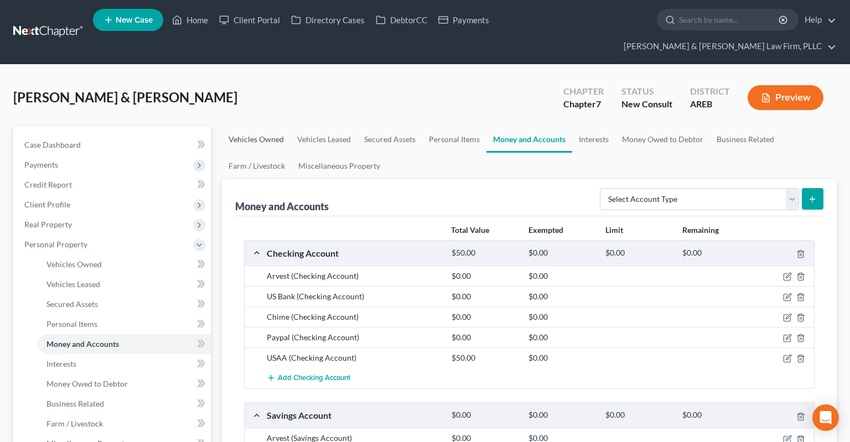
click at [248, 126] on link "Vehicles Owned" at bounding box center [256, 139] width 69 height 27
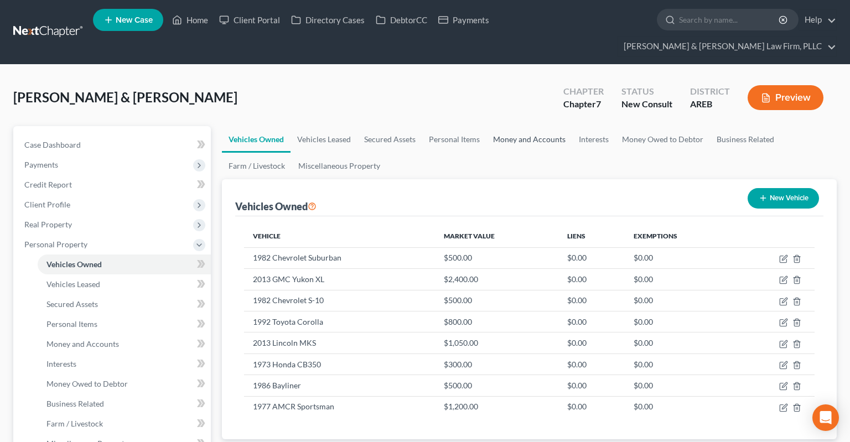
click at [518, 126] on link "Money and Accounts" at bounding box center [529, 139] width 86 height 27
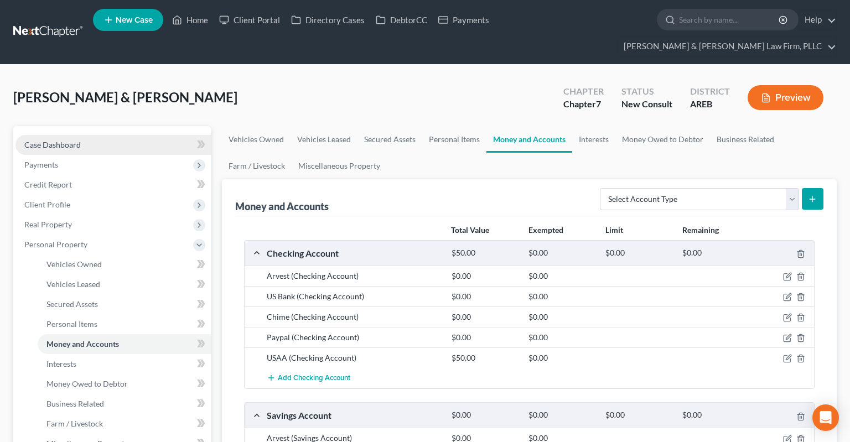
click at [110, 135] on link "Case Dashboard" at bounding box center [112, 145] width 195 height 20
select select "4"
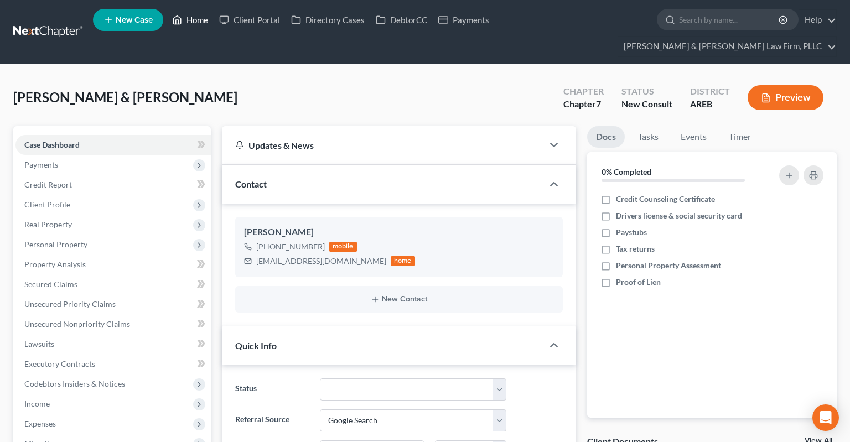
click at [191, 25] on link "Home" at bounding box center [189, 20] width 47 height 20
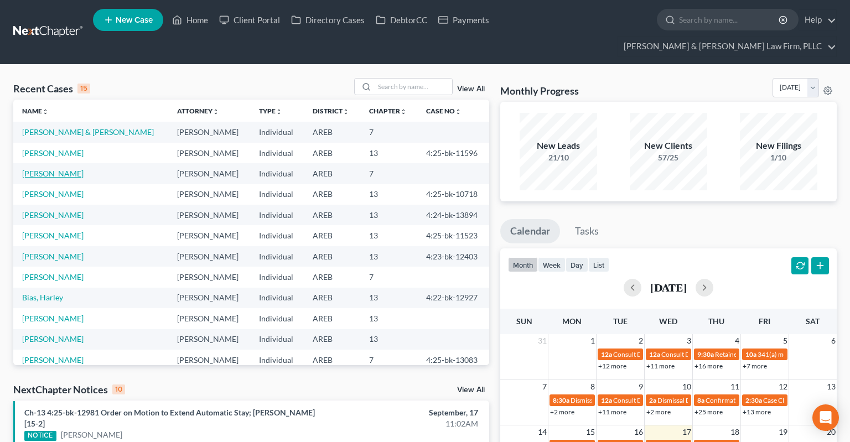
click at [59, 169] on link "Hunter, Karneisha" at bounding box center [52, 173] width 61 height 9
select select "1"
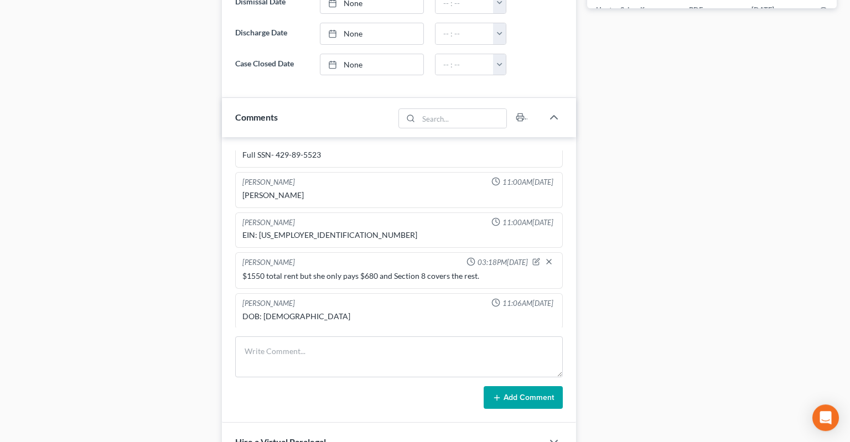
scroll to position [701, 0]
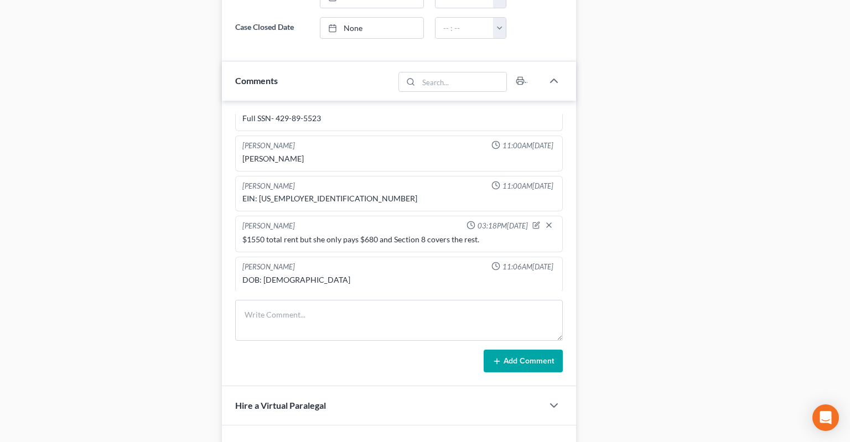
click at [280, 101] on div "Katoria Williams 11:00AM, 11/19/2024 Full SSN- 429-89-5523 Katoria Williams 11:…" at bounding box center [399, 244] width 354 height 286
click at [280, 113] on div "Full SSN- 429-89-5523" at bounding box center [398, 118] width 313 height 11
drag, startPoint x: 280, startPoint y: 96, endPoint x: 309, endPoint y: 96, distance: 28.8
click at [309, 113] on div "Full SSN- 429-89-5523" at bounding box center [398, 118] width 313 height 11
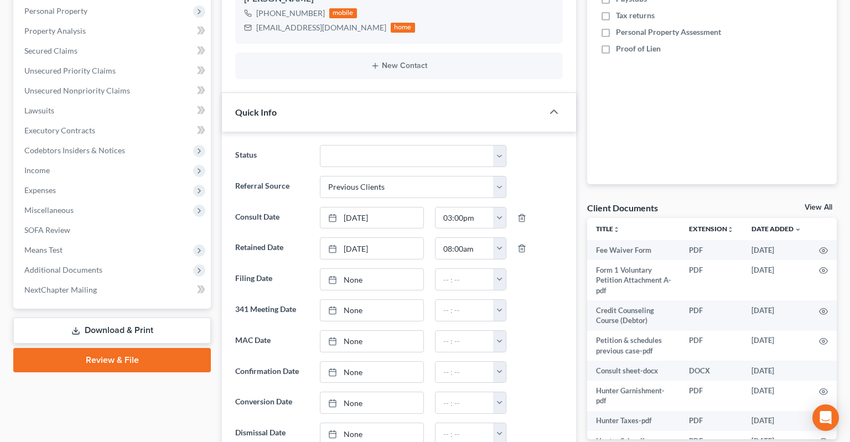
scroll to position [0, 0]
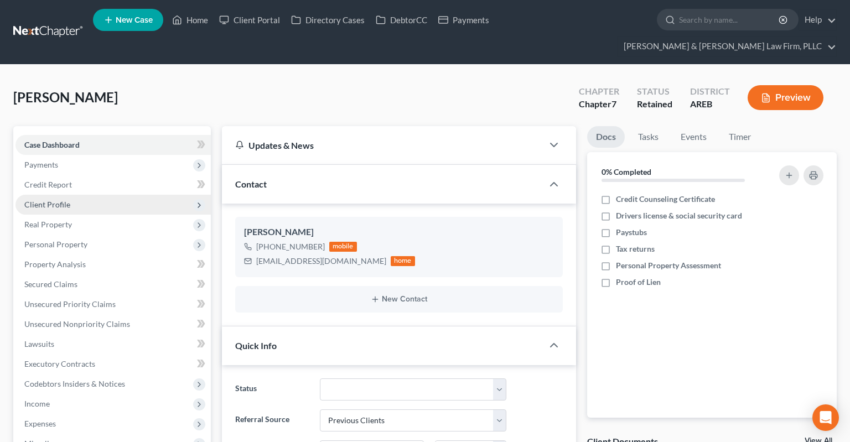
click at [96, 195] on span "Client Profile" at bounding box center [112, 205] width 195 height 20
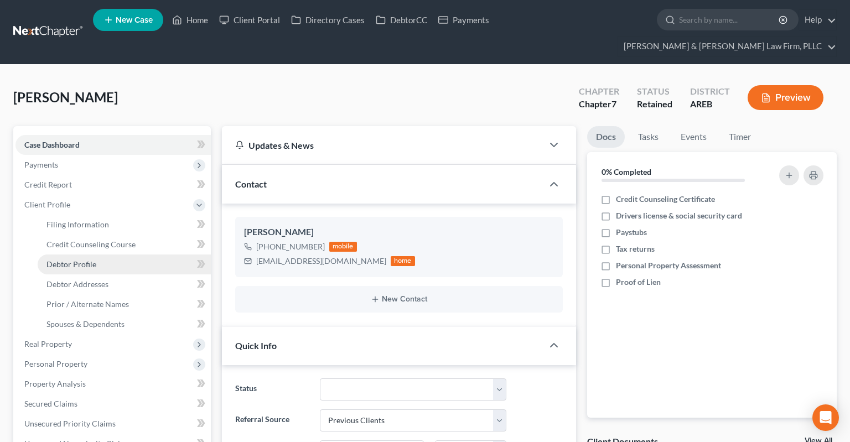
click at [98, 254] on link "Debtor Profile" at bounding box center [124, 264] width 173 height 20
select select "0"
select select "3"
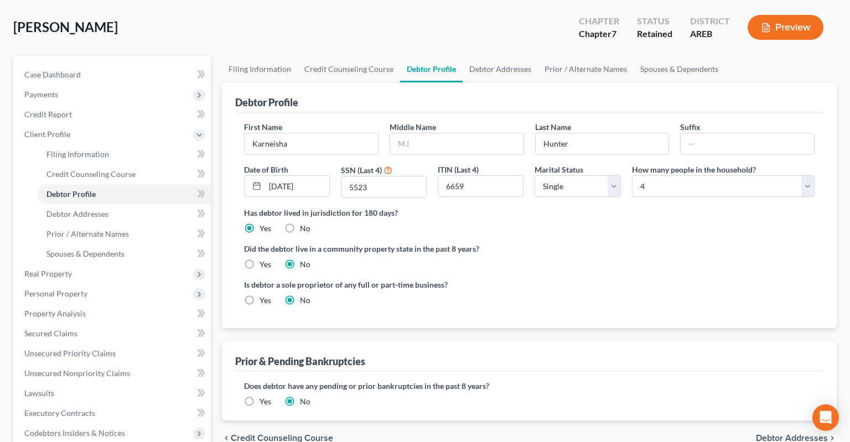
scroll to position [117, 0]
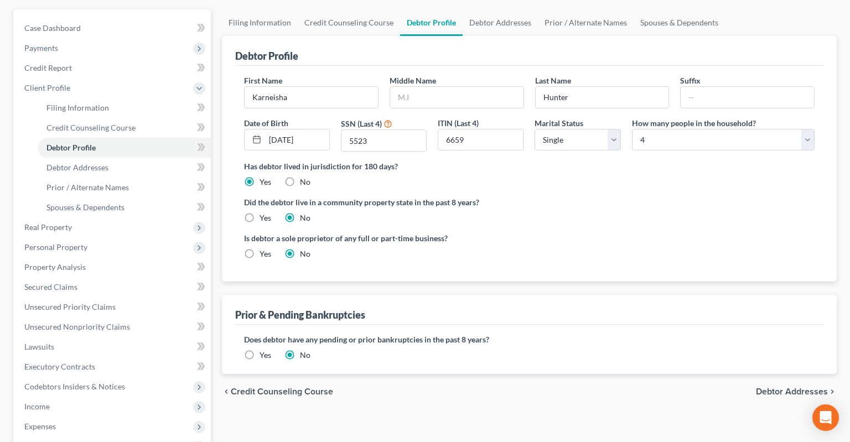
click at [259, 350] on label "Yes" at bounding box center [265, 355] width 12 height 11
click at [264, 350] on input "Yes" at bounding box center [267, 353] width 7 height 7
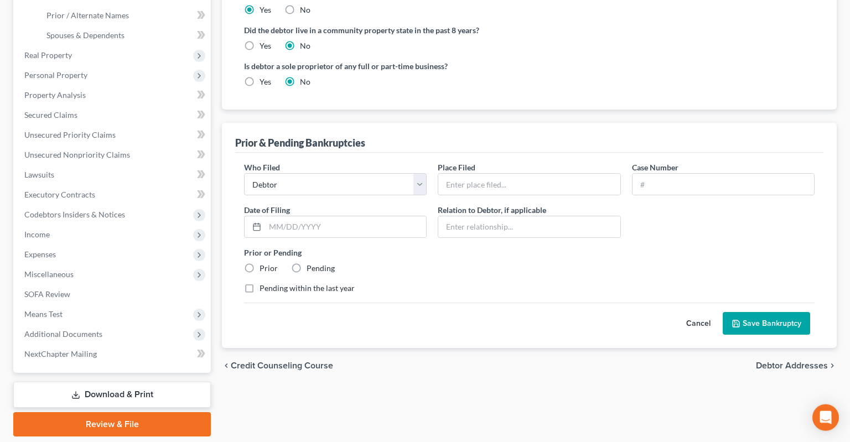
scroll to position [304, 0]
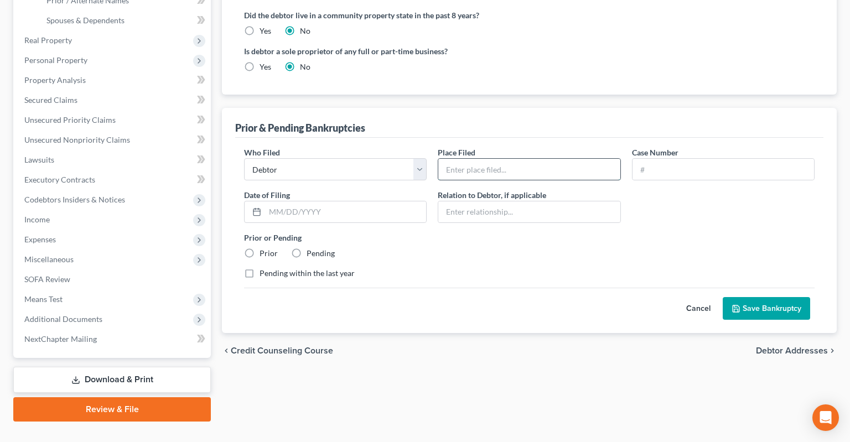
click at [530, 159] on input "text" at bounding box center [528, 169] width 181 height 21
type input "Eastern District of Arkansas"
click at [660, 159] on input "text" at bounding box center [722, 169] width 181 height 21
type input "4:22-bk-12730"
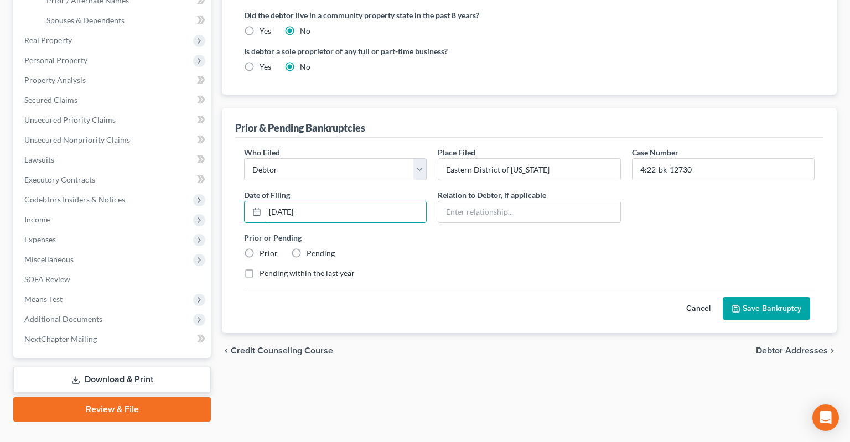
type input "10/05/2022"
drag, startPoint x: 251, startPoint y: 229, endPoint x: 278, endPoint y: 233, distance: 26.8
click at [259, 248] on label "Prior" at bounding box center [268, 253] width 18 height 11
click at [264, 248] on input "Prior" at bounding box center [267, 251] width 7 height 7
radio input "true"
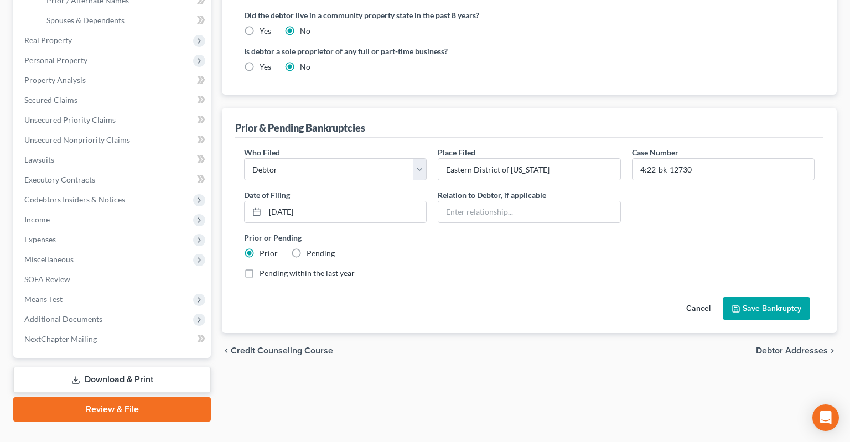
click at [739, 304] on icon "submit" at bounding box center [735, 308] width 9 height 9
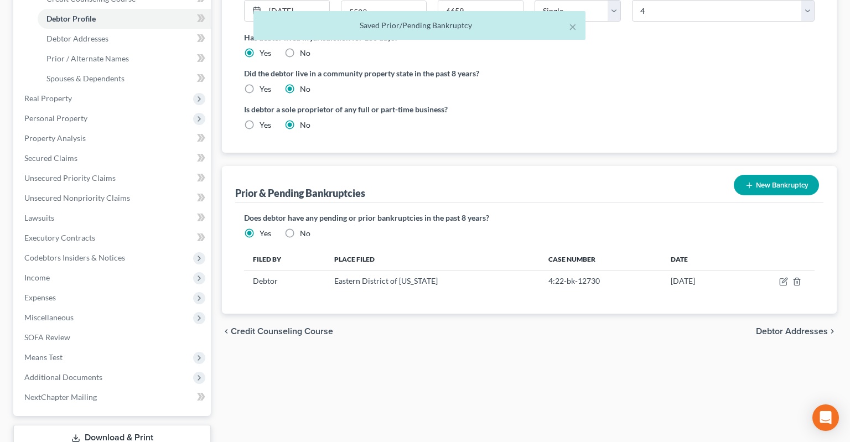
scroll to position [12, 0]
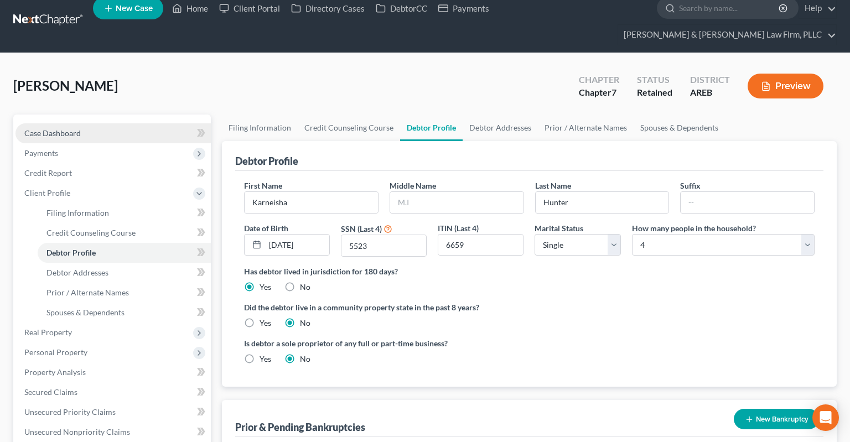
click at [119, 123] on link "Case Dashboard" at bounding box center [112, 133] width 195 height 20
select select "1"
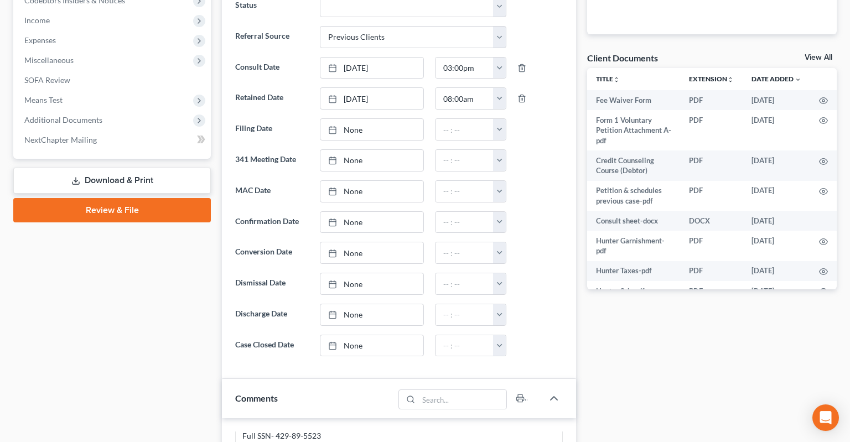
scroll to position [409, 0]
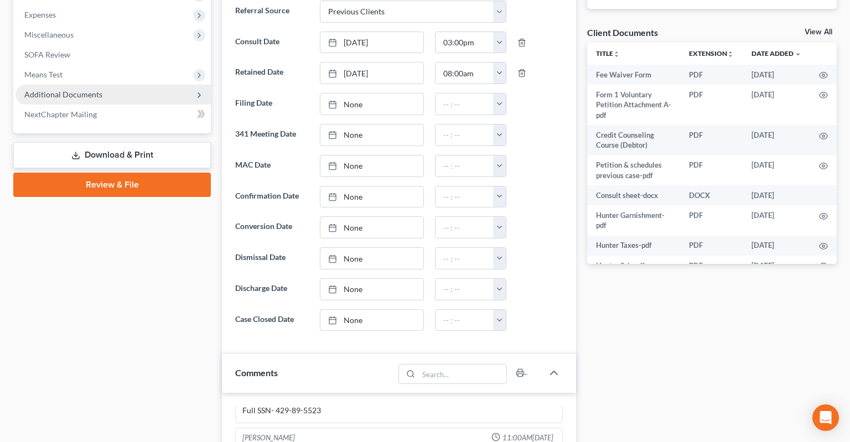
click at [85, 90] on span "Additional Documents" at bounding box center [63, 94] width 78 height 9
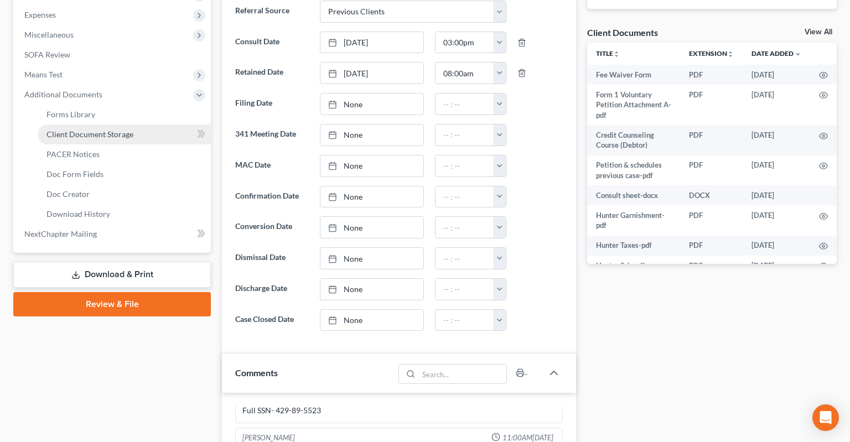
click at [119, 129] on span "Client Document Storage" at bounding box center [89, 133] width 87 height 9
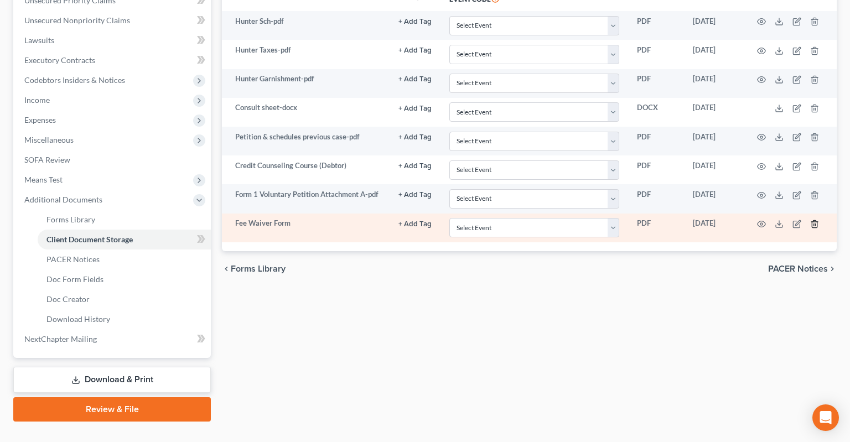
click at [812, 220] on icon "button" at bounding box center [813, 223] width 5 height 7
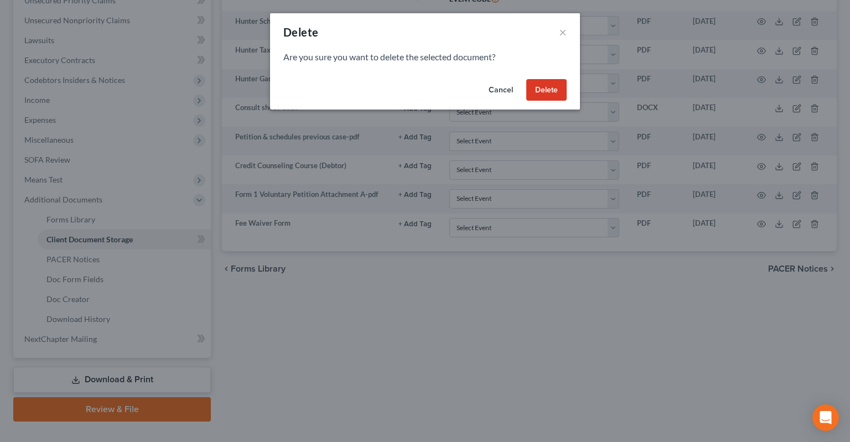
click at [553, 92] on button "Delete" at bounding box center [546, 90] width 40 height 22
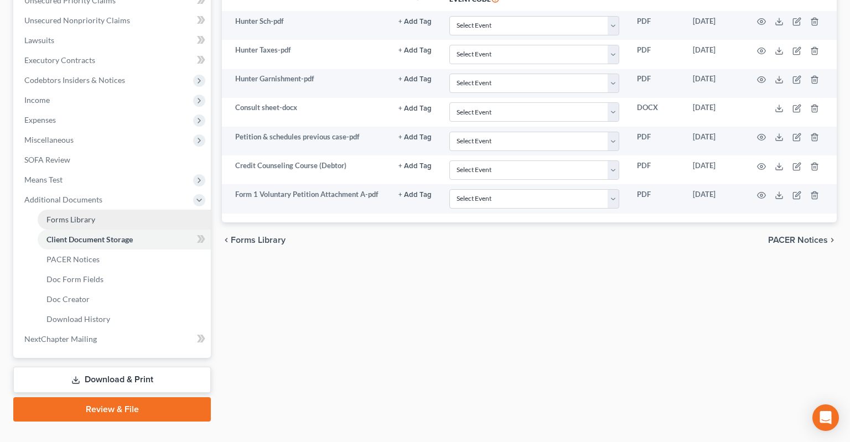
click at [102, 210] on link "Forms Library" at bounding box center [124, 220] width 173 height 20
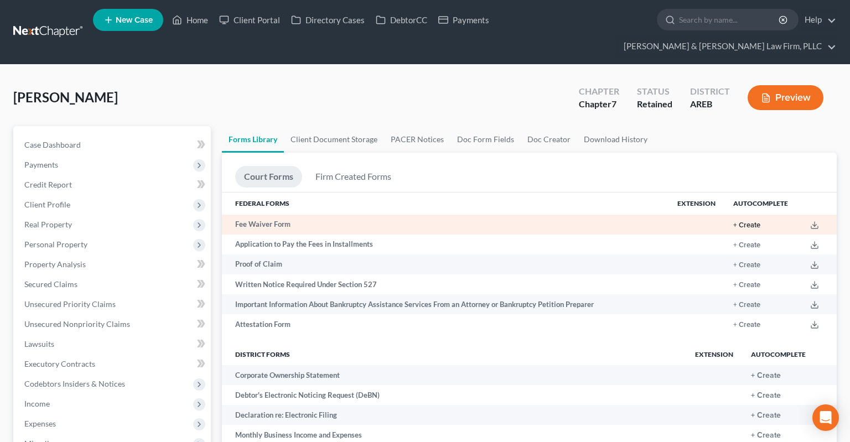
click at [743, 222] on button "+ Create" at bounding box center [746, 225] width 27 height 7
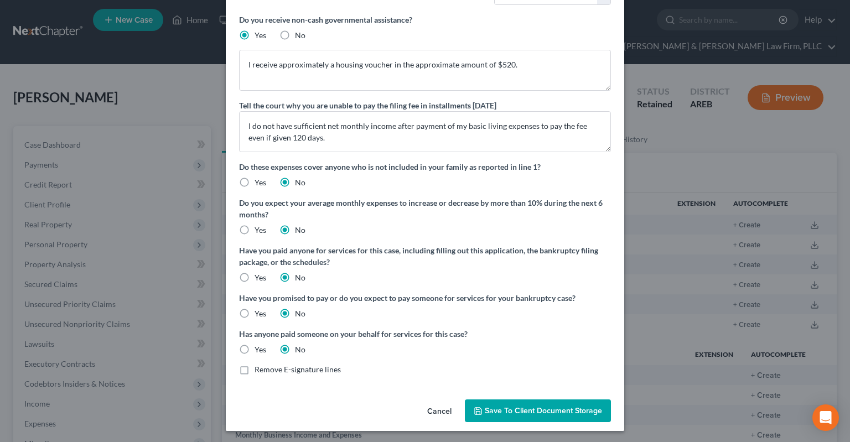
scroll to position [118, 0]
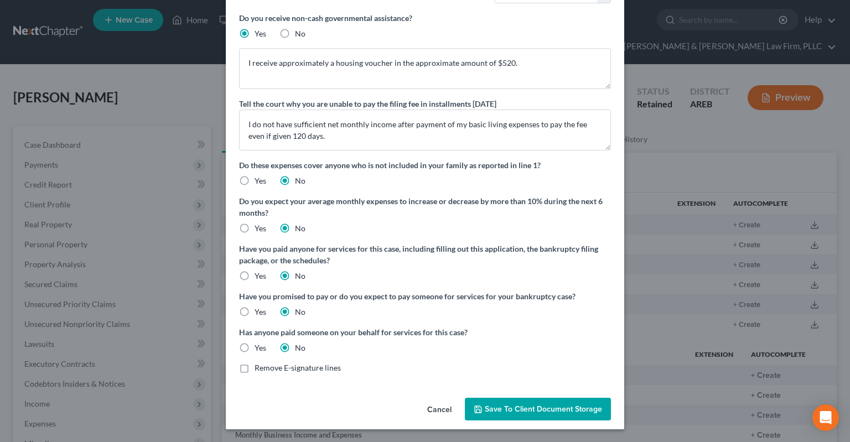
click at [501, 406] on span "Save to Client Document Storage" at bounding box center [543, 408] width 117 height 9
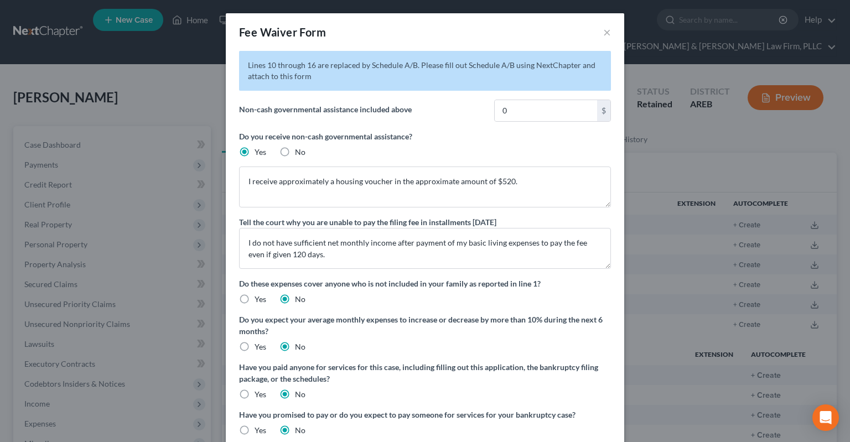
scroll to position [118, 0]
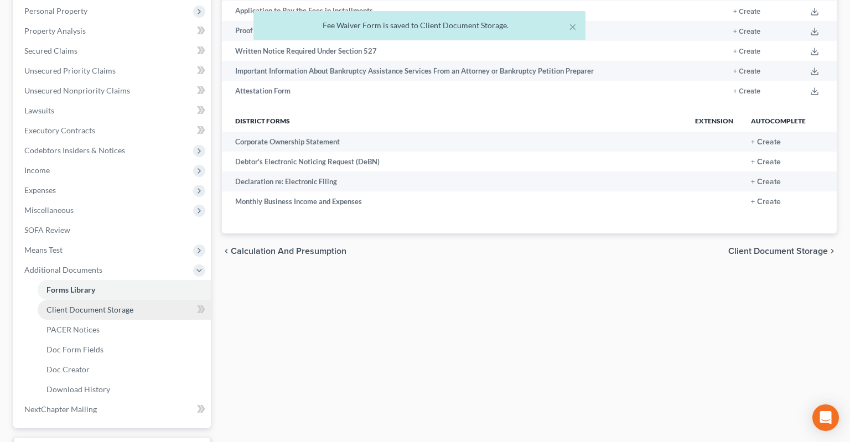
click at [112, 300] on link "Client Document Storage" at bounding box center [124, 310] width 173 height 20
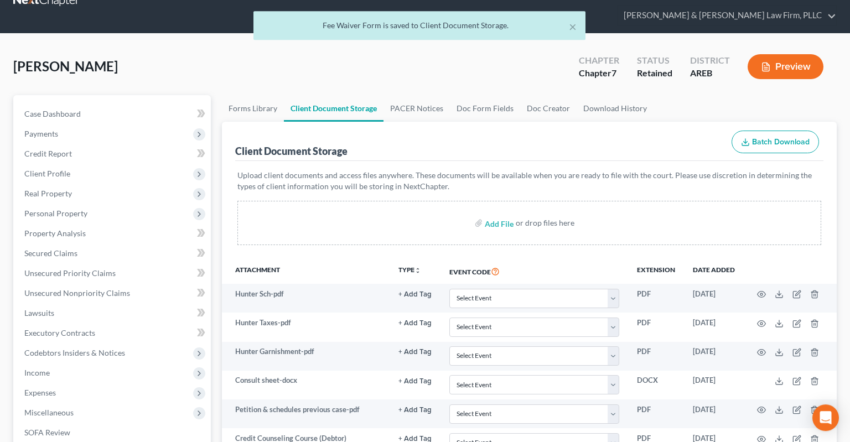
scroll to position [233, 0]
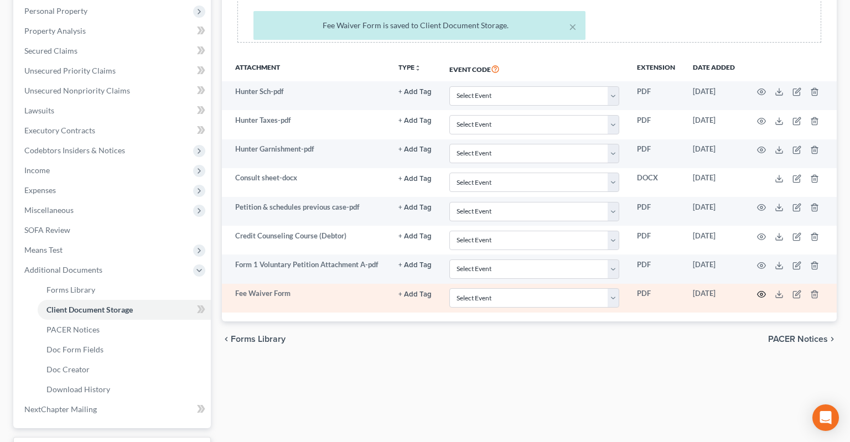
click at [762, 290] on icon "button" at bounding box center [761, 294] width 9 height 9
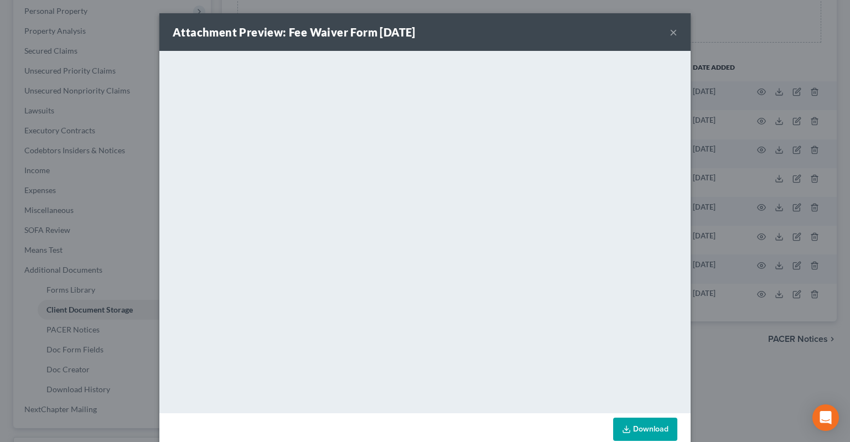
click at [671, 33] on button "×" at bounding box center [673, 31] width 8 height 13
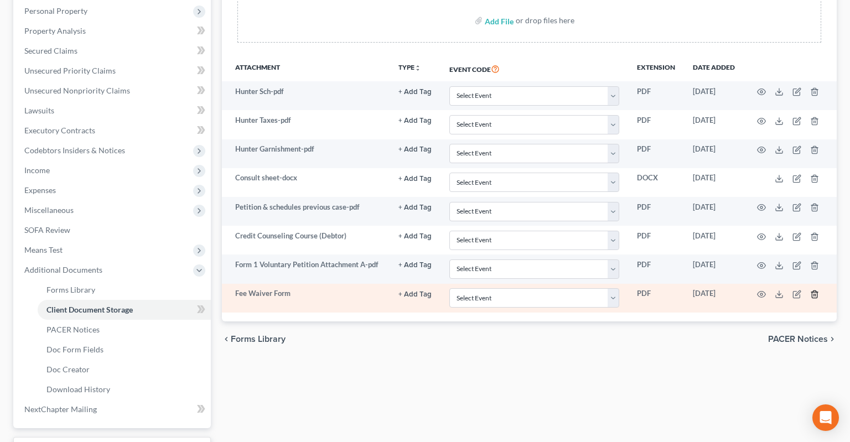
click at [815, 290] on icon "button" at bounding box center [814, 294] width 9 height 9
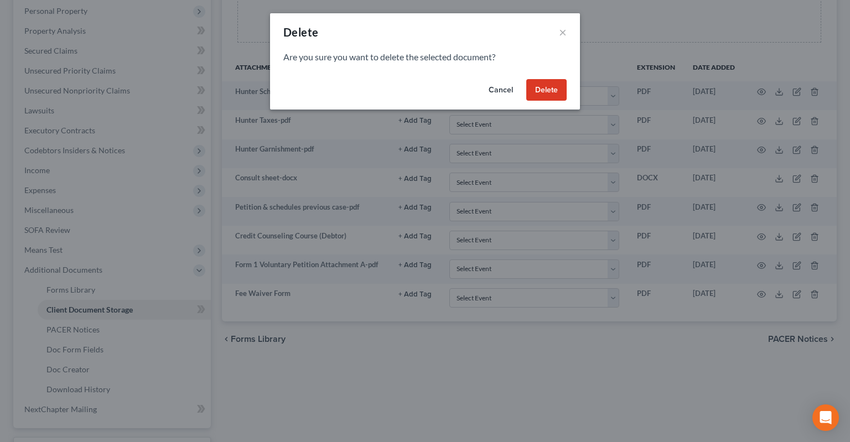
drag, startPoint x: 541, startPoint y: 91, endPoint x: 520, endPoint y: 110, distance: 27.8
click at [541, 90] on button "Delete" at bounding box center [546, 90] width 40 height 22
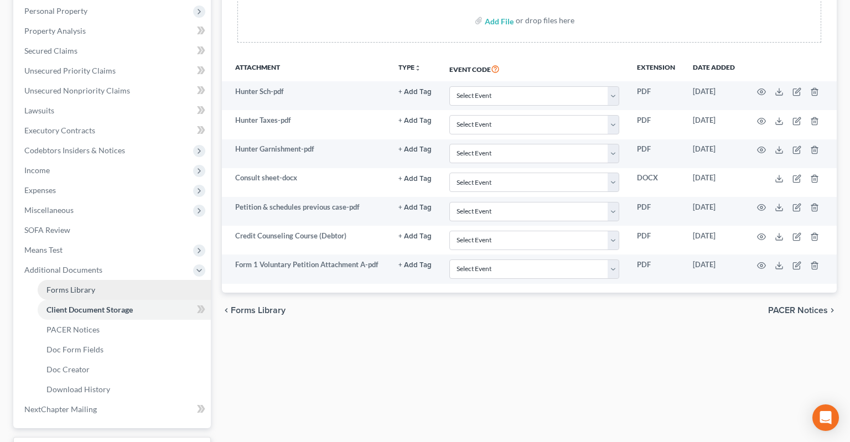
click at [132, 280] on link "Forms Library" at bounding box center [124, 290] width 173 height 20
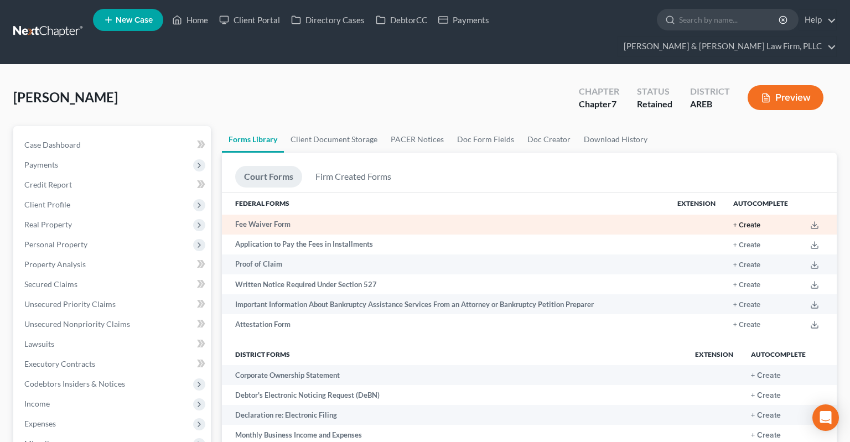
click at [742, 222] on button "+ Create" at bounding box center [746, 225] width 27 height 7
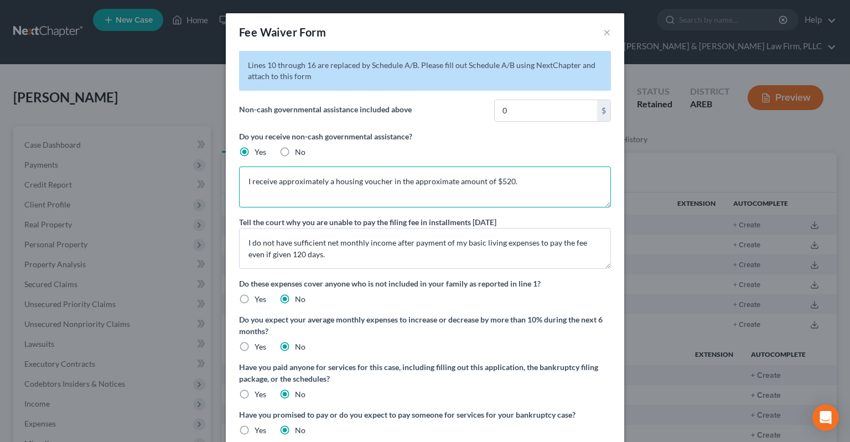
click at [306, 180] on textarea "I receive approximately a housing voucher in the approximate amount of $520." at bounding box center [425, 186] width 372 height 41
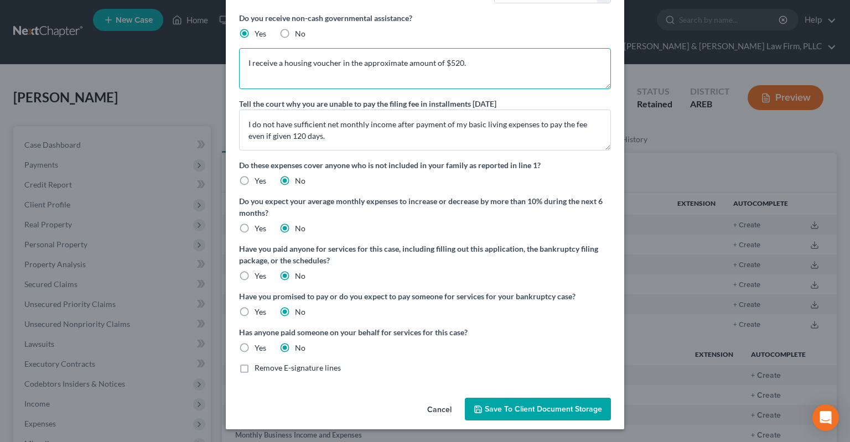
type textarea "I receive a housing voucher in the approximate amount of $520."
click at [525, 404] on button "Save to Client Document Storage" at bounding box center [538, 409] width 146 height 23
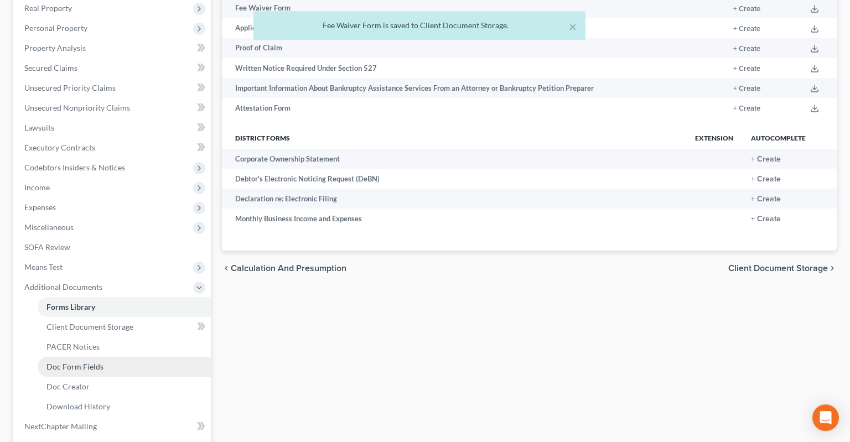
scroll to position [292, 0]
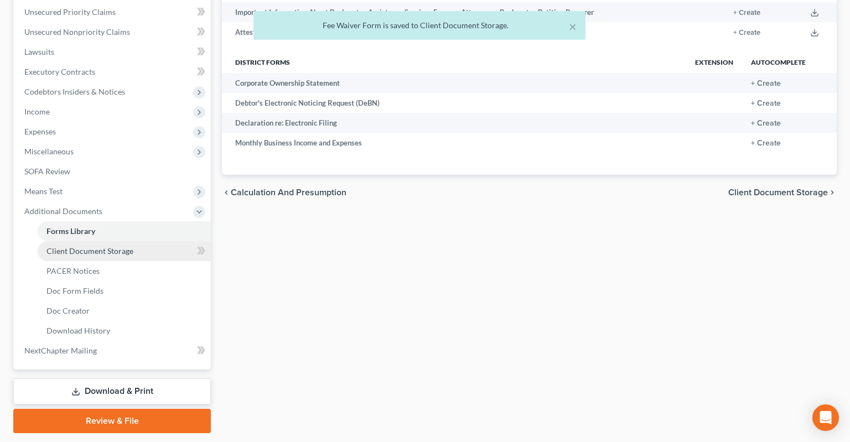
click at [98, 246] on span "Client Document Storage" at bounding box center [89, 250] width 87 height 9
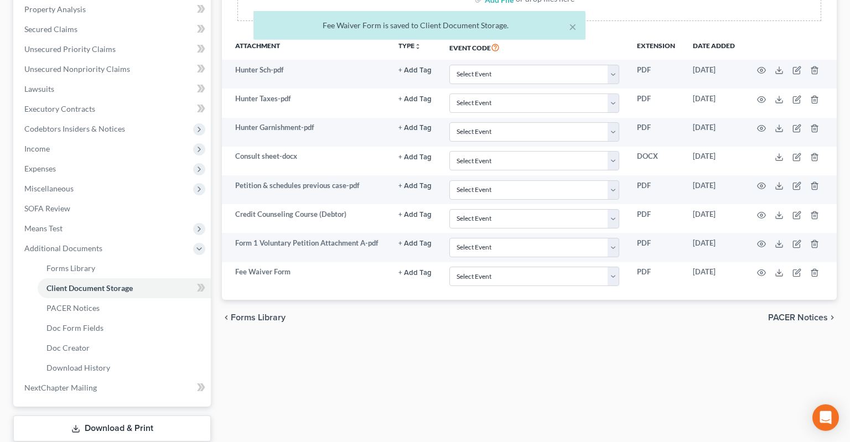
scroll to position [292, 0]
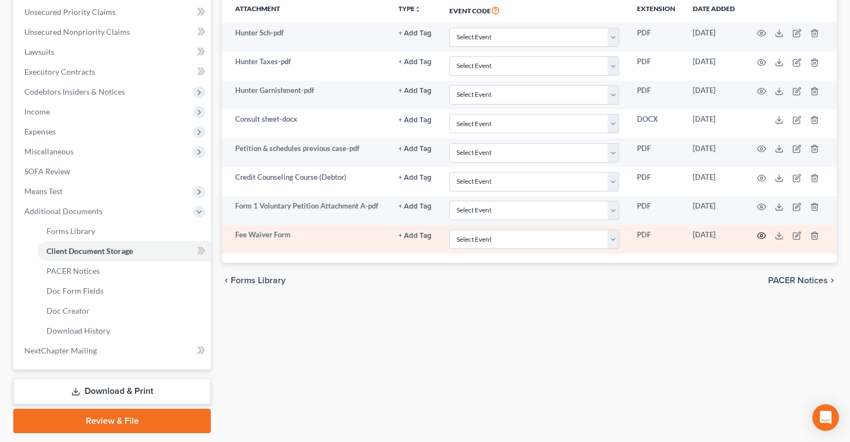
click at [763, 231] on icon "button" at bounding box center [761, 235] width 9 height 9
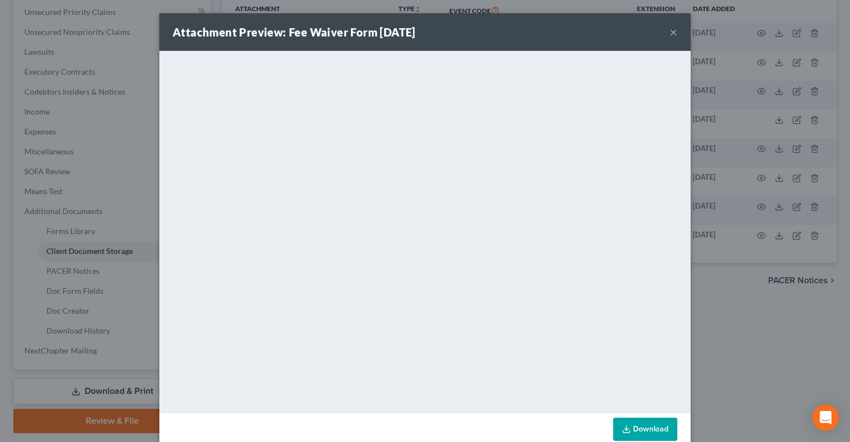
click at [674, 34] on button "×" at bounding box center [673, 31] width 8 height 13
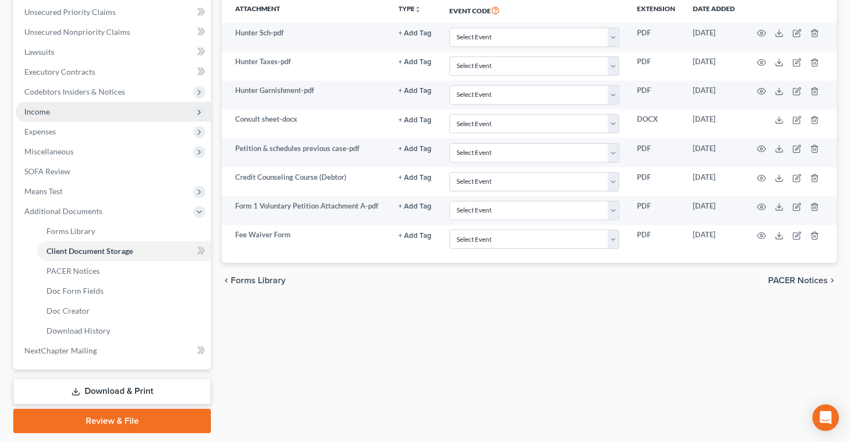
click at [127, 102] on span "Income" at bounding box center [112, 112] width 195 height 20
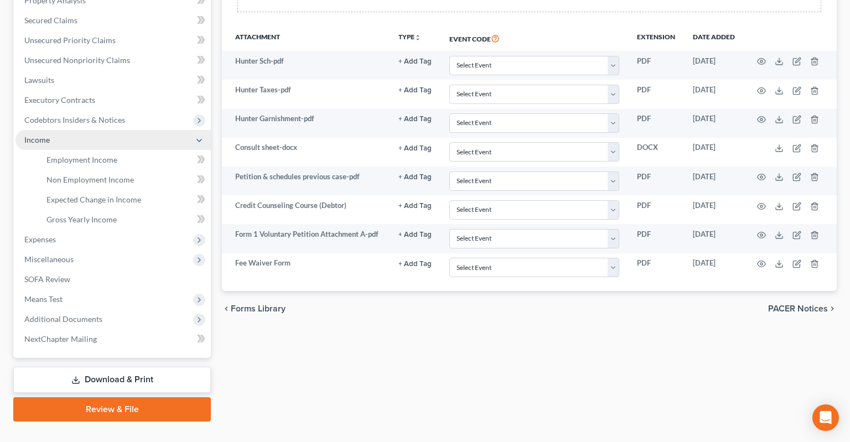
click at [141, 130] on span "Income" at bounding box center [112, 140] width 195 height 20
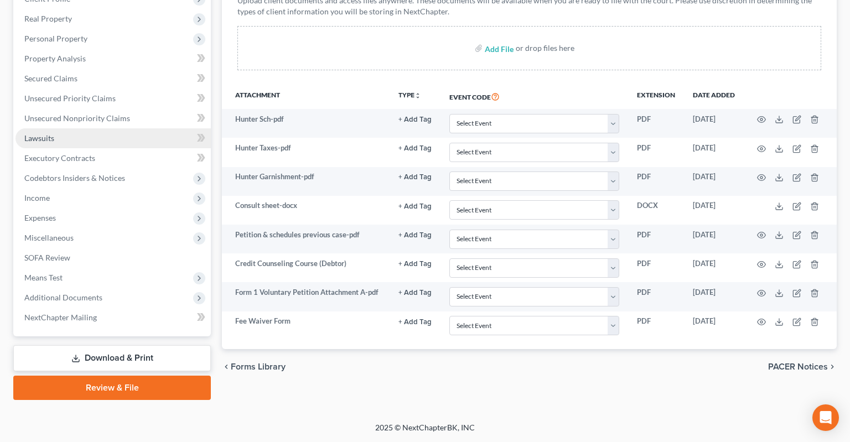
scroll to position [184, 0]
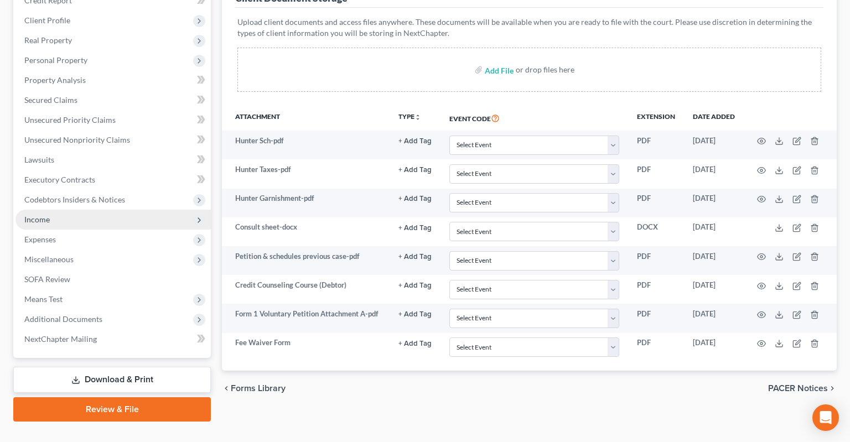
click at [123, 210] on span "Income" at bounding box center [112, 220] width 195 height 20
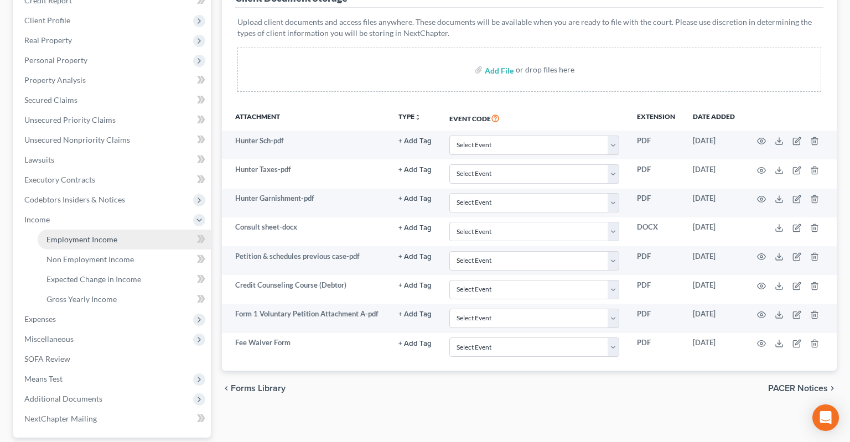
click at [149, 230] on link "Employment Income" at bounding box center [124, 240] width 173 height 20
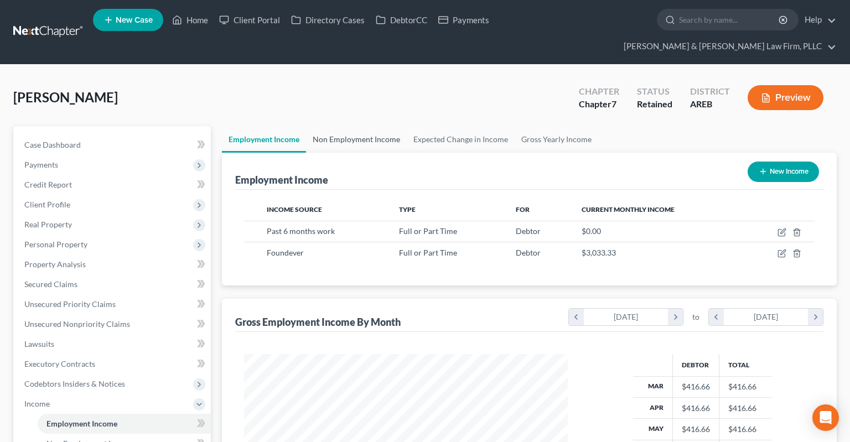
click at [356, 126] on link "Non Employment Income" at bounding box center [356, 139] width 101 height 27
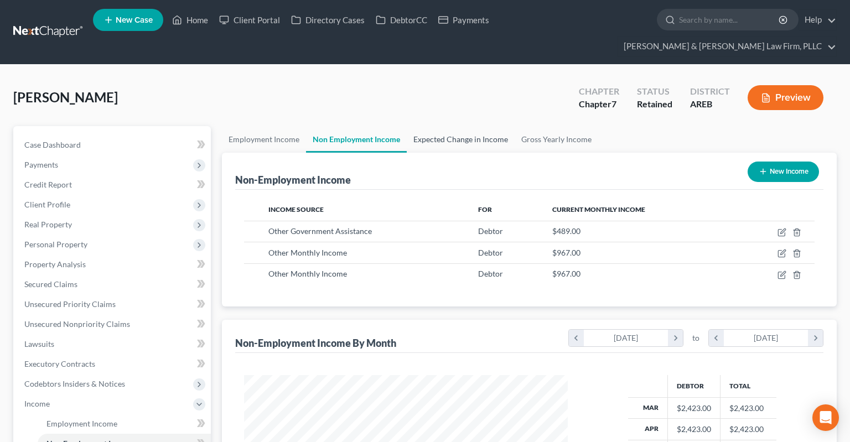
scroll to position [197, 345]
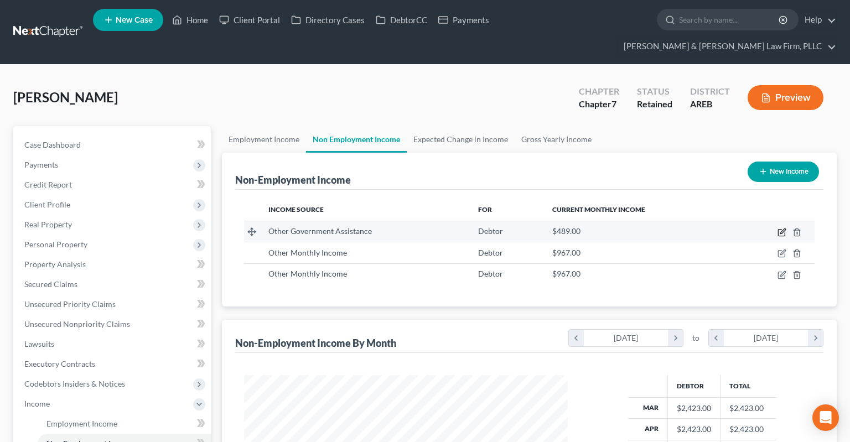
click at [779, 228] on icon "button" at bounding box center [781, 232] width 9 height 9
select select "5"
select select "0"
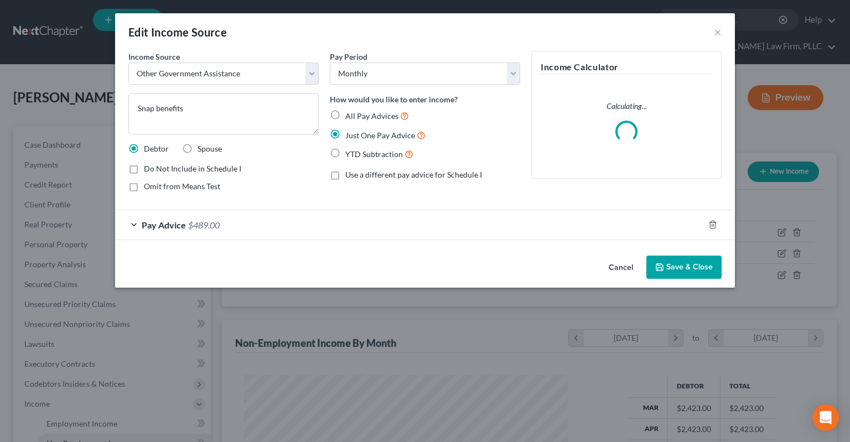
click at [616, 268] on button "Cancel" at bounding box center [621, 268] width 42 height 22
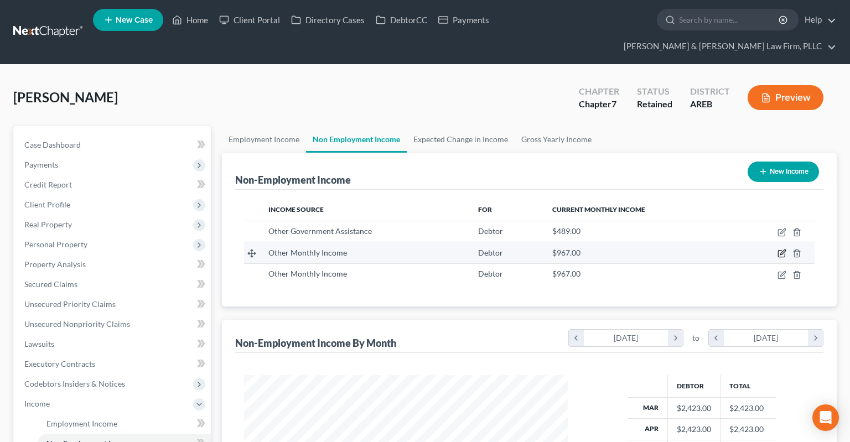
click at [782, 249] on icon "button" at bounding box center [781, 253] width 9 height 9
select select "13"
select select "0"
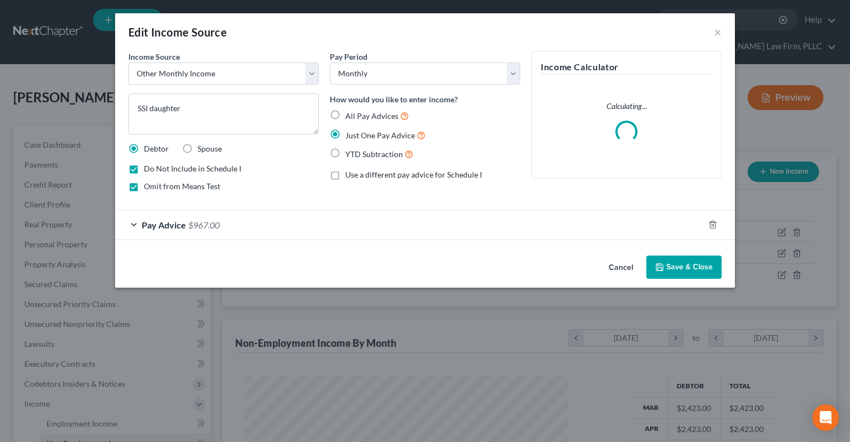
click at [608, 261] on button "Cancel" at bounding box center [621, 268] width 42 height 22
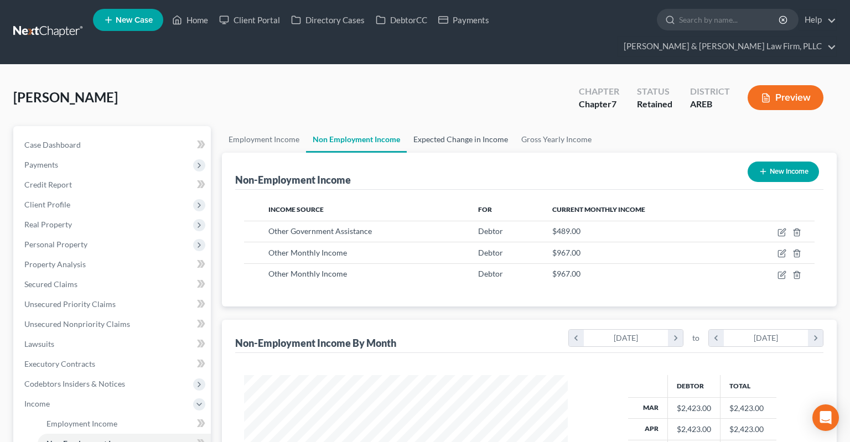
click at [437, 126] on link "Expected Change in Income" at bounding box center [461, 139] width 108 height 27
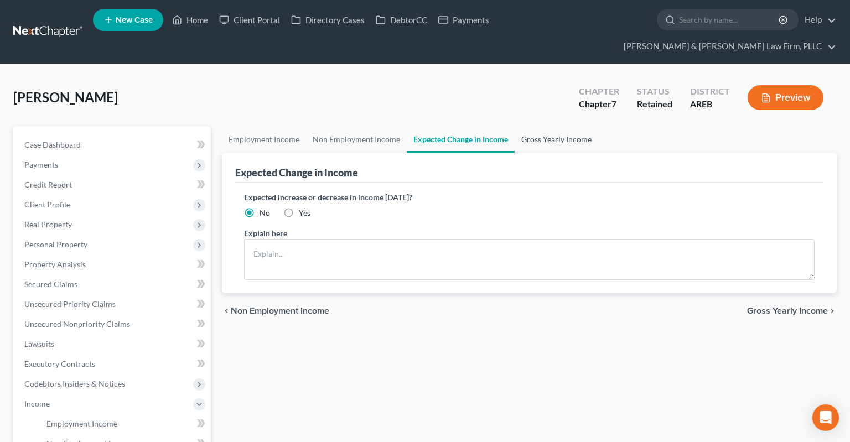
click at [567, 126] on link "Gross Yearly Income" at bounding box center [556, 139] width 84 height 27
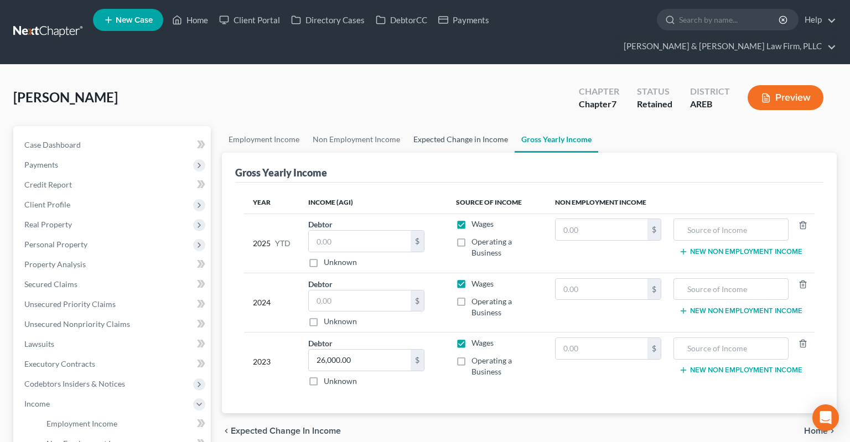
click at [484, 126] on link "Expected Change in Income" at bounding box center [461, 139] width 108 height 27
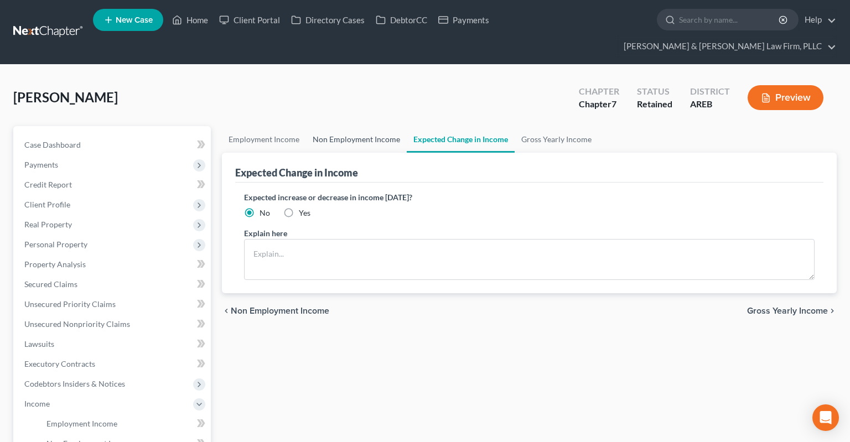
click at [379, 126] on link "Non Employment Income" at bounding box center [356, 139] width 101 height 27
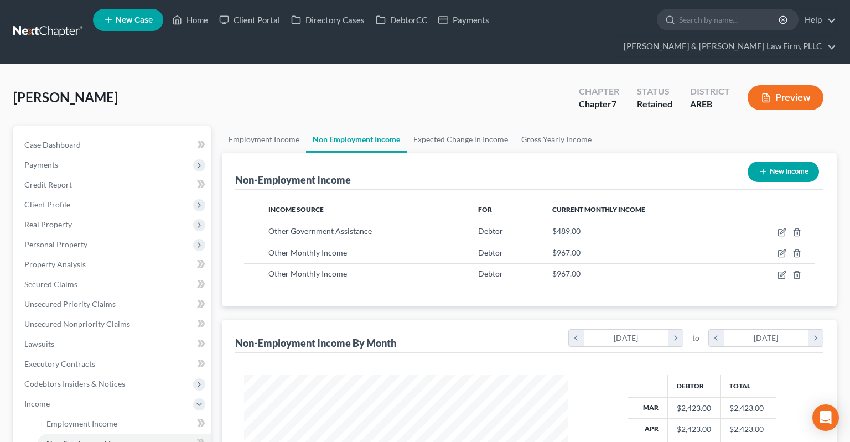
scroll to position [197, 345]
click at [276, 126] on link "Employment Income" at bounding box center [264, 139] width 84 height 27
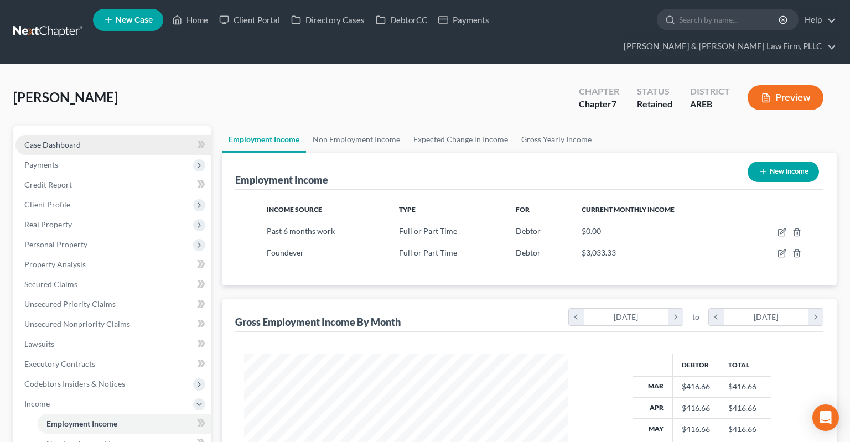
scroll to position [197, 345]
click at [132, 135] on link "Case Dashboard" at bounding box center [112, 145] width 195 height 20
select select "1"
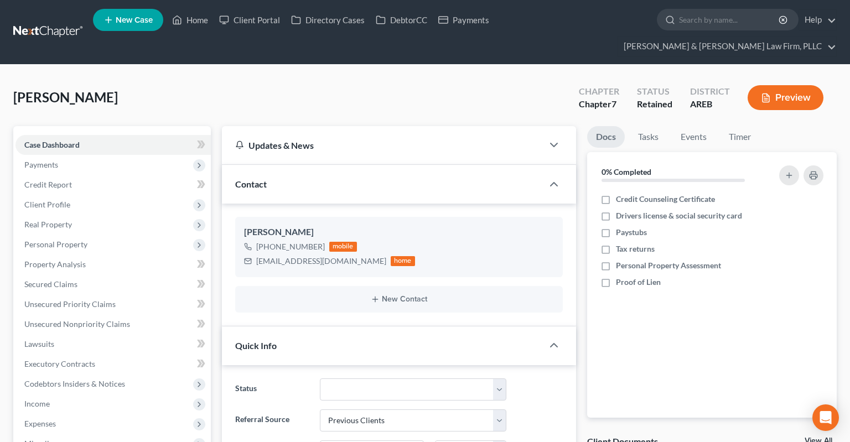
scroll to position [18, 0]
